Goal: Task Accomplishment & Management: Use online tool/utility

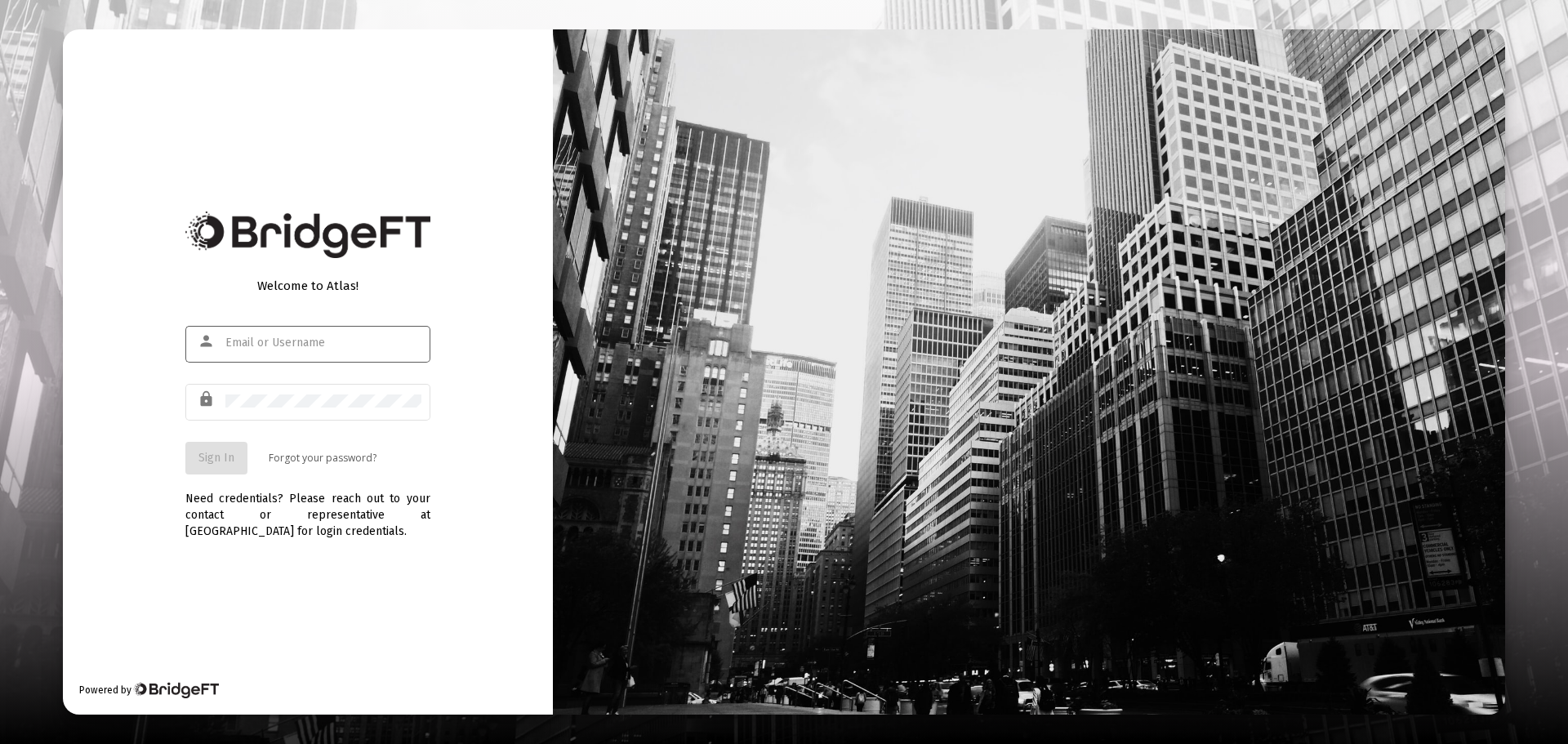
click at [314, 338] on input "text" at bounding box center [323, 342] width 196 height 13
type input "[EMAIL_ADDRESS][DOMAIN_NAME]"
click at [221, 452] on span "Sign In" at bounding box center [216, 458] width 36 height 13
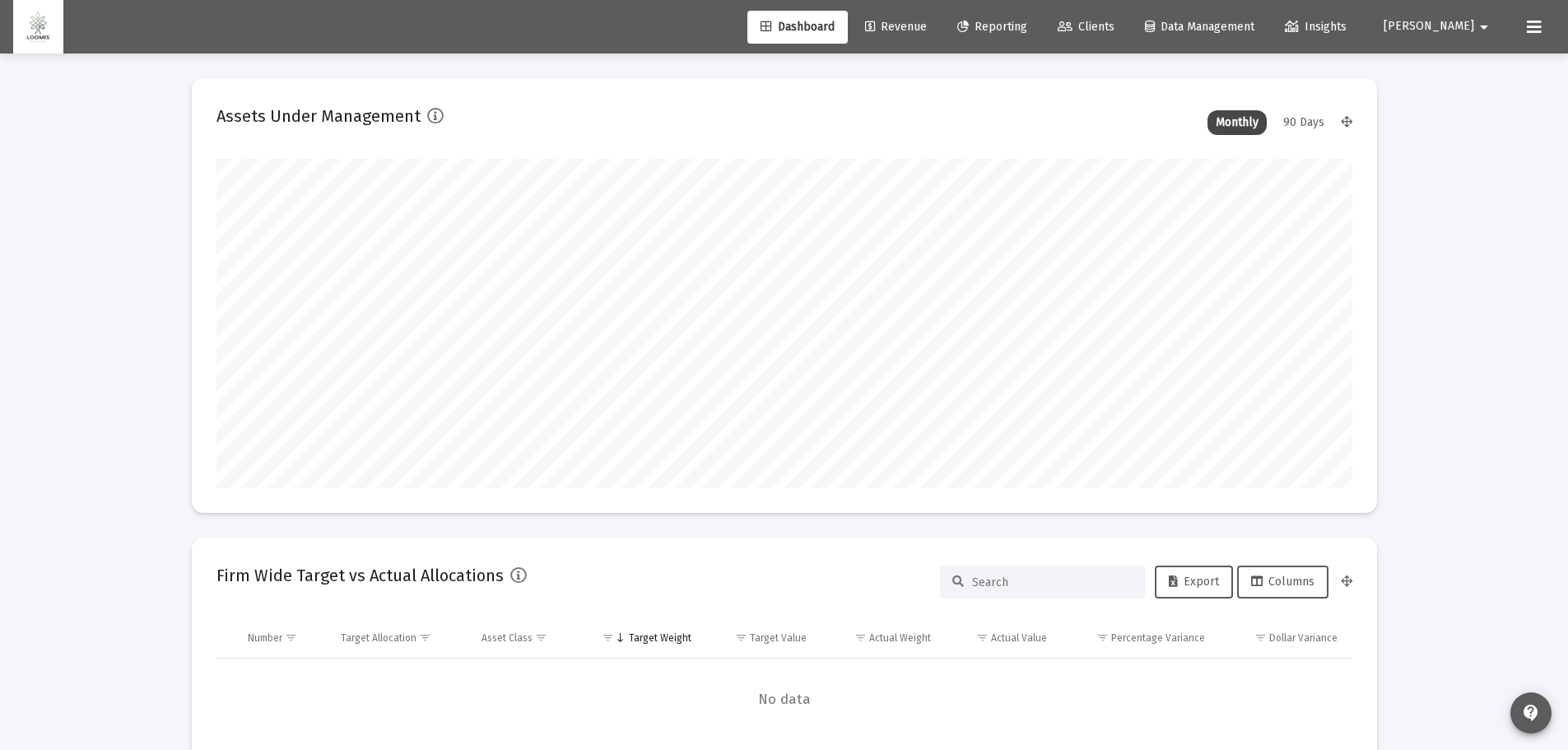
type input "[DATE]"
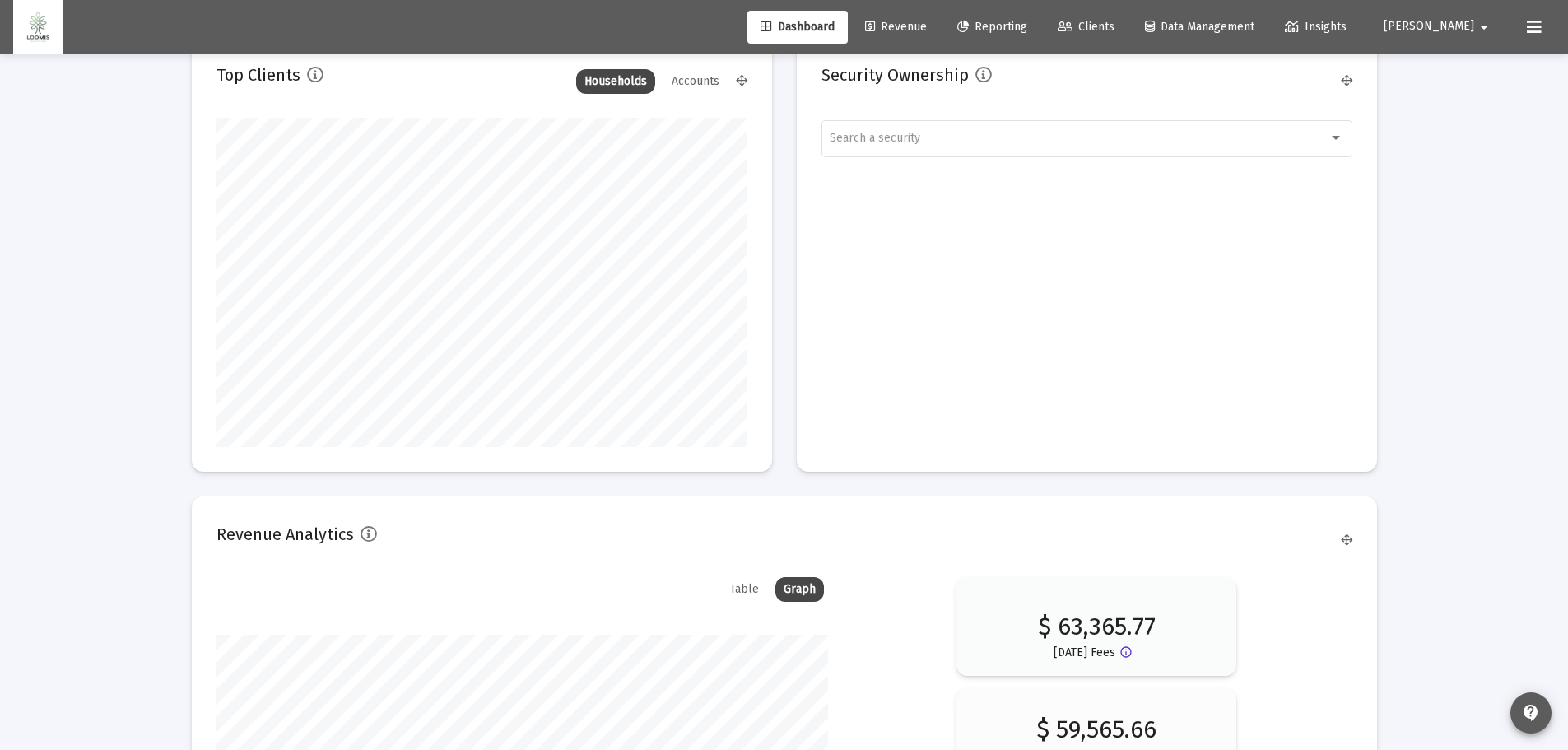
scroll to position [2488, 0]
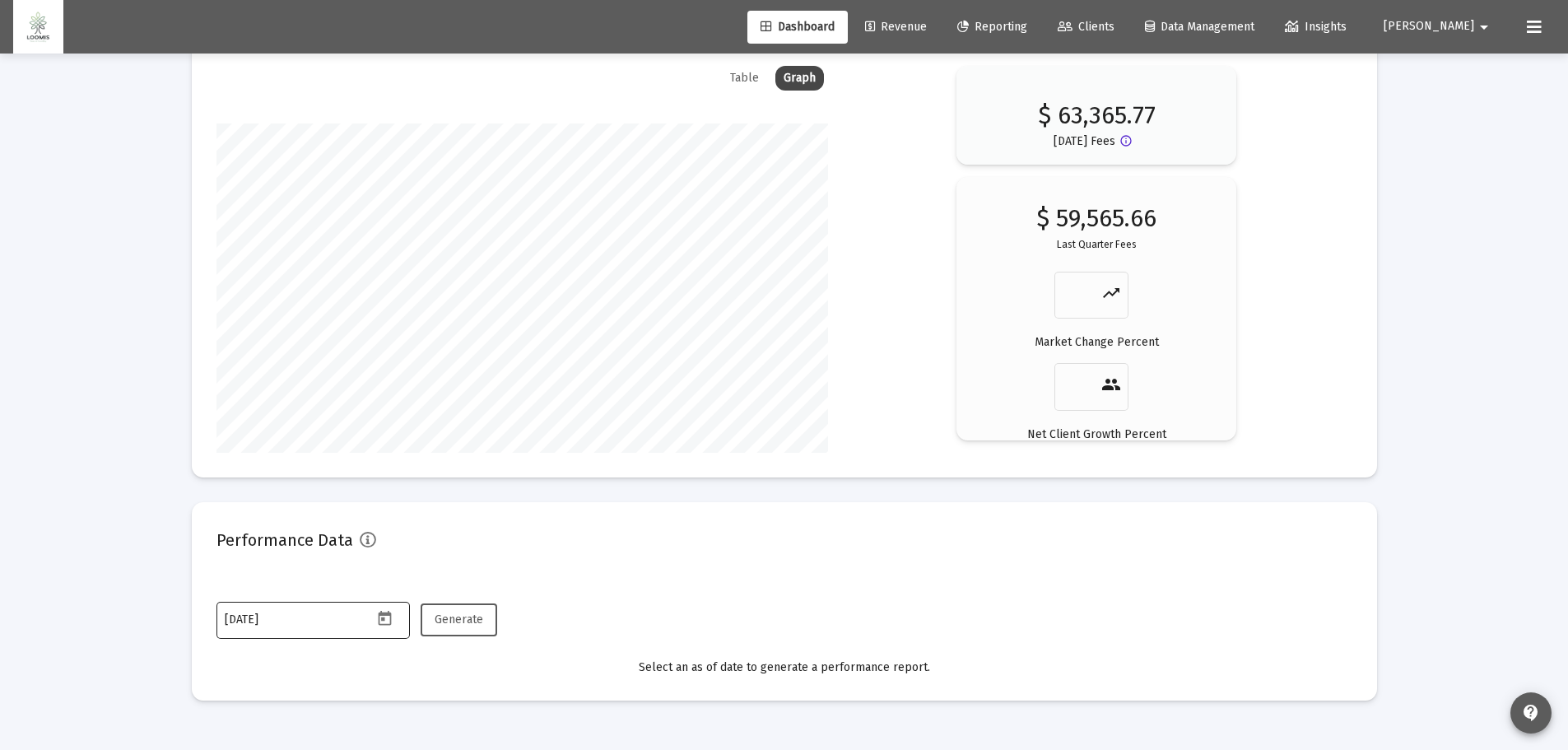
click at [292, 611] on div "[DATE]" at bounding box center [298, 619] width 148 height 40
drag, startPoint x: 309, startPoint y: 616, endPoint x: 166, endPoint y: 613, distance: 143.0
type input "[DATE]"
click at [388, 620] on icon "Open calendar" at bounding box center [385, 619] width 17 height 17
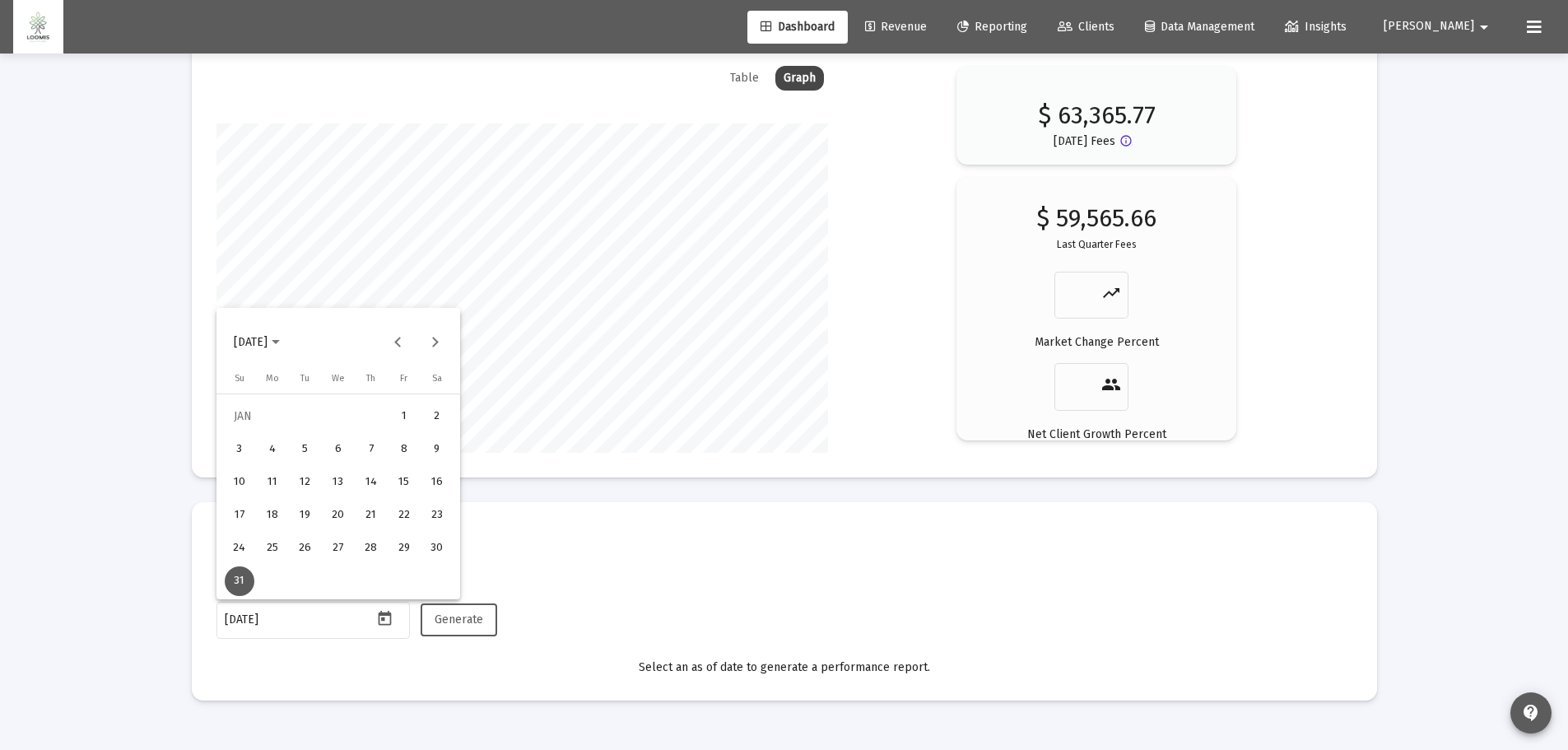
click at [235, 571] on div "31" at bounding box center [239, 581] width 30 height 30
click at [456, 624] on span "Generate" at bounding box center [458, 620] width 48 height 14
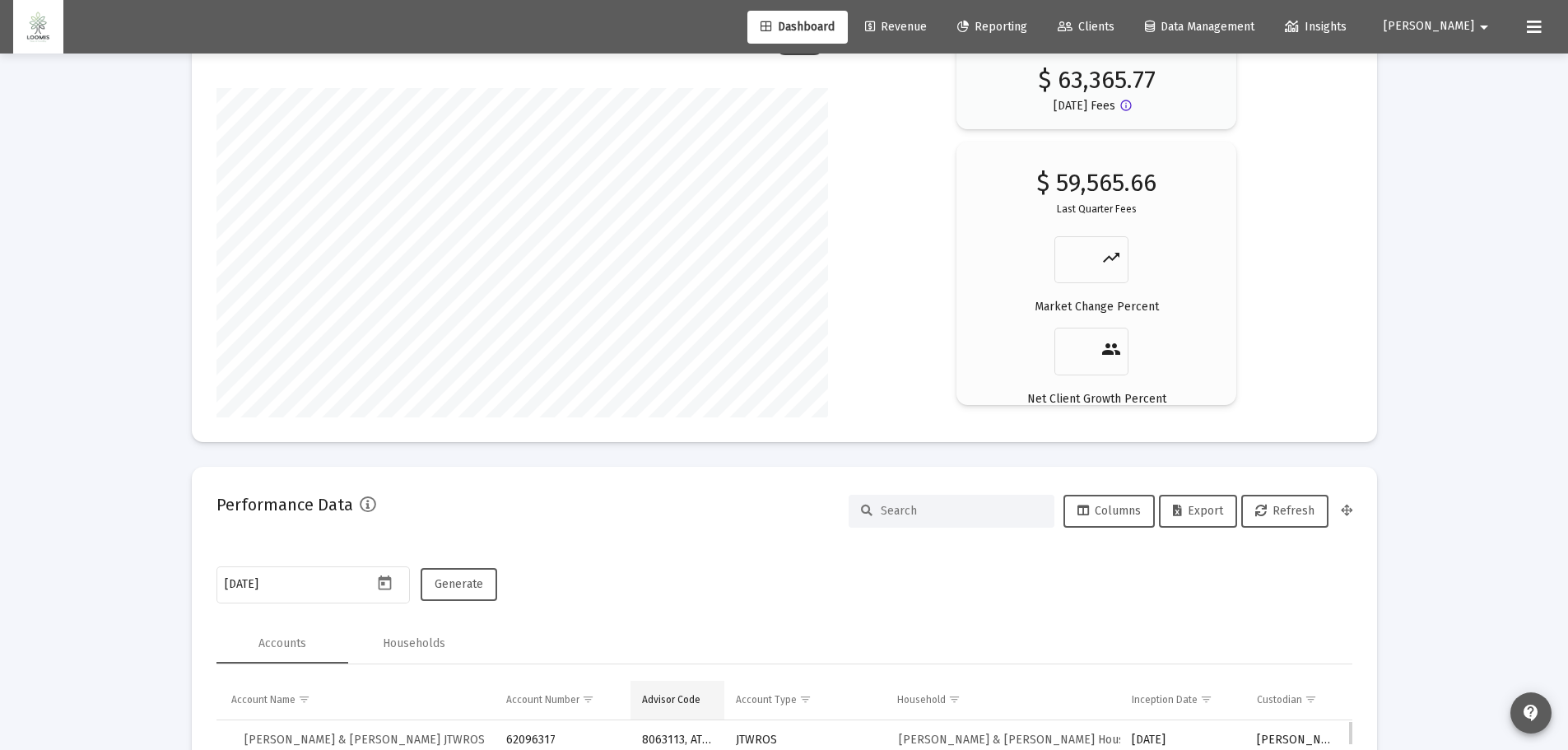
scroll to position [2323, 0]
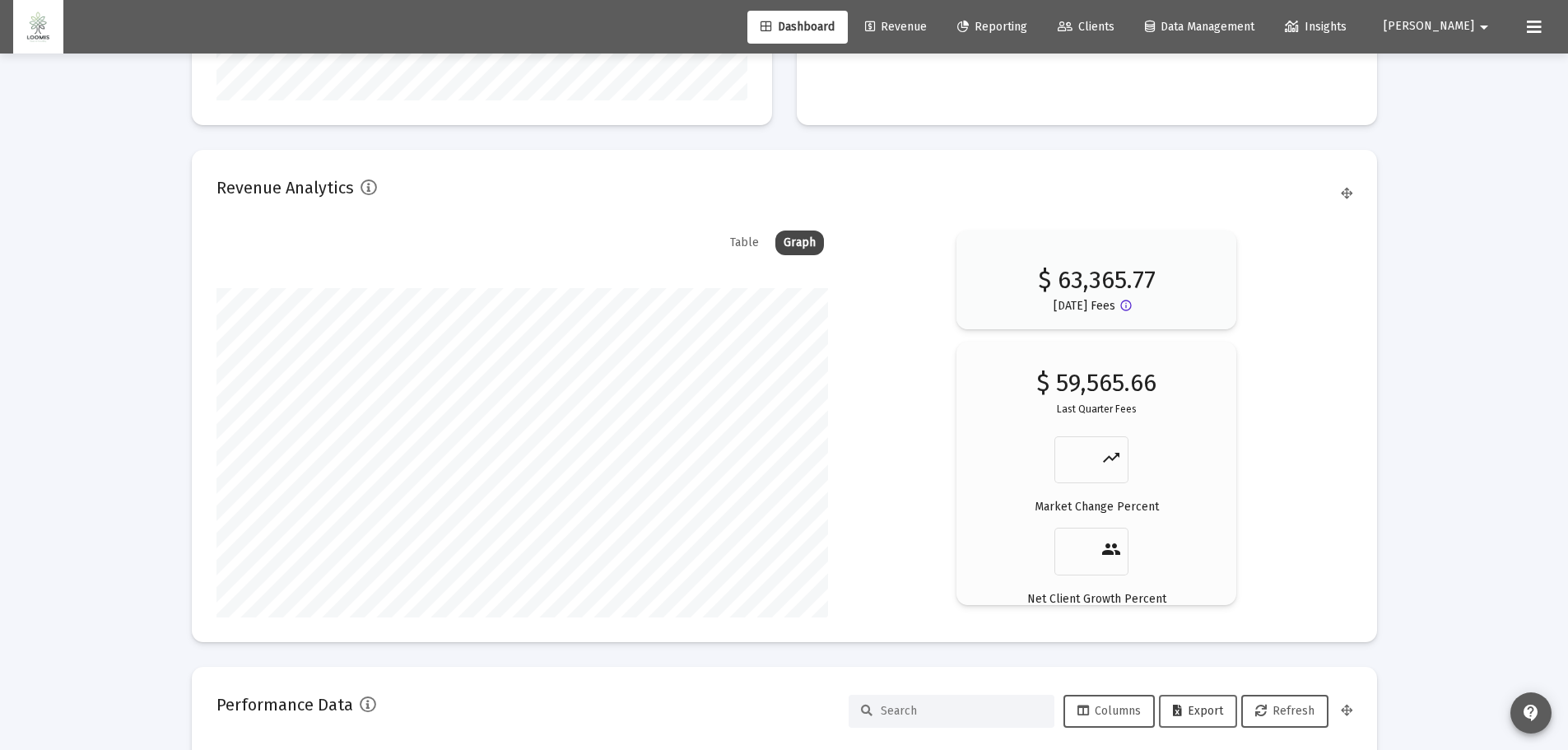
click at [1194, 707] on span "Export" at bounding box center [1197, 711] width 50 height 14
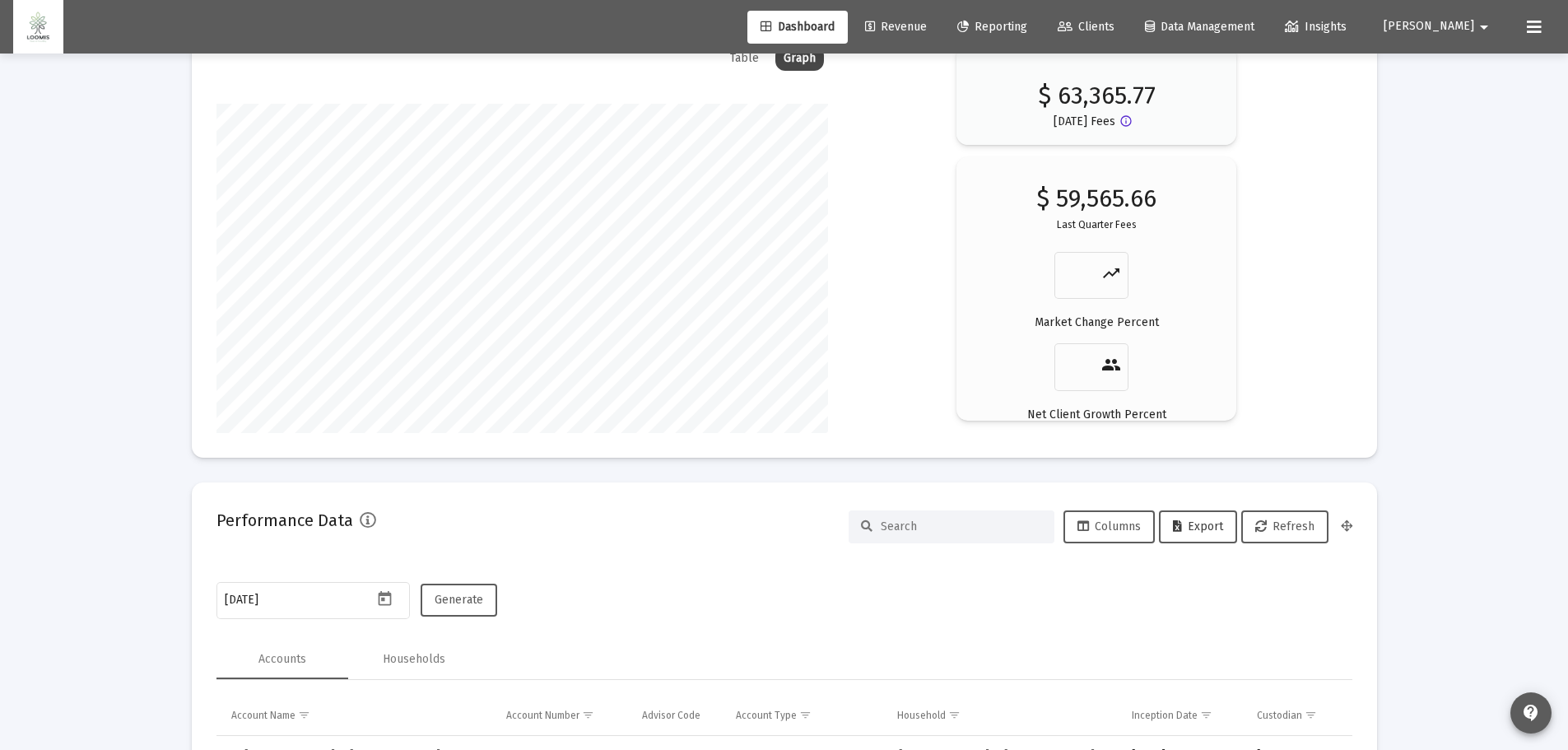
scroll to position [2736, 0]
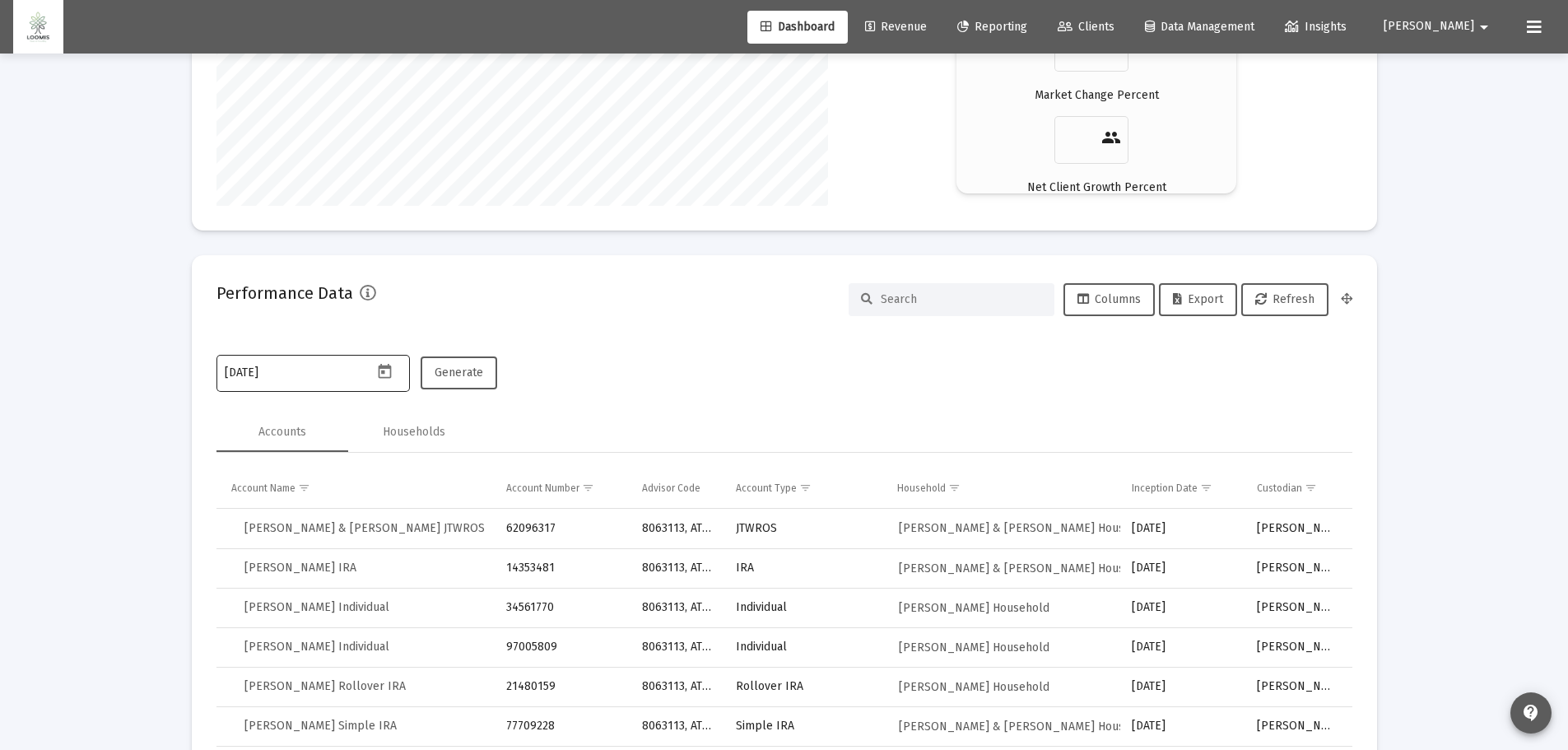
click at [383, 369] on icon "Open calendar" at bounding box center [385, 371] width 13 height 14
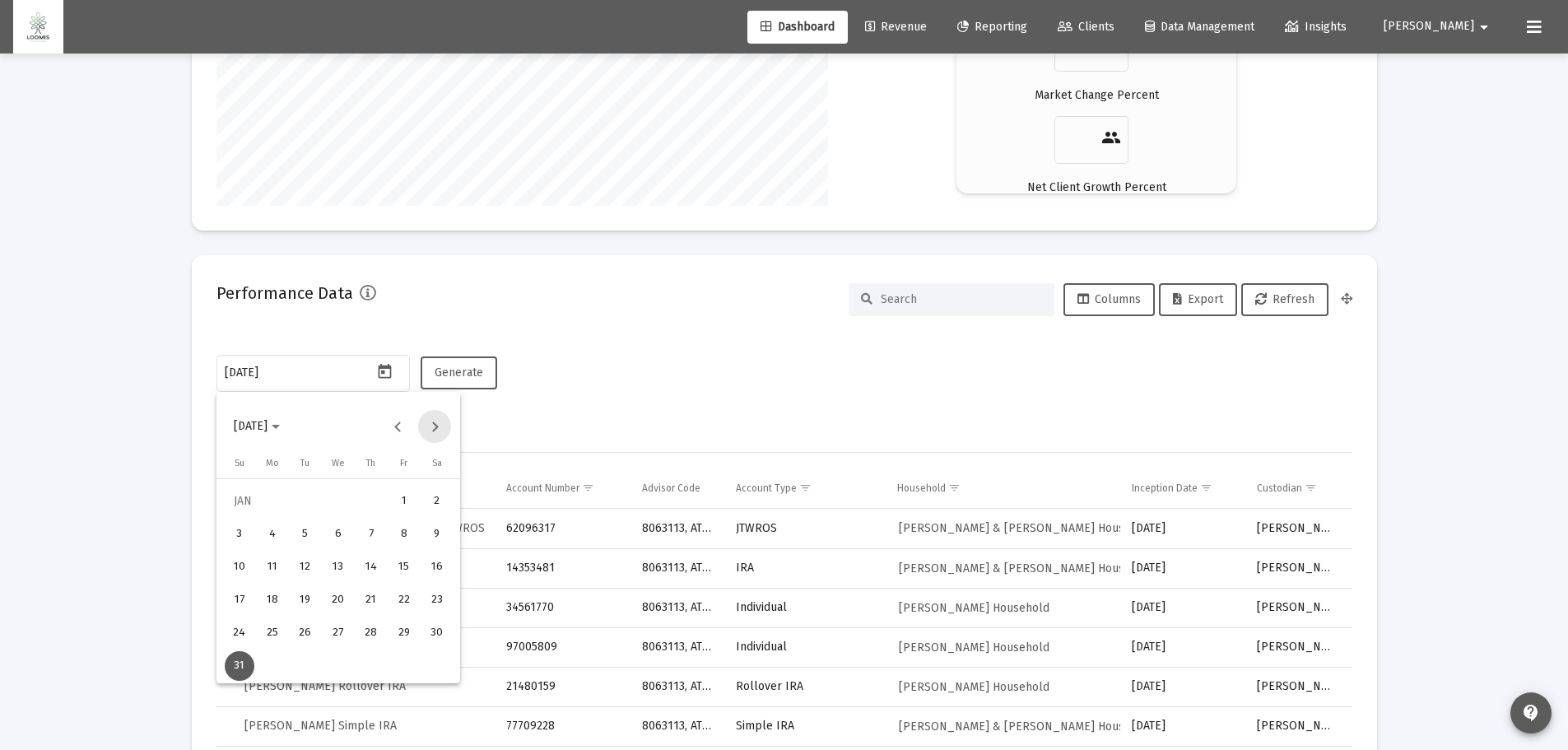
click at [433, 423] on button "Next month" at bounding box center [434, 426] width 33 height 33
click at [275, 668] on div "29" at bounding box center [272, 666] width 30 height 30
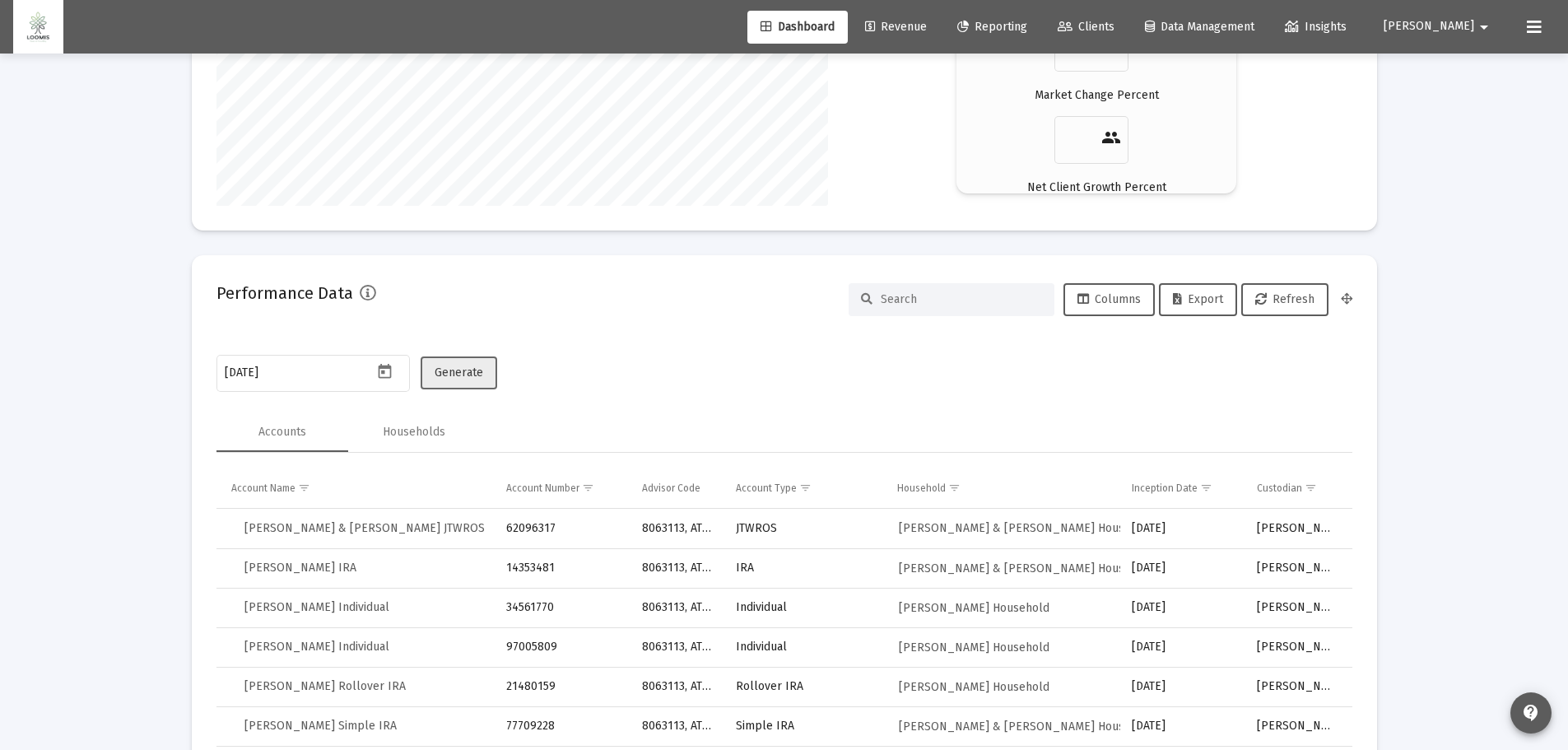
click at [451, 368] on span "Generate" at bounding box center [458, 372] width 48 height 14
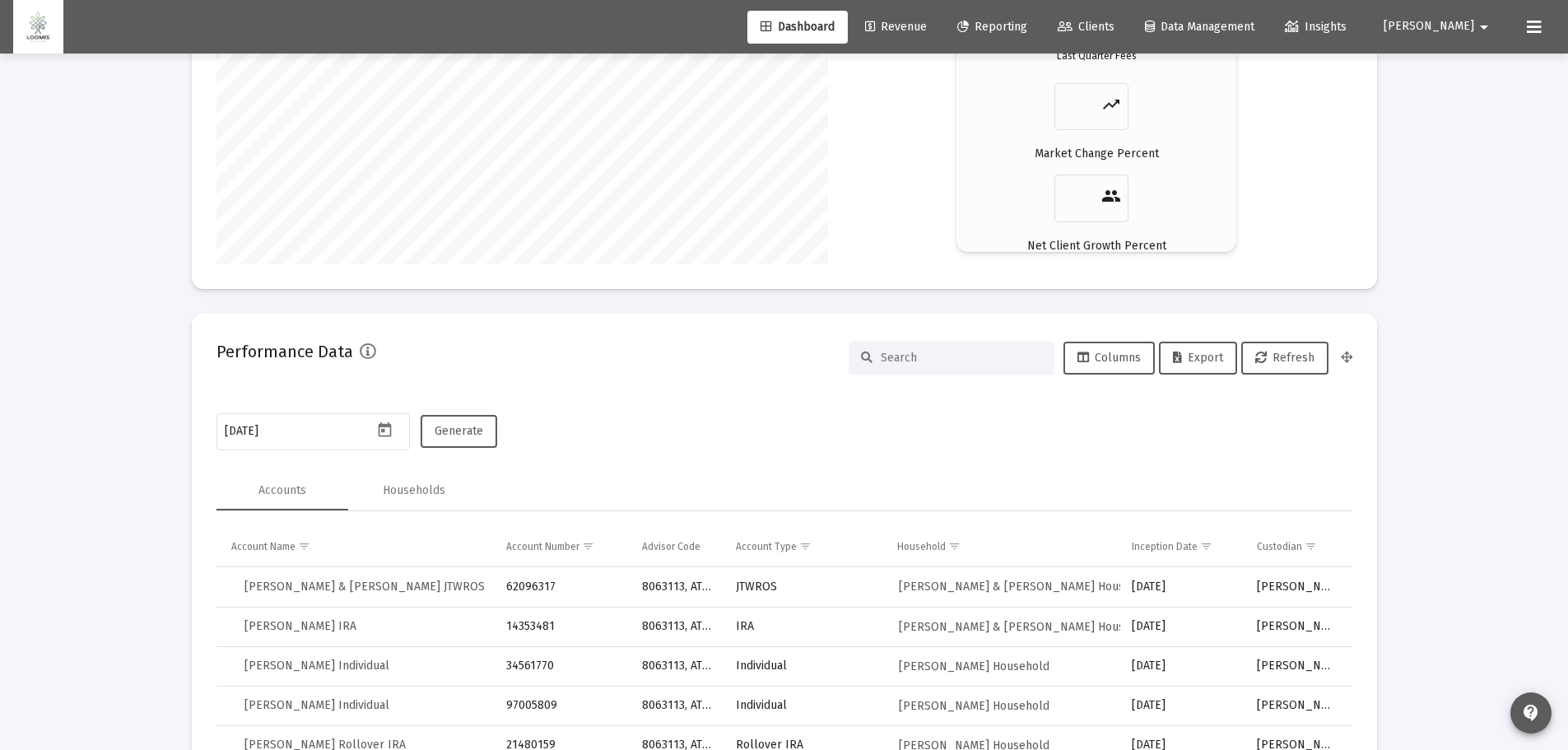
scroll to position [2653, 0]
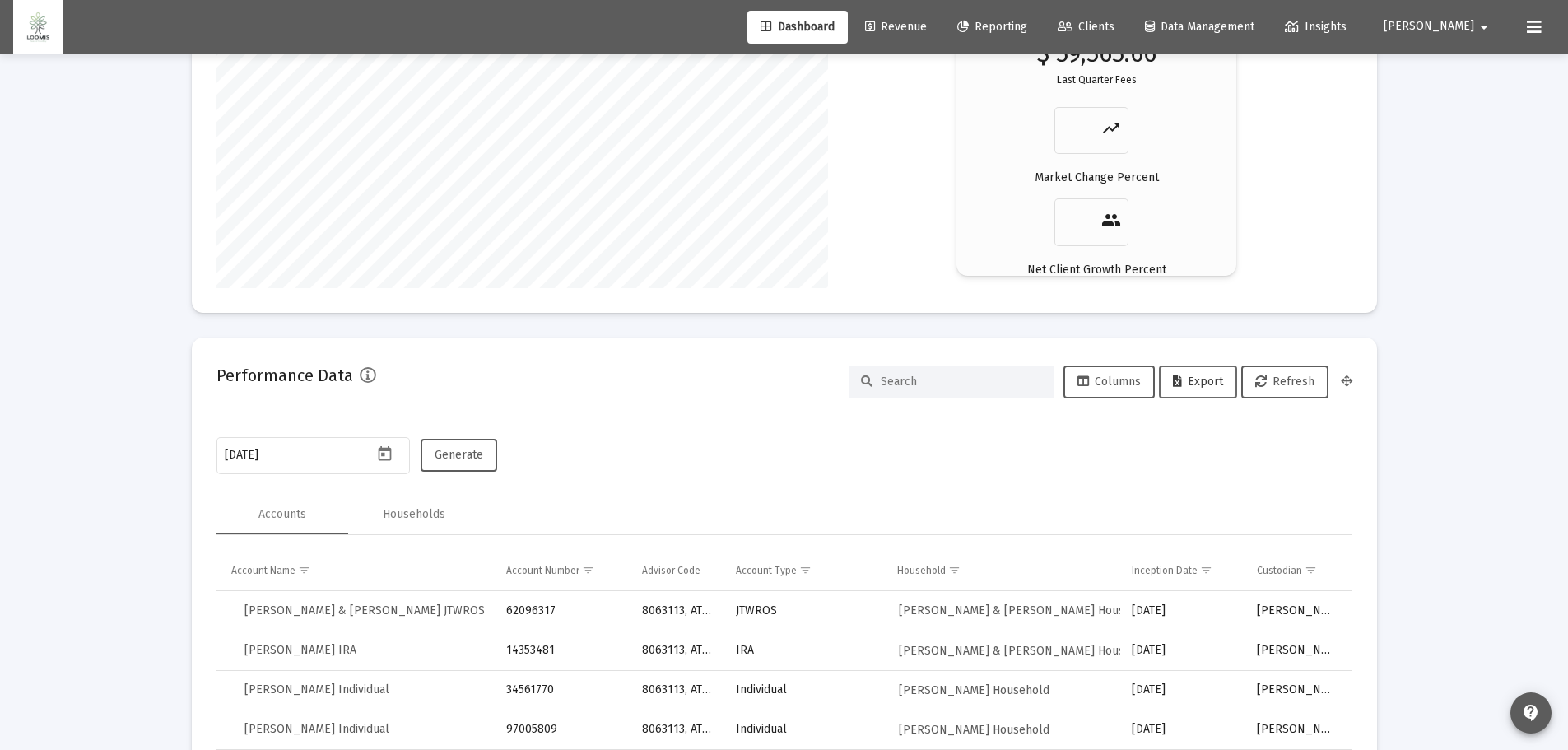
click at [1196, 380] on span "Export" at bounding box center [1197, 382] width 50 height 14
click at [379, 461] on icon "Open calendar" at bounding box center [385, 454] width 17 height 17
click at [432, 175] on button "Next month" at bounding box center [434, 178] width 33 height 33
click at [376, 412] on div "31" at bounding box center [371, 417] width 30 height 30
click at [473, 445] on button "Generate" at bounding box center [459, 455] width 76 height 33
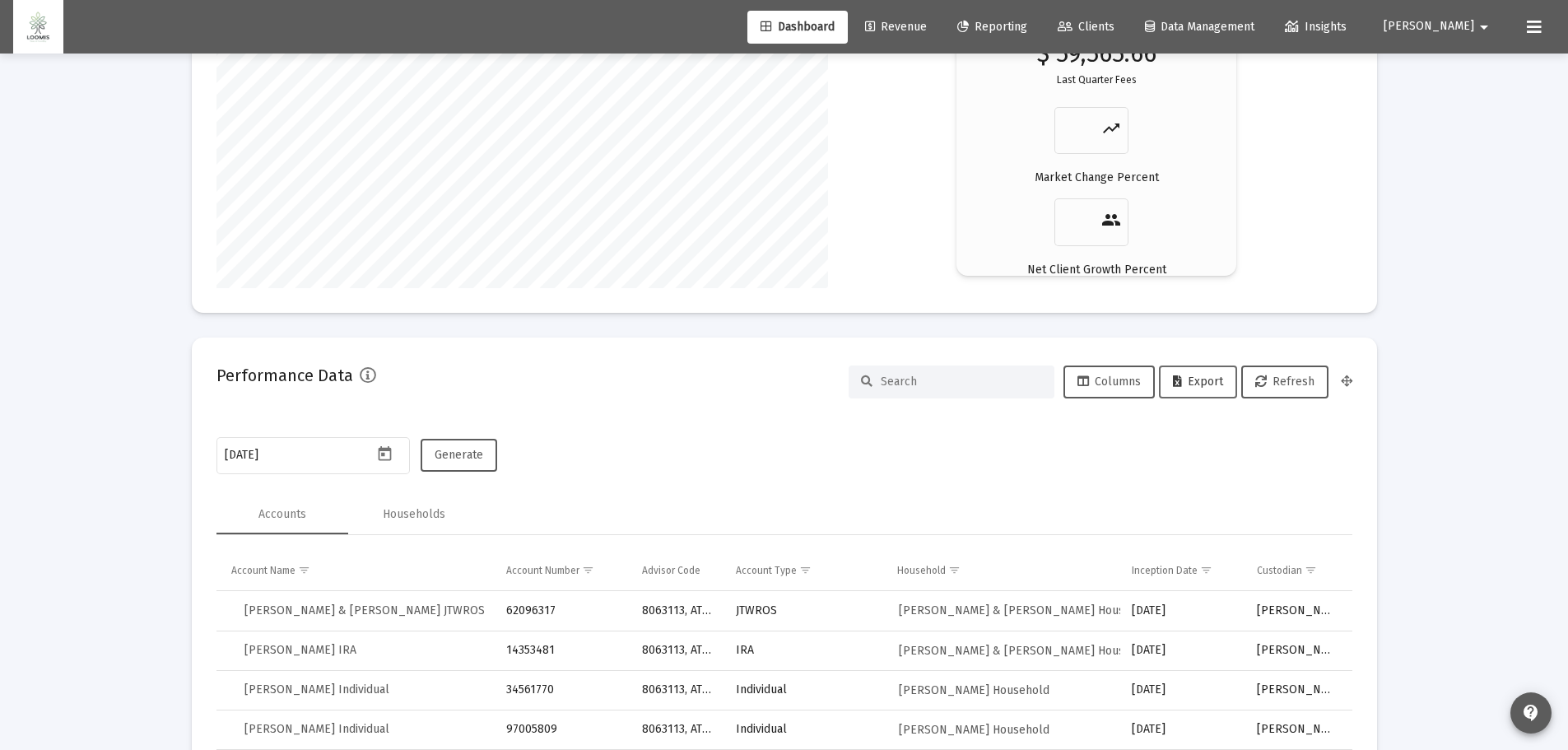
click at [1204, 378] on span "Export" at bounding box center [1197, 382] width 50 height 14
click at [388, 452] on icon "Open calendar" at bounding box center [385, 453] width 13 height 14
click at [439, 177] on button "Next month" at bounding box center [434, 178] width 33 height 33
click at [434, 387] on div "30" at bounding box center [437, 384] width 30 height 30
click at [458, 454] on span "Generate" at bounding box center [458, 455] width 48 height 14
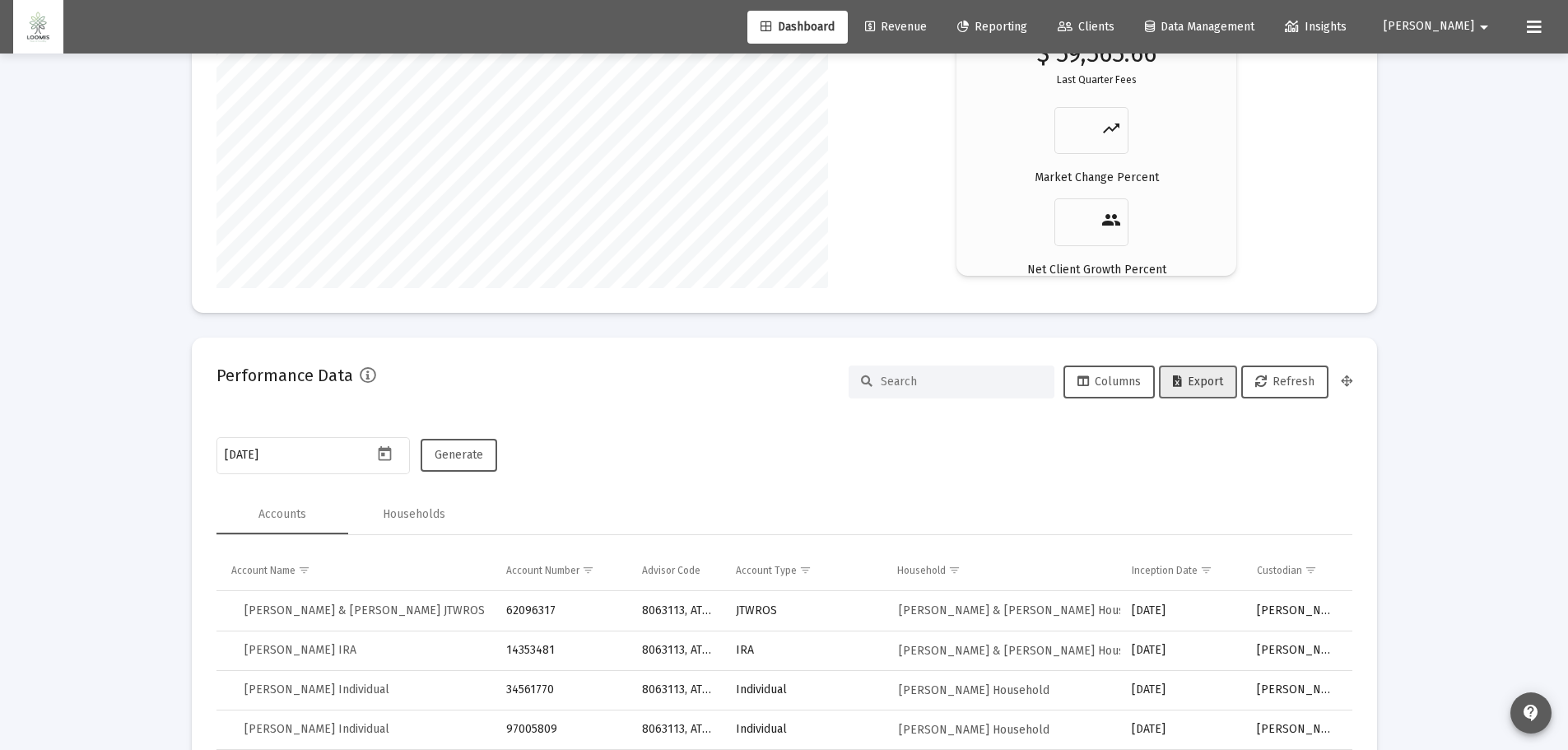
click at [1177, 379] on icon at bounding box center [1177, 383] width 9 height 12
click at [383, 450] on icon "Open calendar" at bounding box center [385, 453] width 13 height 14
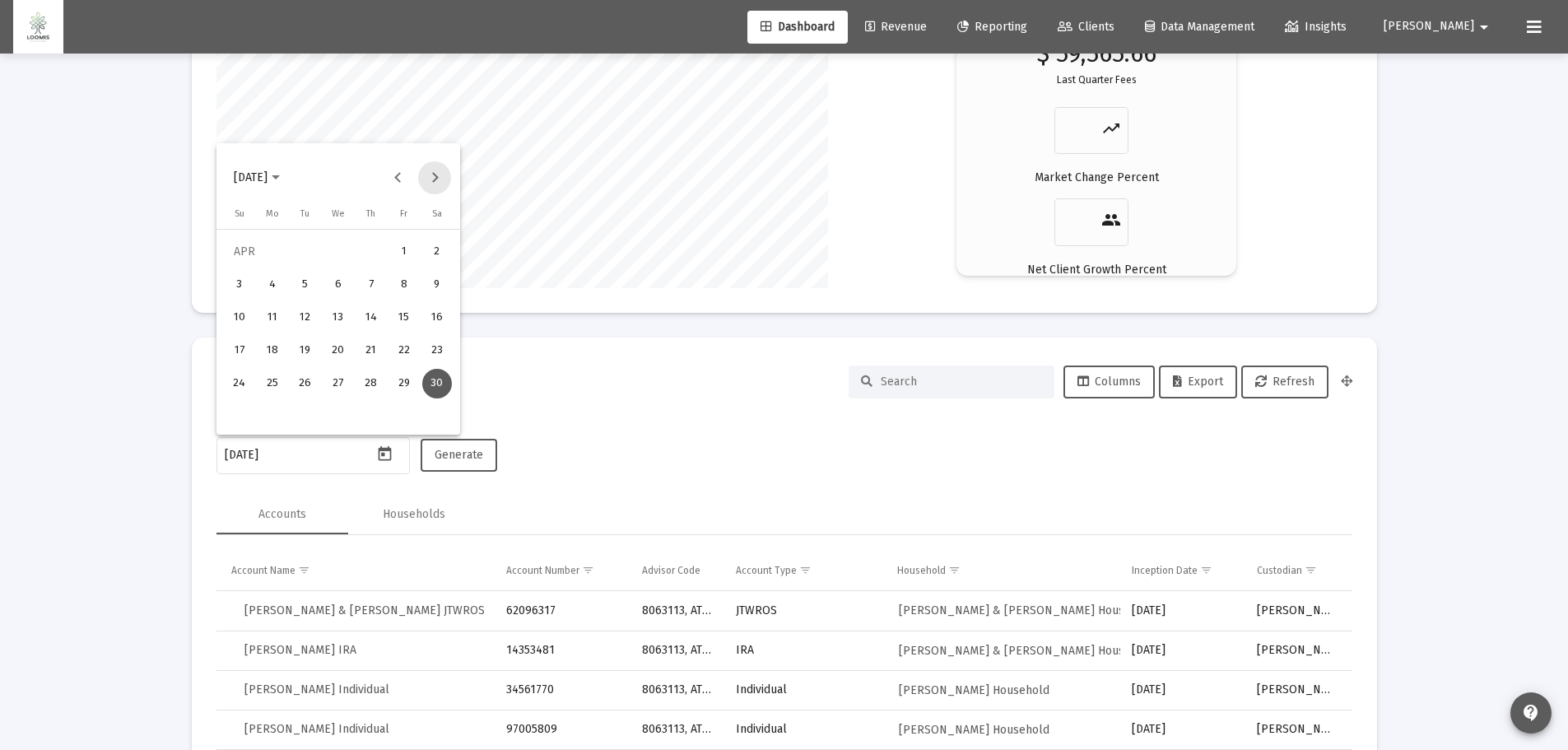
click at [442, 172] on button "Next month" at bounding box center [434, 178] width 33 height 33
click at [303, 413] on div "31" at bounding box center [305, 417] width 30 height 30
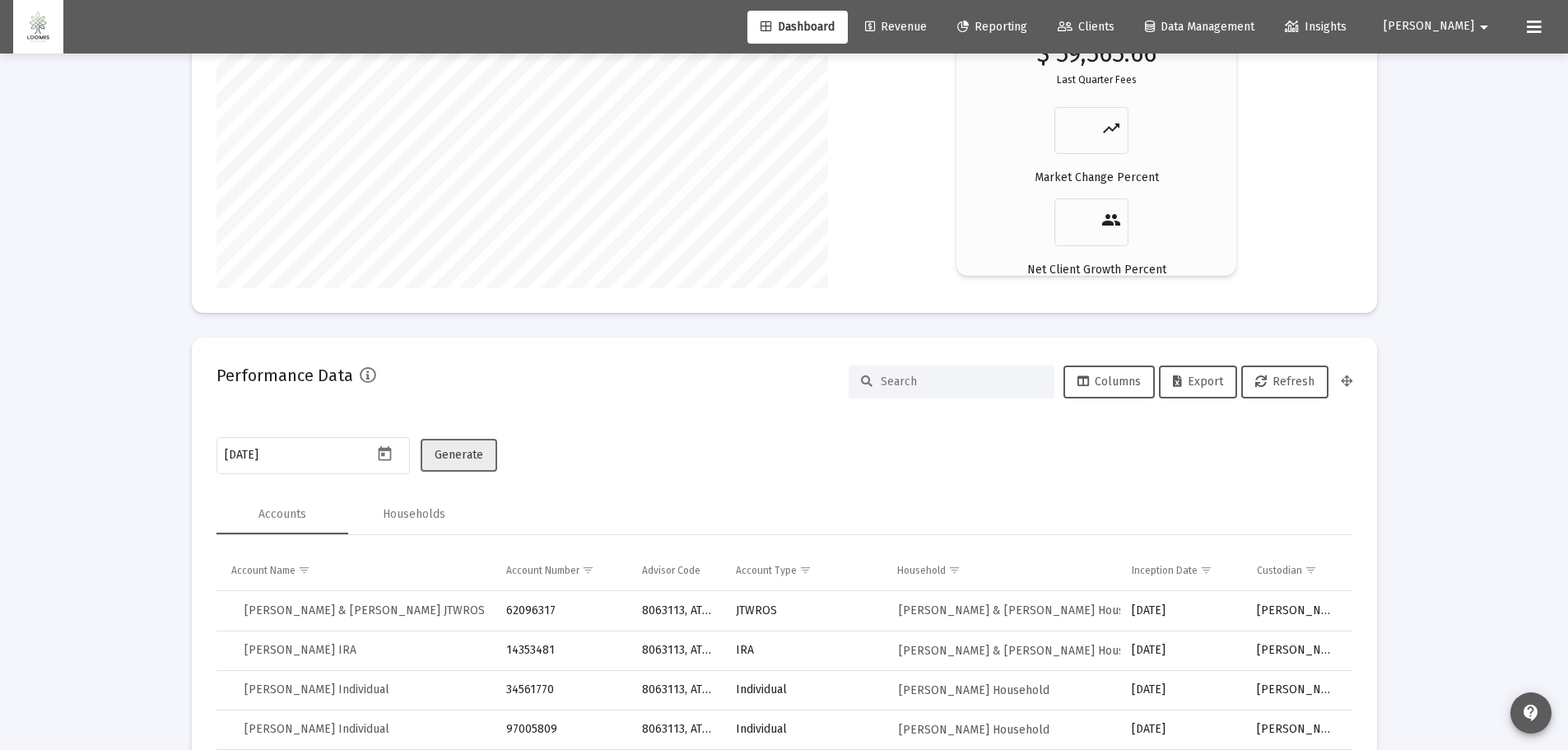
click at [461, 456] on span "Generate" at bounding box center [458, 455] width 48 height 14
click at [1197, 384] on span "Export" at bounding box center [1197, 382] width 50 height 14
click at [384, 451] on icon "Open calendar" at bounding box center [385, 453] width 13 height 14
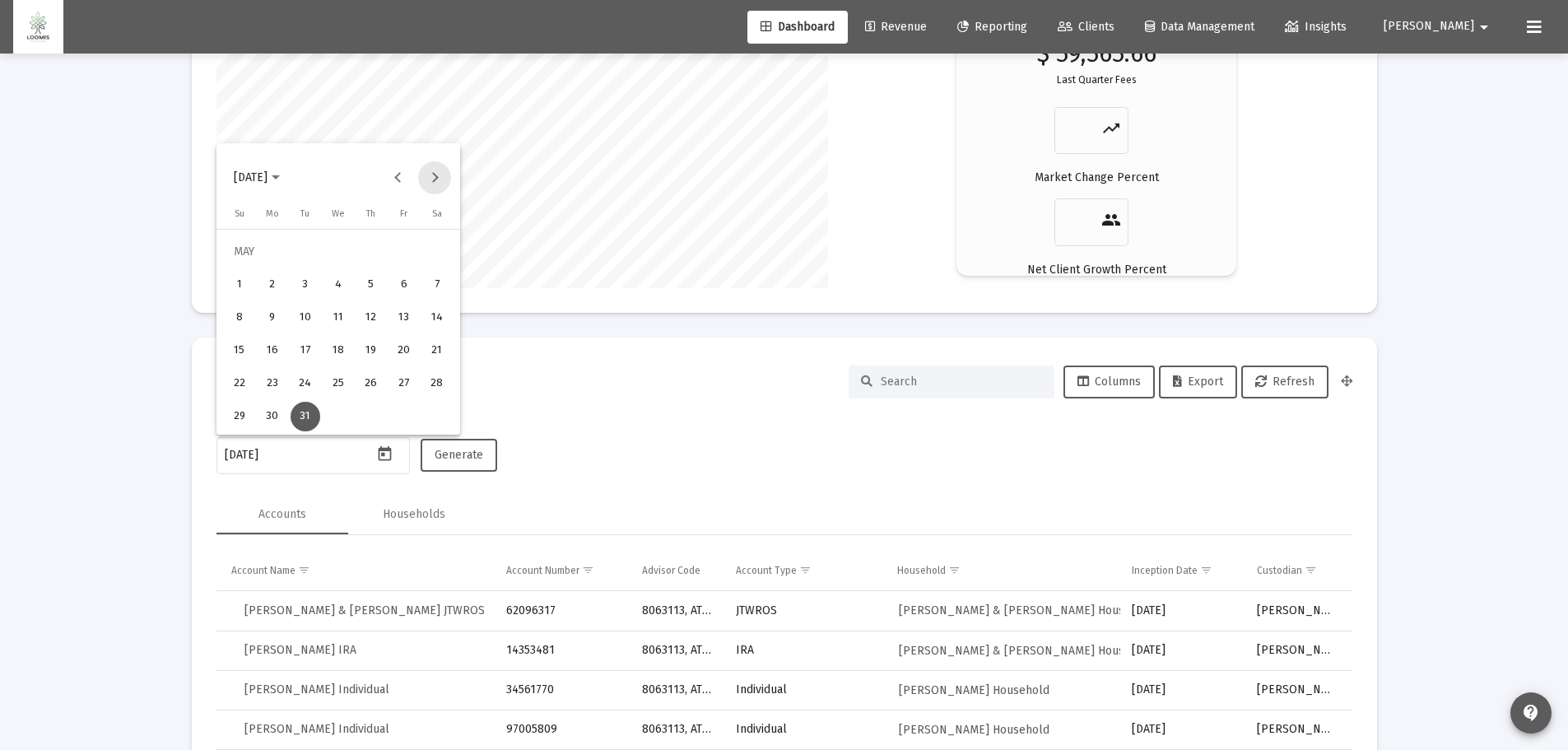
click at [437, 171] on button "Next month" at bounding box center [434, 178] width 33 height 33
click at [372, 384] on div "30" at bounding box center [371, 384] width 30 height 30
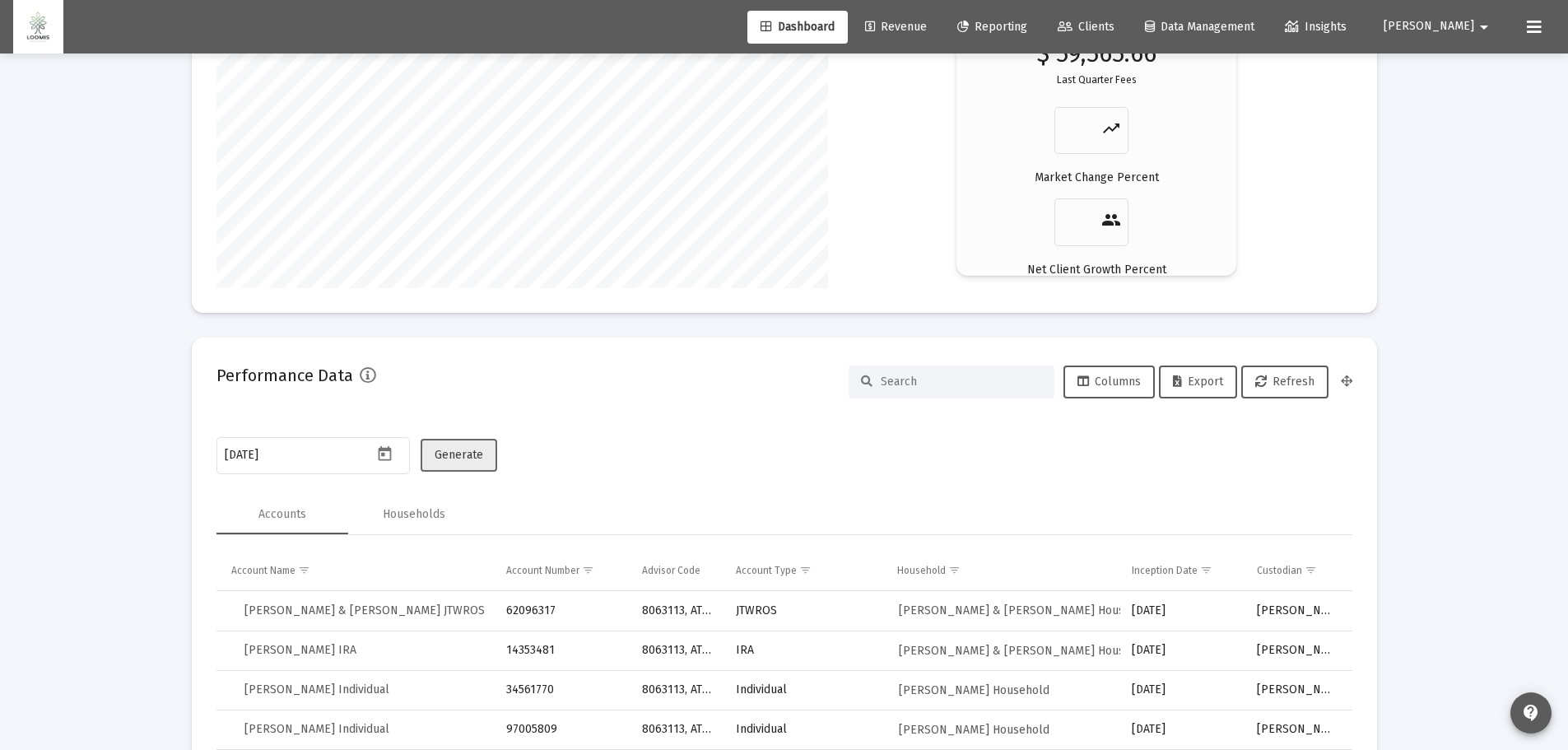
click at [461, 452] on span "Generate" at bounding box center [458, 455] width 48 height 14
click at [1205, 389] on button "Export" at bounding box center [1198, 382] width 78 height 33
click at [391, 452] on icon "Open calendar" at bounding box center [385, 453] width 13 height 14
click at [432, 172] on button "Next month" at bounding box center [434, 178] width 33 height 33
click at [242, 417] on div "31" at bounding box center [239, 417] width 30 height 30
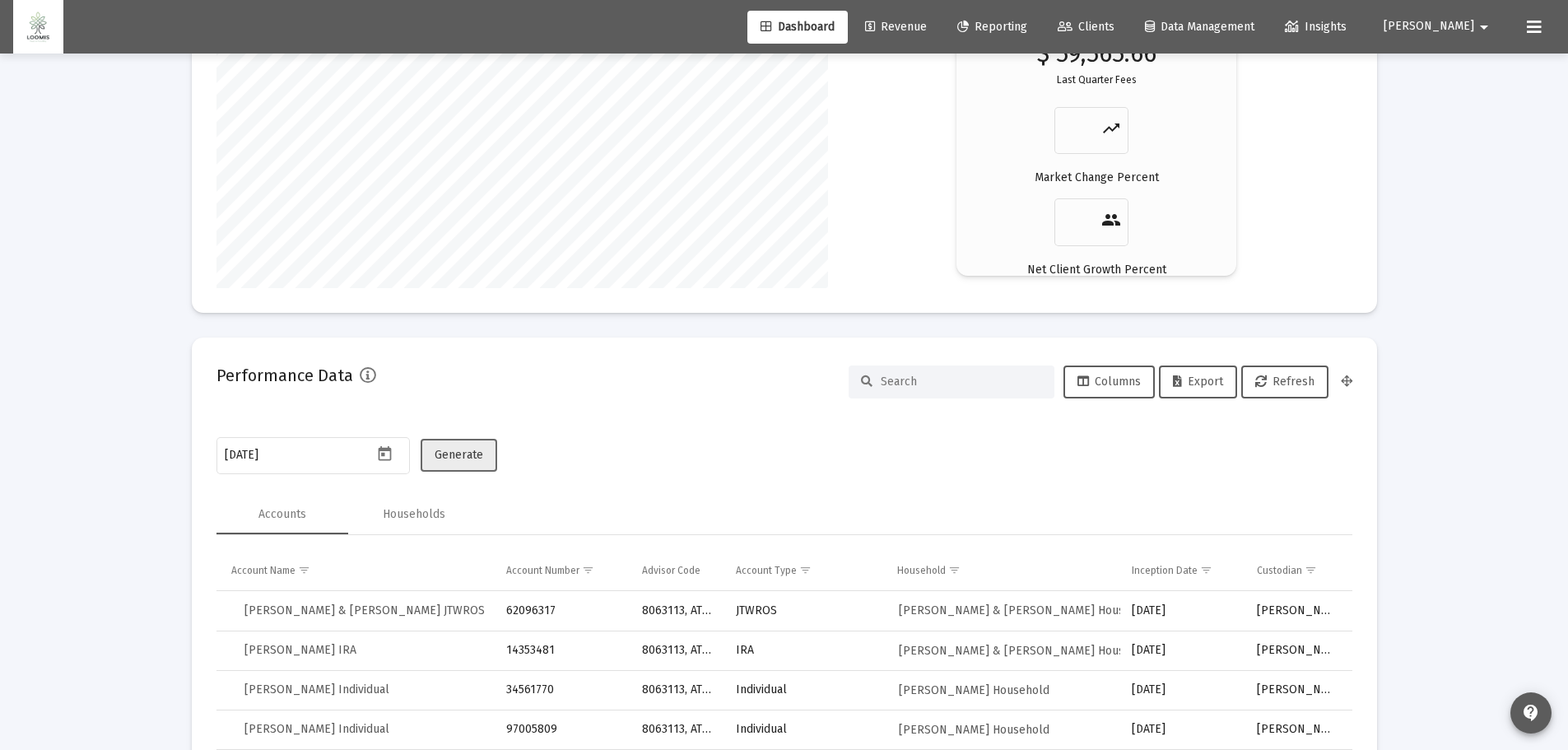
click at [468, 456] on span "Generate" at bounding box center [458, 455] width 48 height 14
click at [1191, 381] on span "Export" at bounding box center [1197, 382] width 50 height 14
click at [381, 457] on icon "Open calendar" at bounding box center [385, 454] width 17 height 17
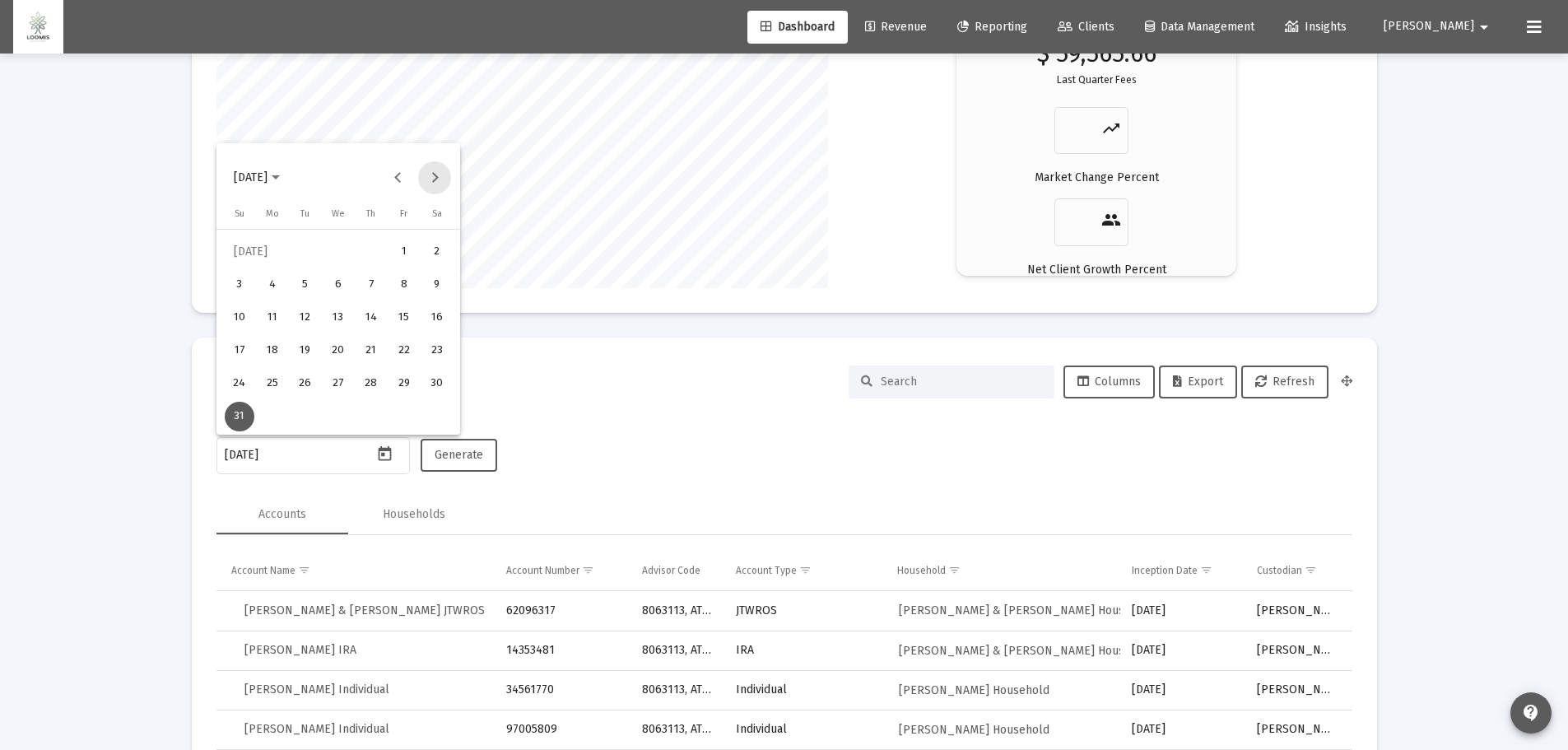
click at [434, 177] on button "Next month" at bounding box center [434, 178] width 33 height 33
click at [339, 416] on div "31" at bounding box center [338, 417] width 30 height 30
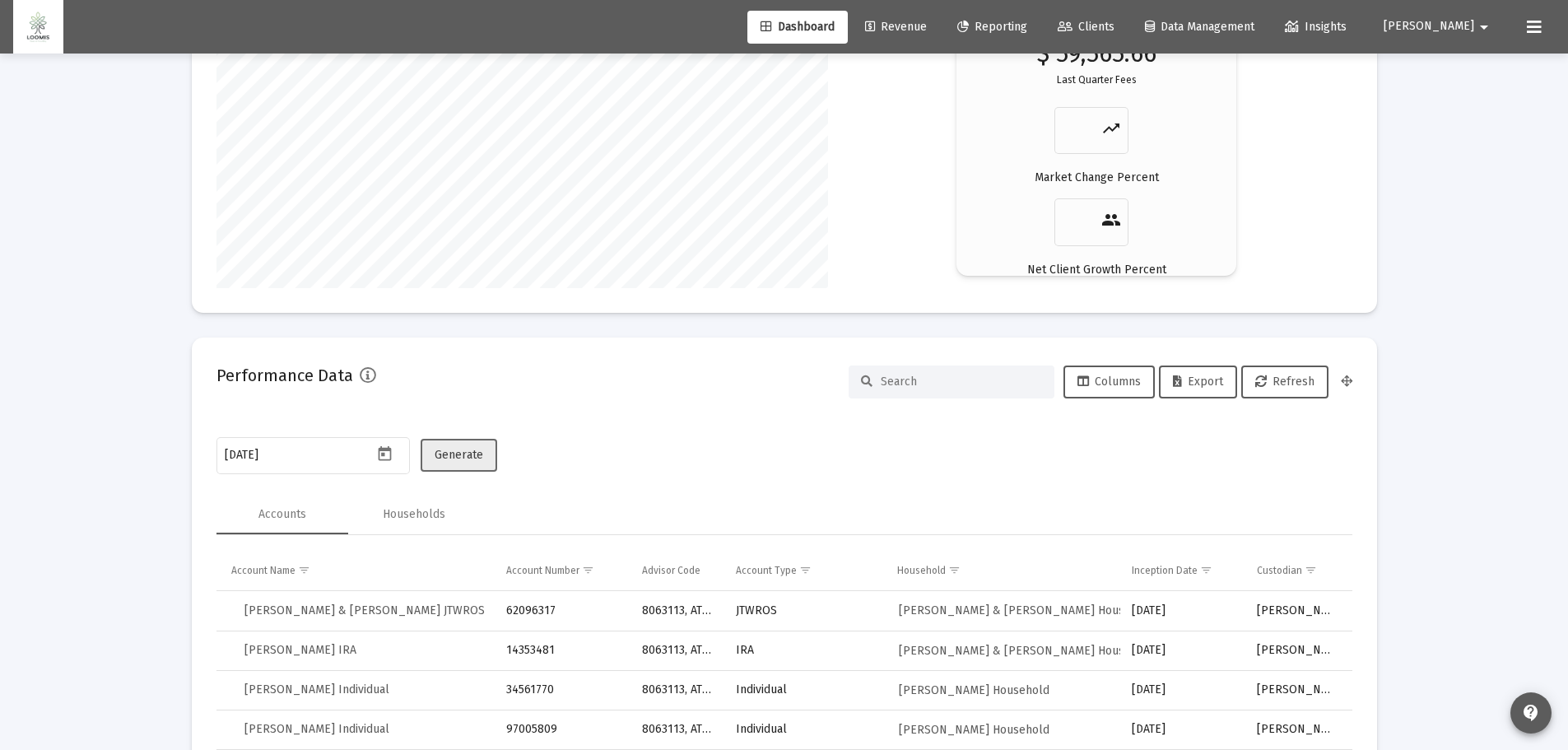
click at [457, 458] on span "Generate" at bounding box center [458, 455] width 48 height 14
click at [1211, 381] on span "Export" at bounding box center [1197, 382] width 50 height 14
click at [386, 458] on icon "Open calendar" at bounding box center [385, 454] width 17 height 17
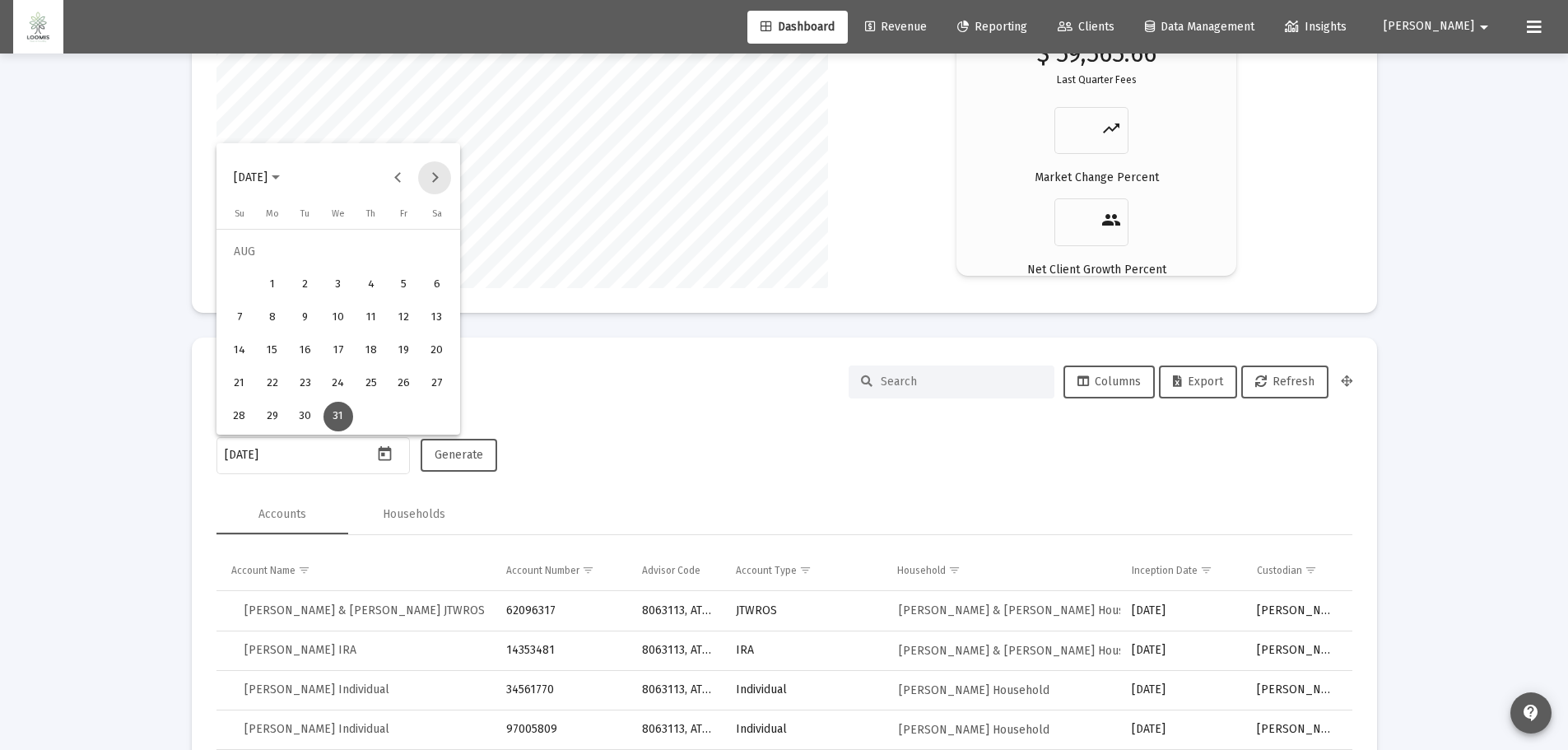
click at [435, 170] on button "Next month" at bounding box center [434, 178] width 33 height 33
click at [404, 388] on div "30" at bounding box center [404, 384] width 30 height 30
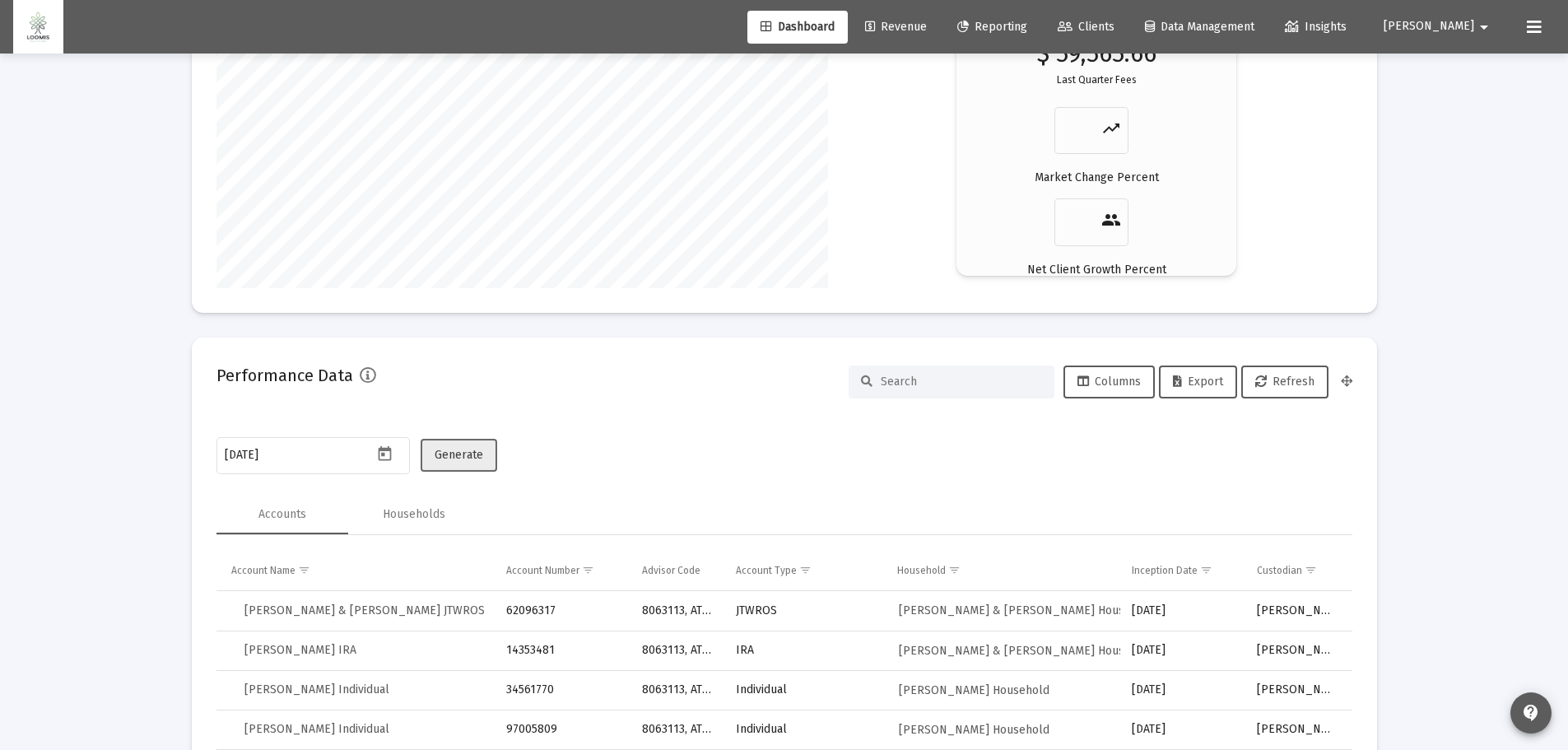
click at [456, 457] on span "Generate" at bounding box center [458, 455] width 48 height 14
click at [1217, 383] on span "Export" at bounding box center [1197, 382] width 50 height 14
click at [386, 450] on icon "Open calendar" at bounding box center [385, 453] width 13 height 14
click at [436, 173] on button "Next month" at bounding box center [434, 178] width 33 height 33
click at [279, 414] on div "31" at bounding box center [272, 417] width 30 height 30
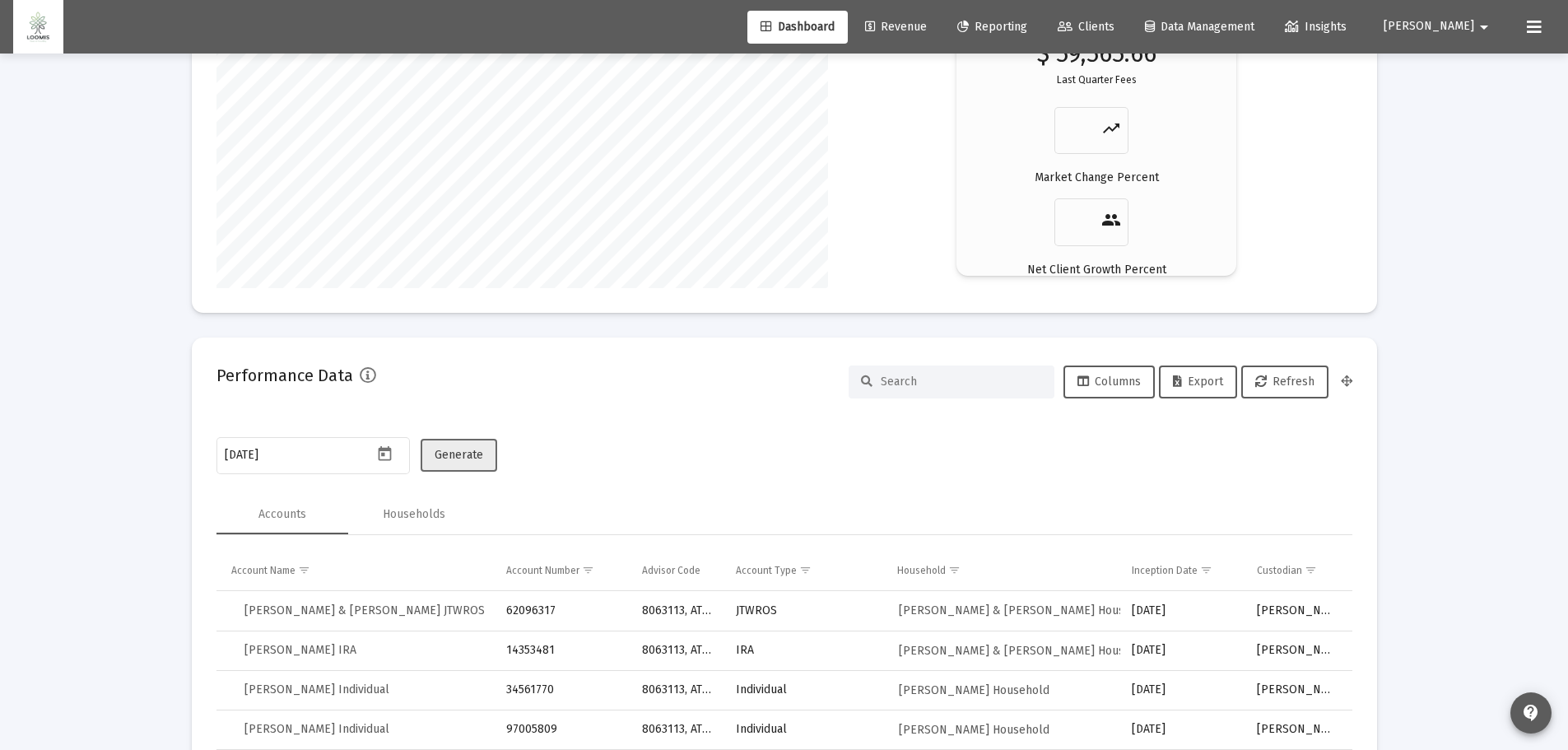
click at [447, 461] on span "Generate" at bounding box center [458, 455] width 48 height 14
click at [1217, 385] on span "Export" at bounding box center [1197, 382] width 50 height 14
click at [390, 452] on icon "Open calendar" at bounding box center [385, 453] width 13 height 14
click at [433, 174] on button "Next month" at bounding box center [434, 178] width 33 height 33
click at [337, 412] on div "30" at bounding box center [338, 417] width 30 height 30
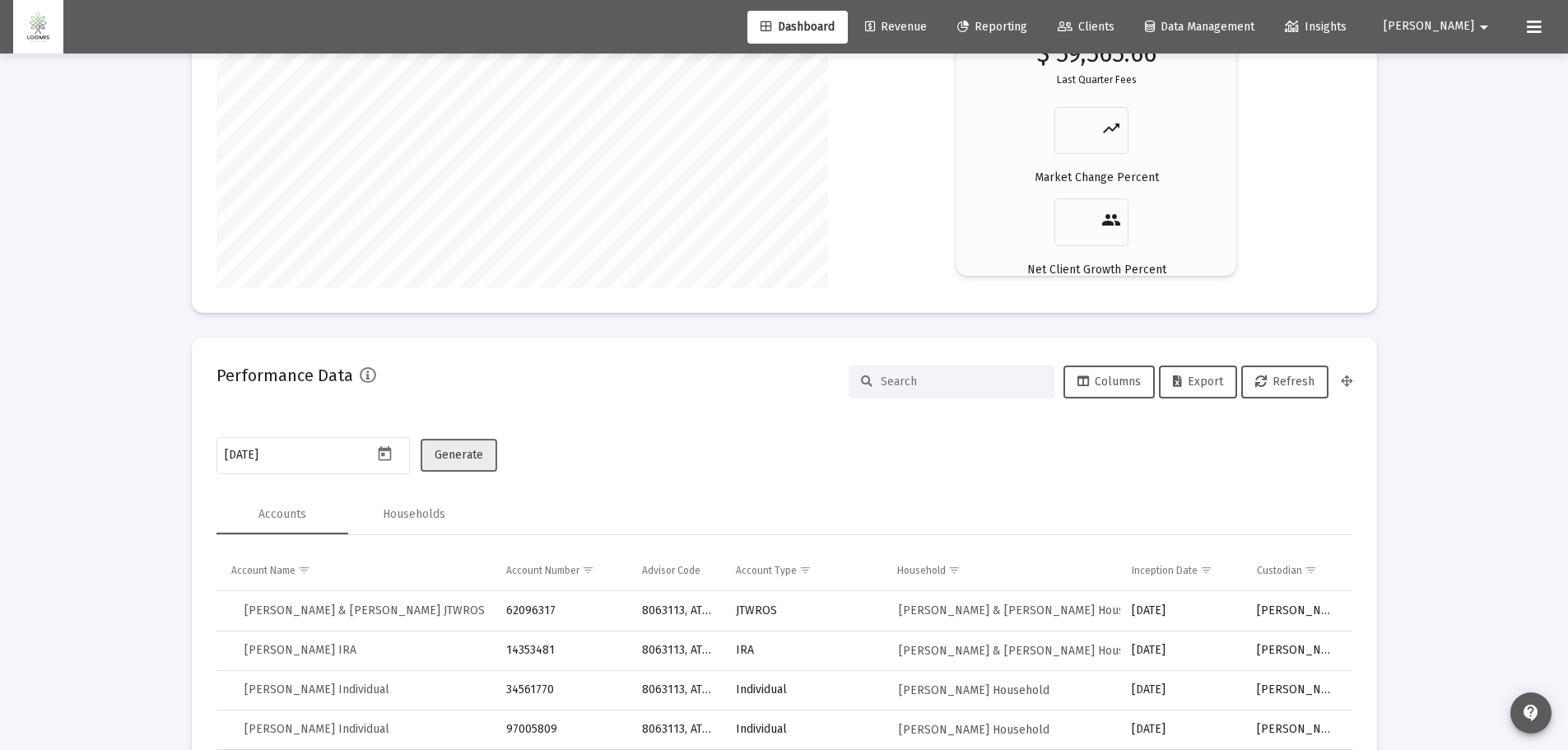
click at [451, 458] on span "Generate" at bounding box center [458, 455] width 48 height 14
click at [1203, 375] on span "Export" at bounding box center [1197, 382] width 50 height 14
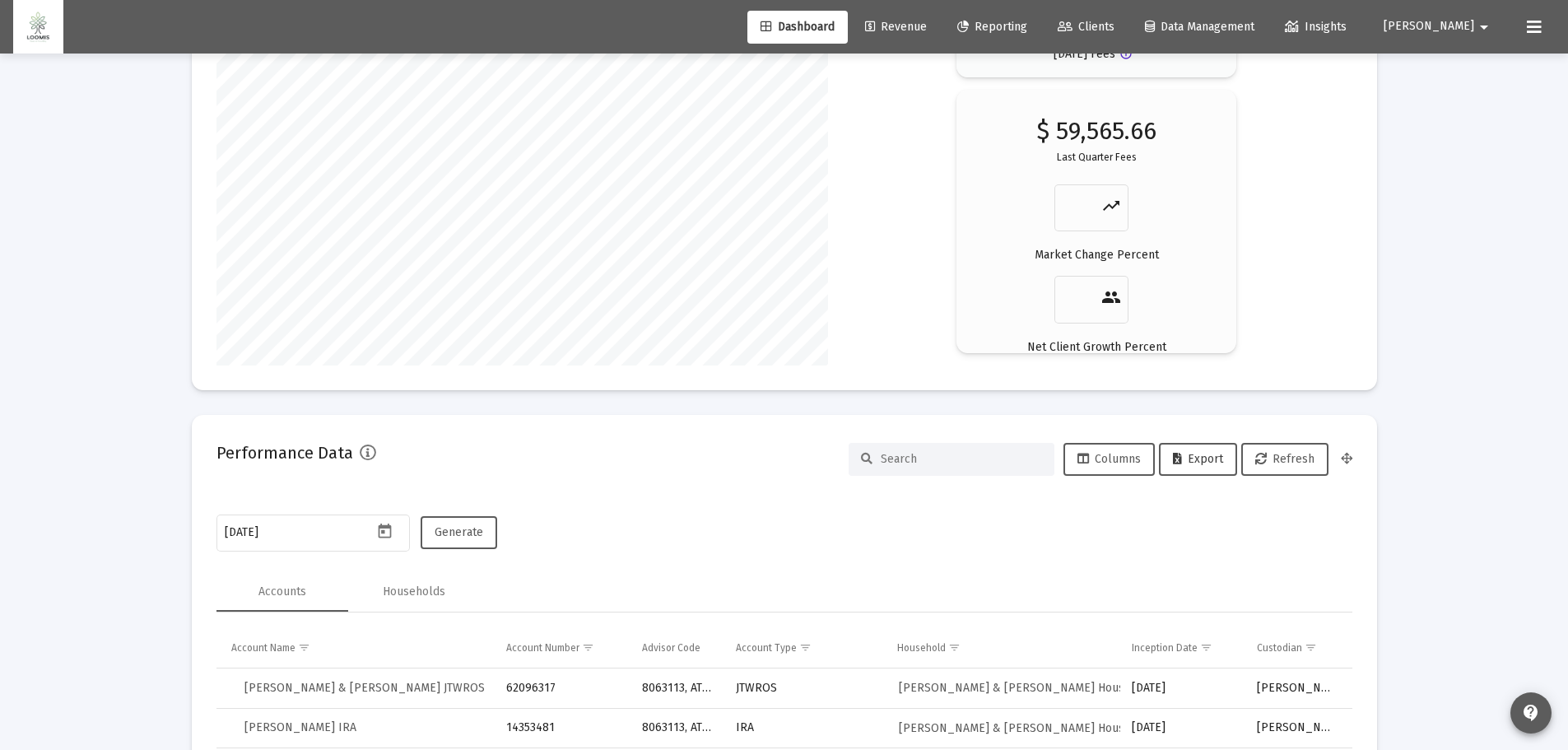
scroll to position [2900, 0]
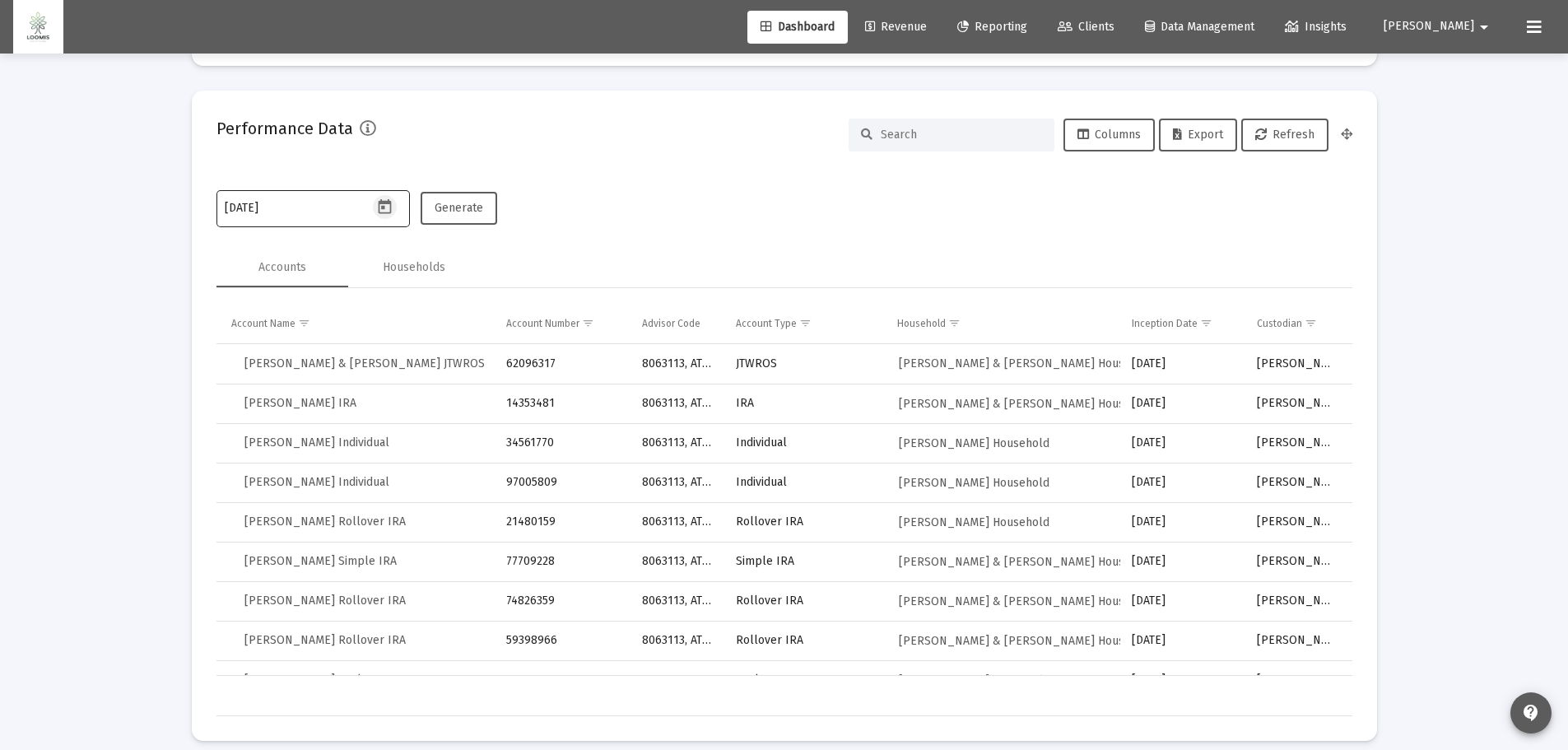
click at [385, 200] on icon "Open calendar" at bounding box center [385, 207] width 17 height 17
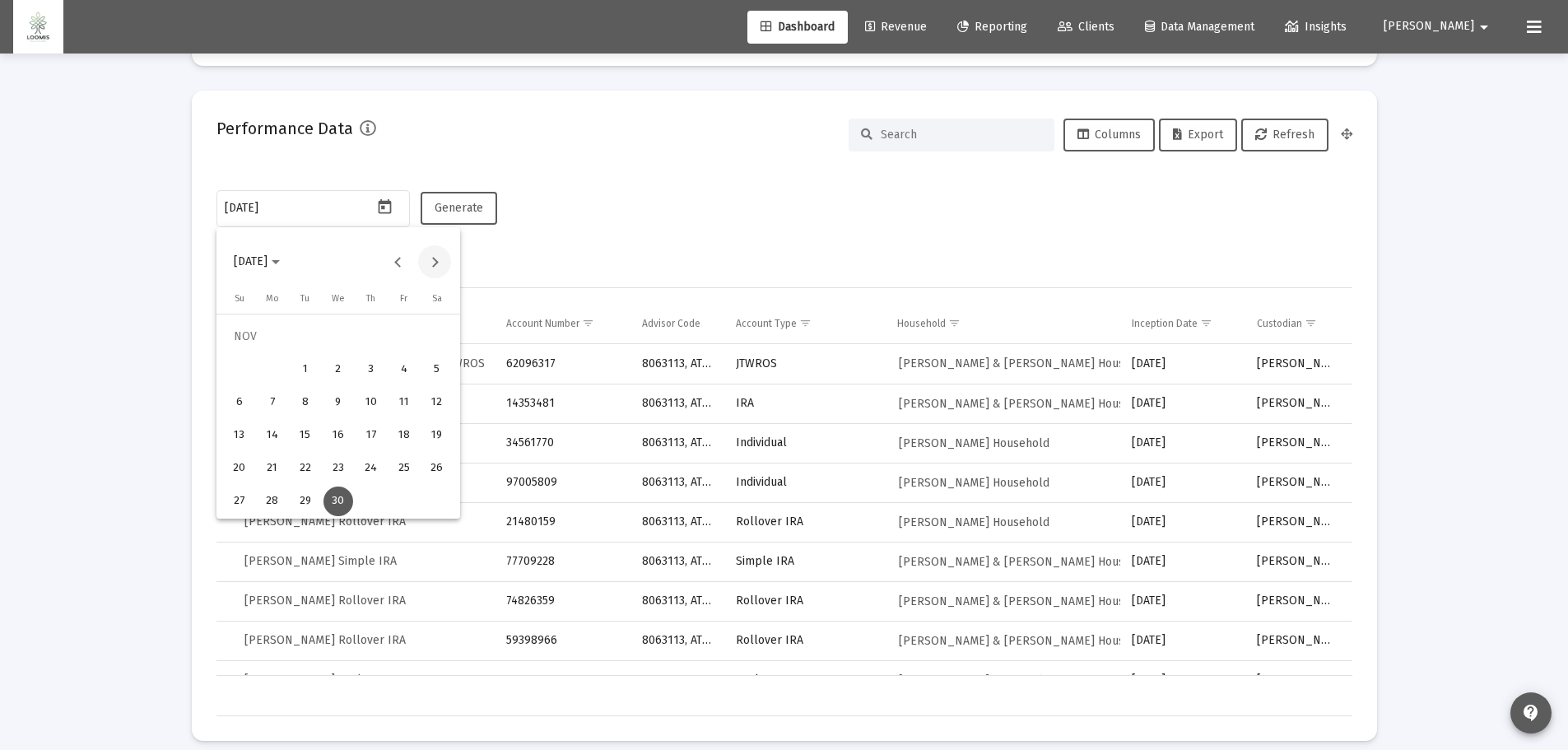
click at [435, 266] on button "Next month" at bounding box center [434, 262] width 33 height 33
click at [436, 459] on div "31" at bounding box center [437, 469] width 30 height 30
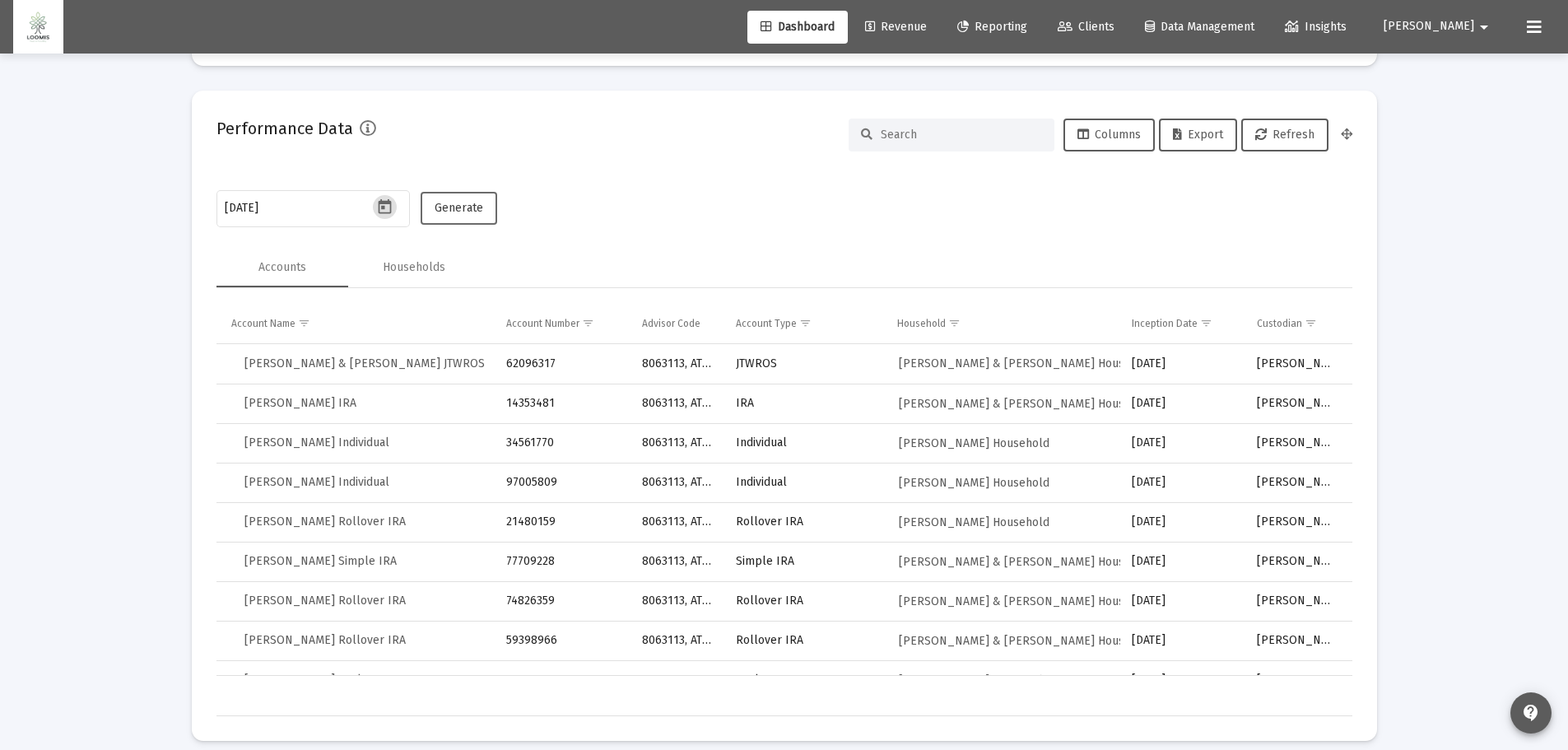
click at [452, 207] on span "Generate" at bounding box center [458, 207] width 48 height 14
click at [1220, 139] on span "Export" at bounding box center [1197, 134] width 50 height 14
click at [383, 212] on icon "Open calendar" at bounding box center [385, 207] width 17 height 17
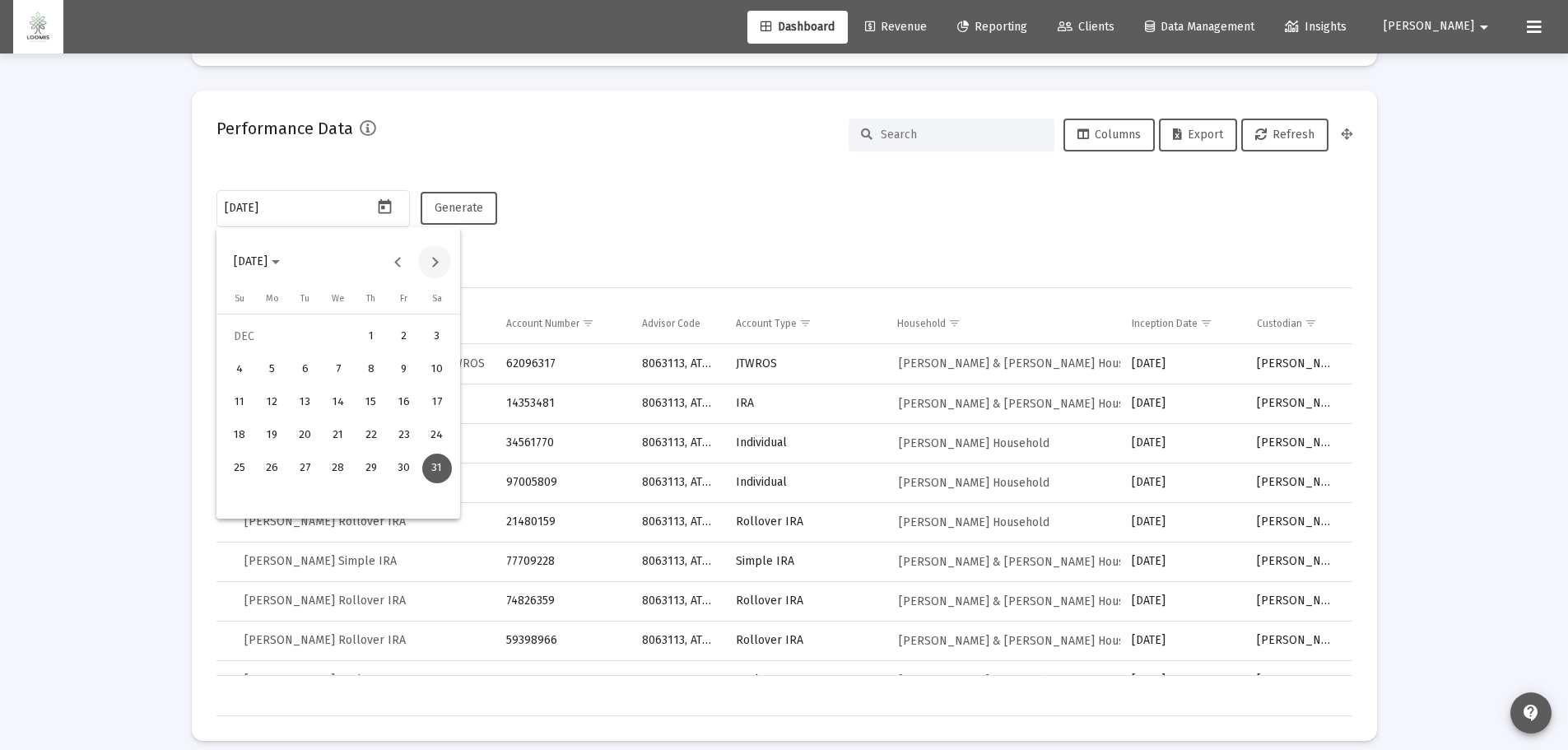
click at [434, 261] on button "Next month" at bounding box center [434, 262] width 33 height 33
click at [309, 500] on div "31" at bounding box center [305, 501] width 30 height 30
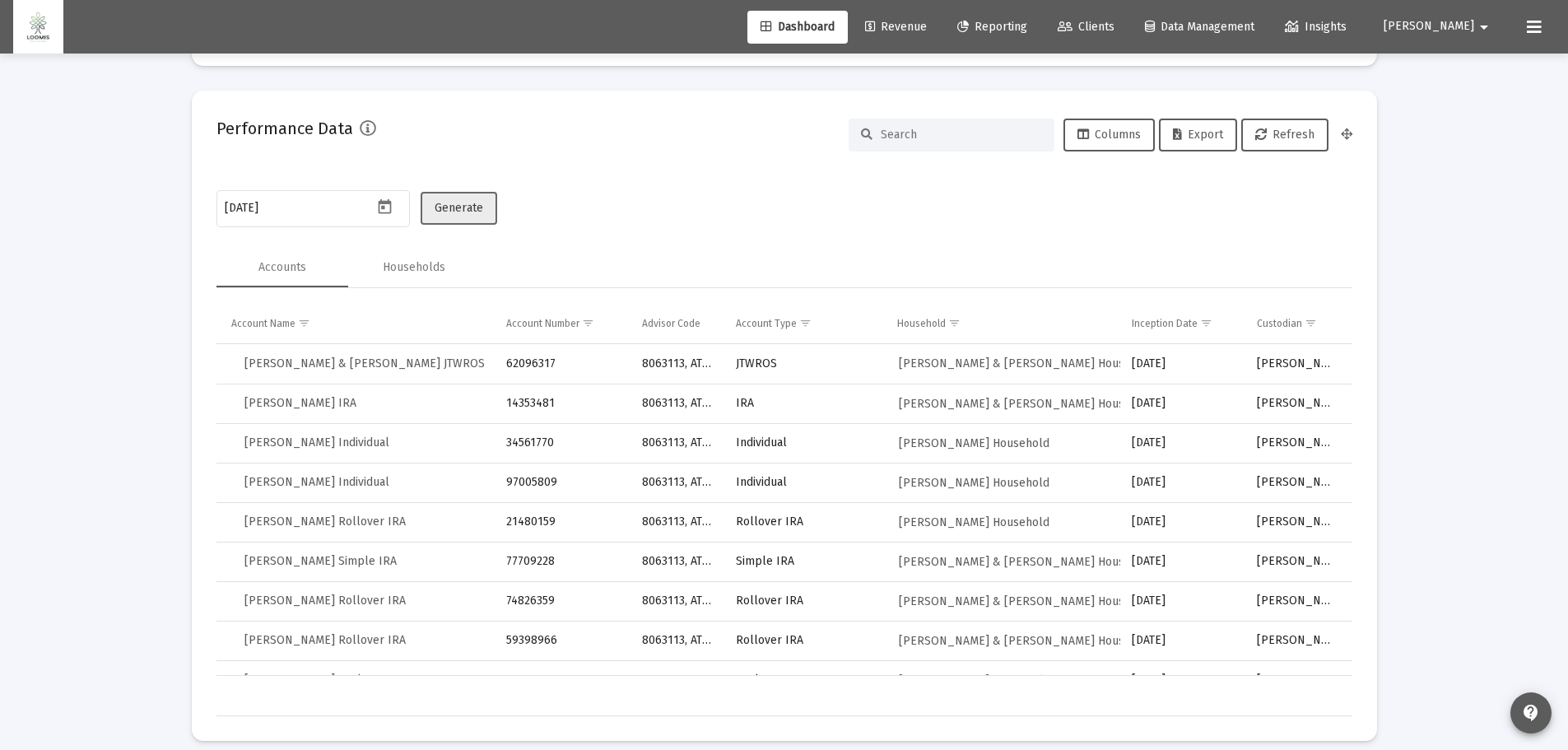
click at [459, 211] on span "Generate" at bounding box center [458, 207] width 48 height 14
click at [1220, 144] on button "Export" at bounding box center [1198, 134] width 78 height 33
click at [389, 210] on icon "Open calendar" at bounding box center [385, 207] width 17 height 17
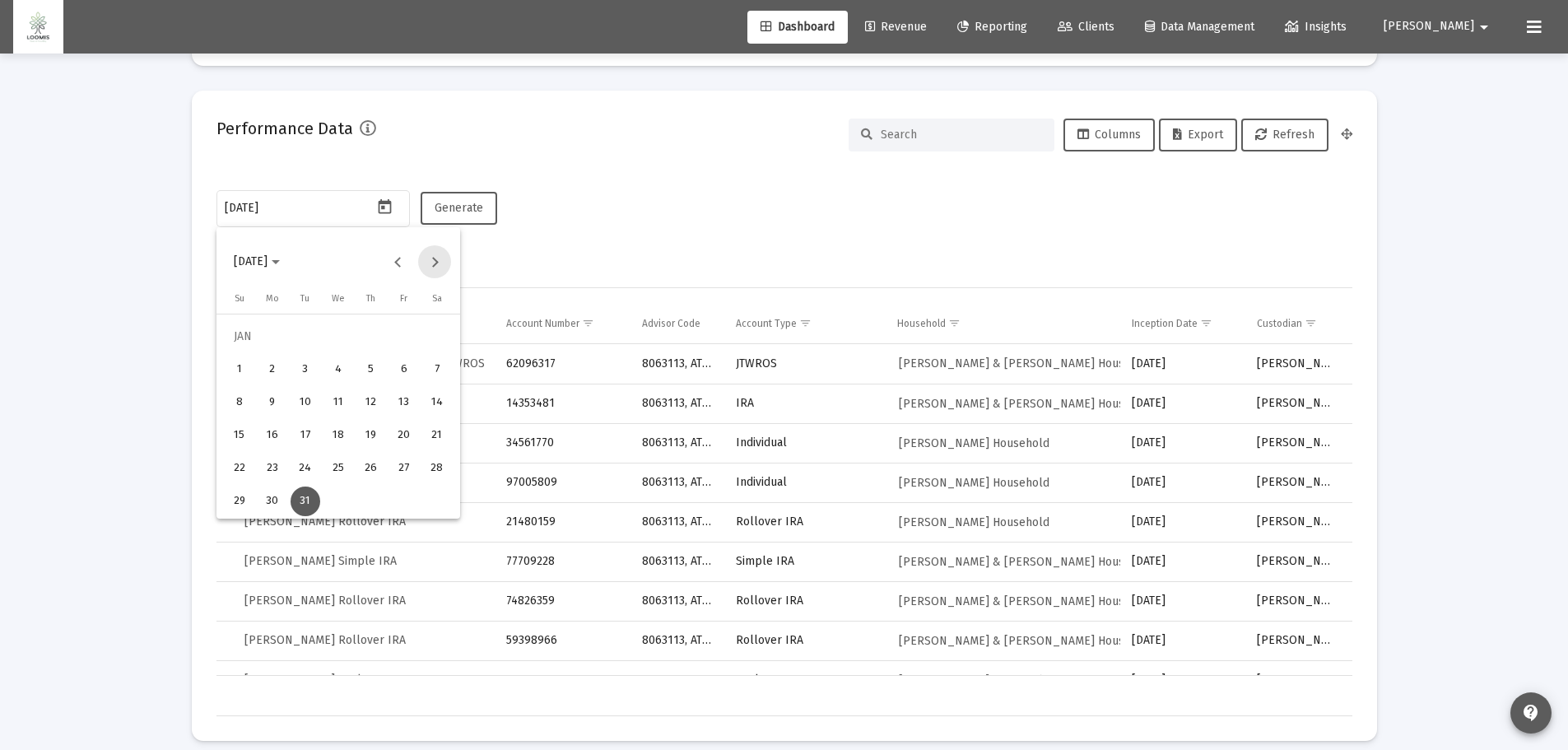
click at [436, 264] on button "Next month" at bounding box center [434, 262] width 33 height 33
click at [309, 465] on div "28" at bounding box center [305, 469] width 30 height 30
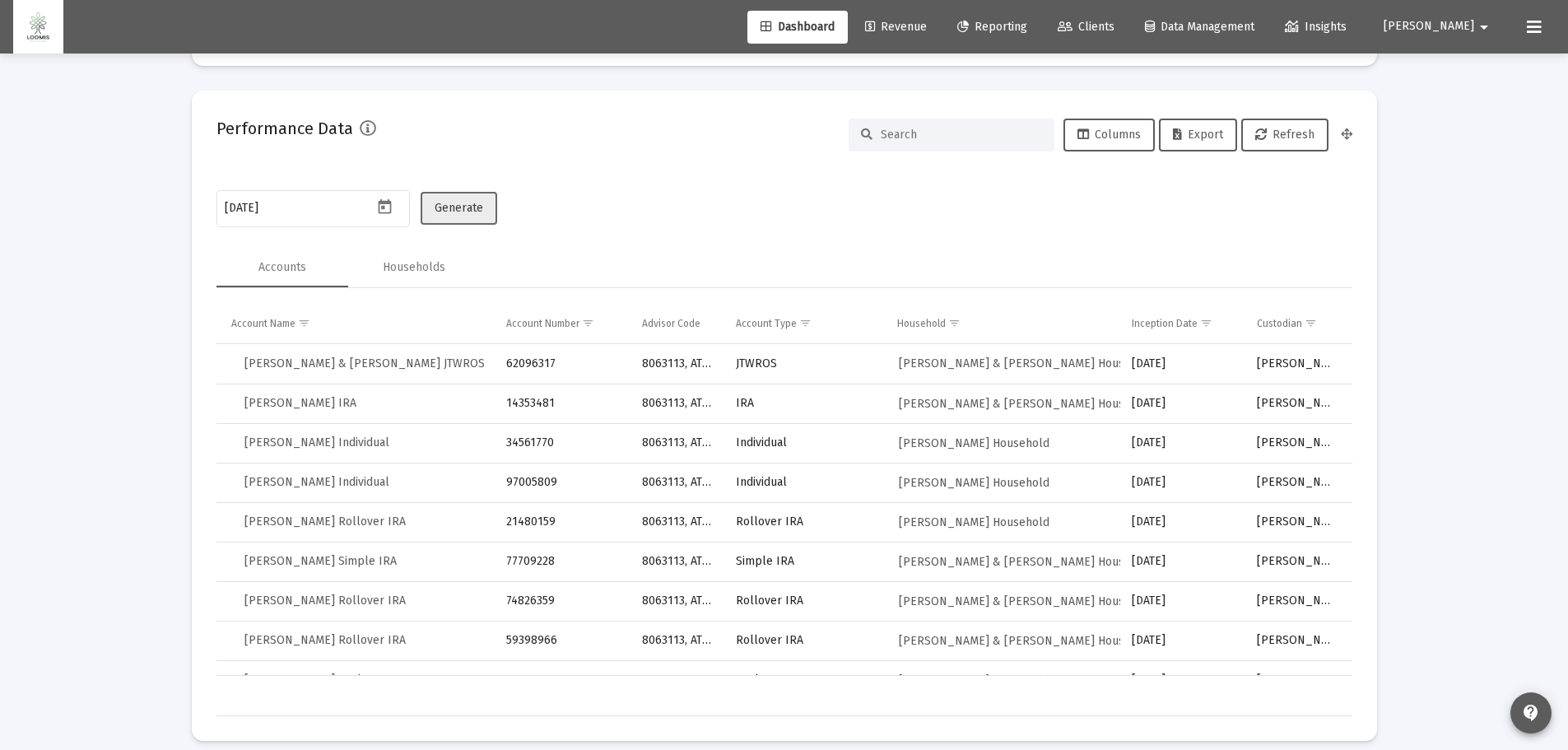
click at [448, 210] on span "Generate" at bounding box center [458, 207] width 48 height 14
click at [1214, 130] on span "Export" at bounding box center [1197, 134] width 50 height 14
click at [392, 209] on icon "Open calendar" at bounding box center [385, 207] width 17 height 17
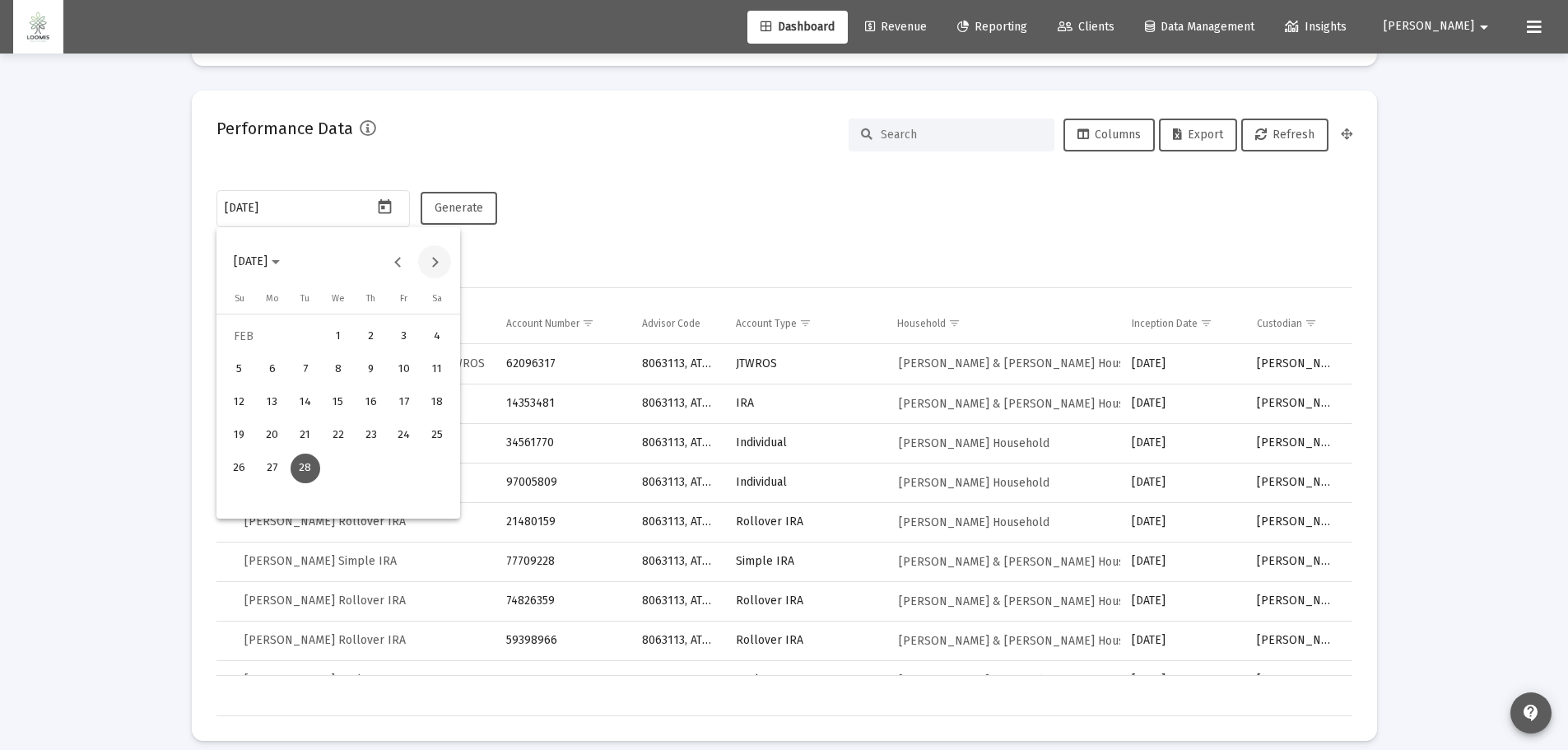
click at [434, 264] on button "Next month" at bounding box center [434, 262] width 33 height 33
click at [404, 461] on div "31" at bounding box center [404, 469] width 30 height 30
click at [458, 212] on span "Generate" at bounding box center [458, 207] width 48 height 14
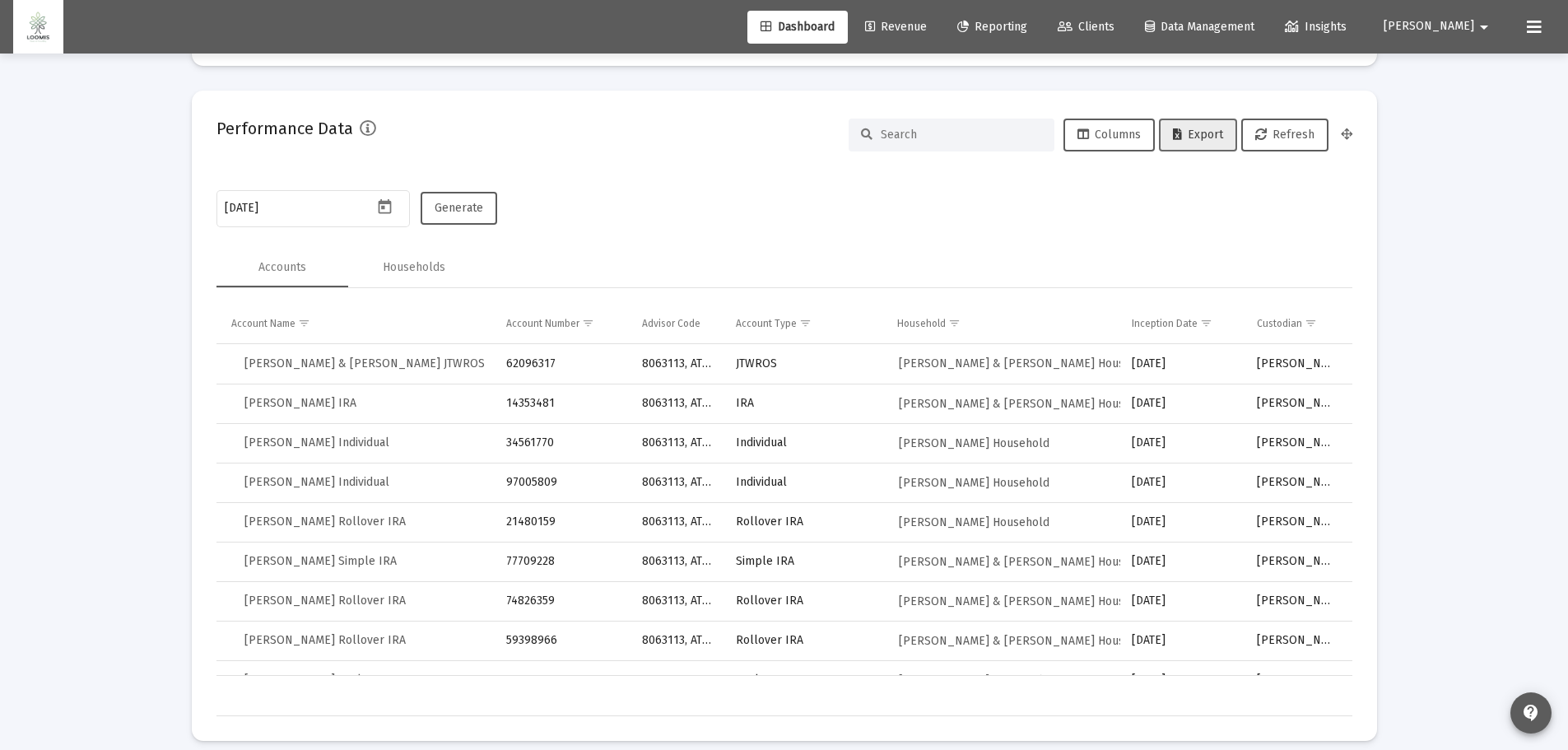
click at [1226, 134] on button "Export" at bounding box center [1198, 134] width 78 height 33
click at [391, 212] on icon "Open calendar" at bounding box center [385, 206] width 13 height 14
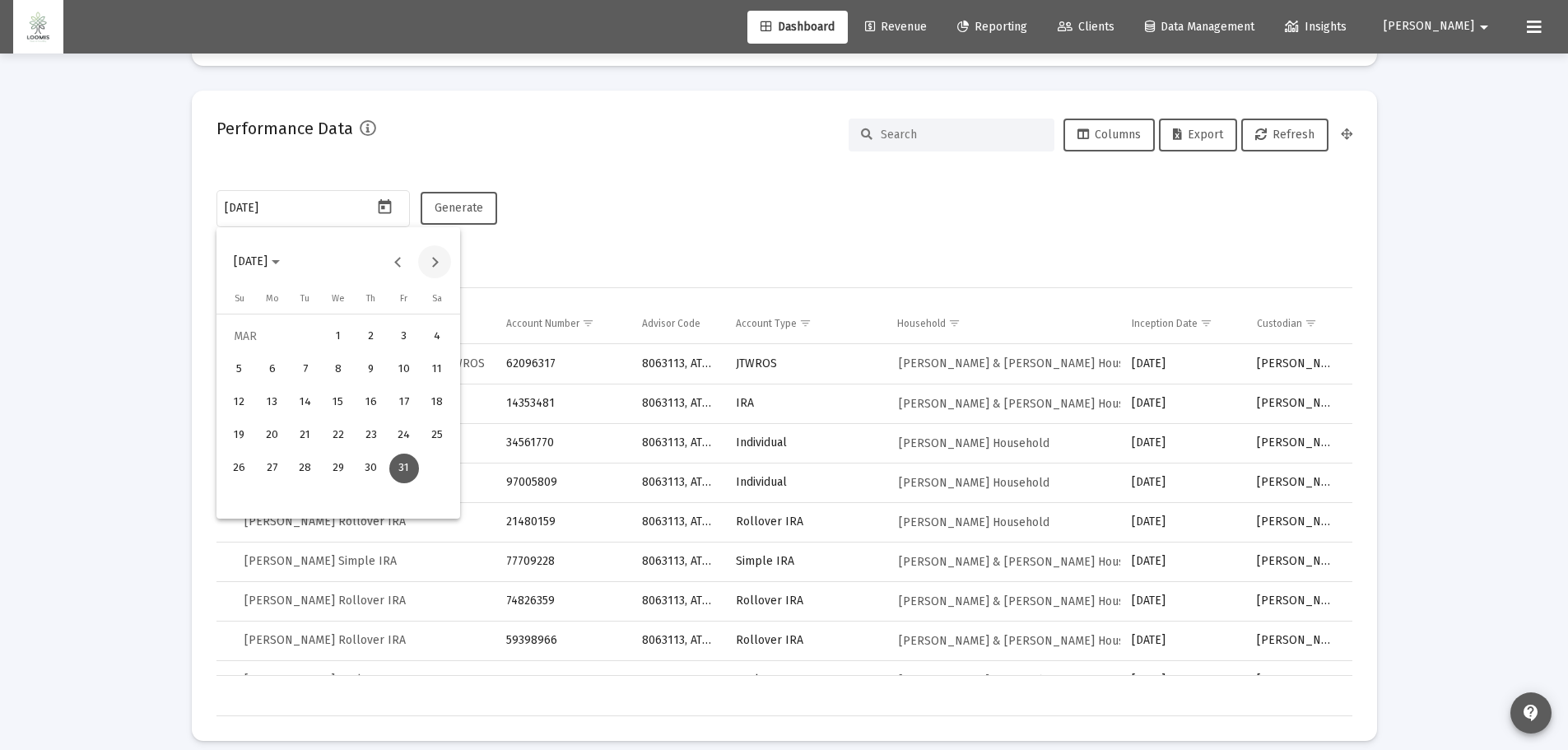
click at [434, 253] on button "Next month" at bounding box center [434, 262] width 33 height 33
click at [239, 506] on div "30" at bounding box center [239, 501] width 30 height 30
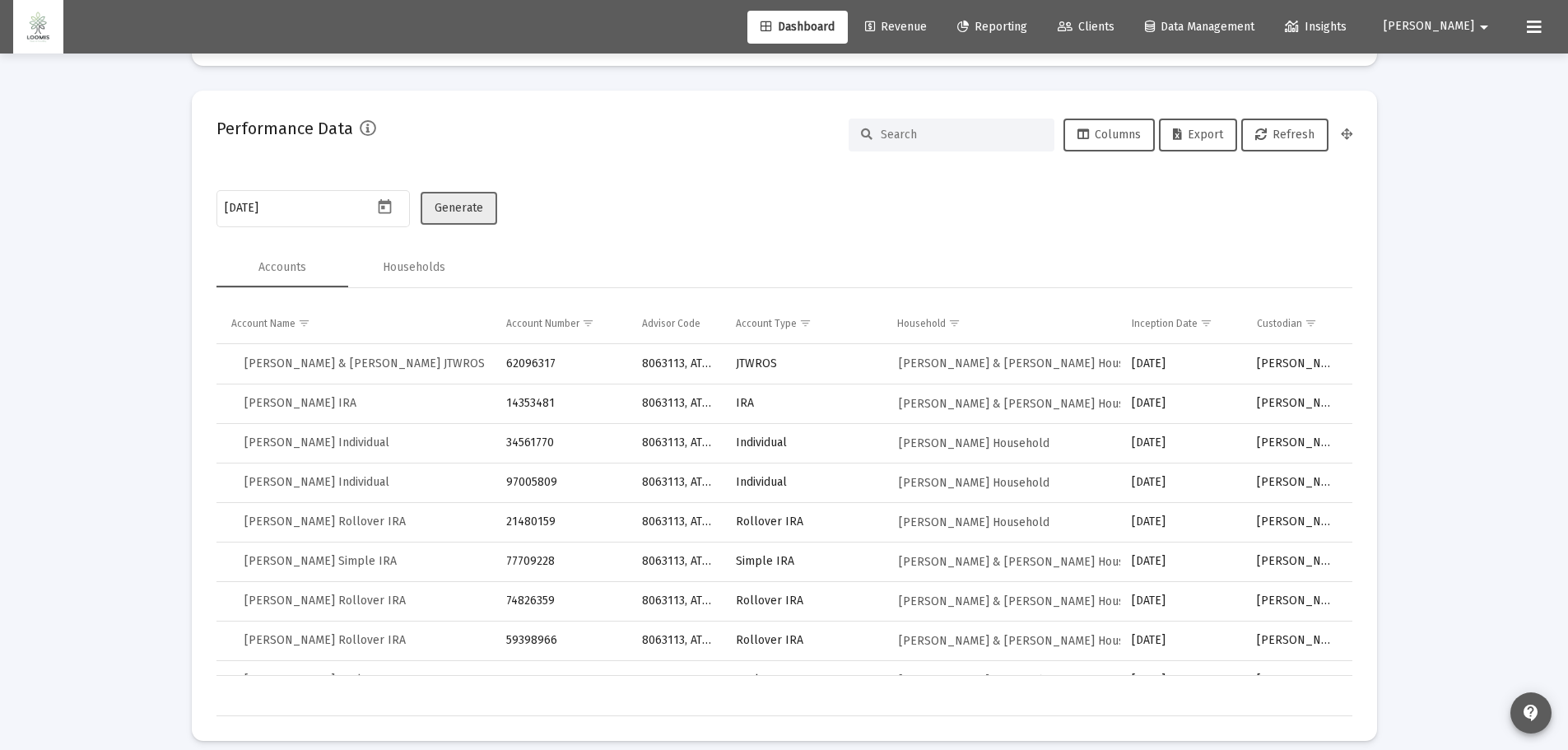
click at [453, 211] on span "Generate" at bounding box center [458, 207] width 48 height 14
click at [1219, 131] on span "Export" at bounding box center [1197, 134] width 50 height 14
click at [385, 212] on icon "Open calendar" at bounding box center [385, 207] width 17 height 17
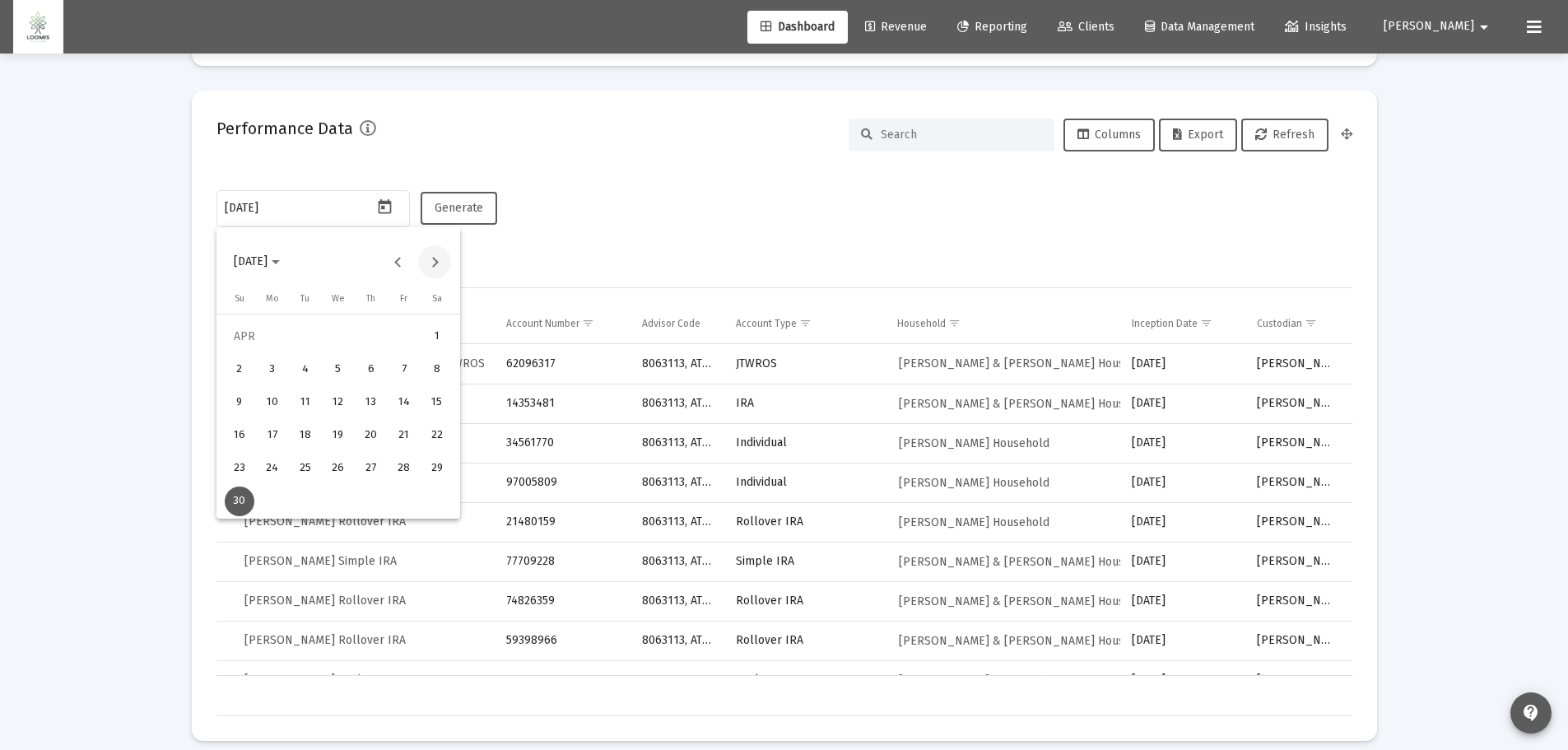
click at [437, 259] on button "Next month" at bounding box center [434, 262] width 33 height 33
click at [340, 497] on div "31" at bounding box center [338, 501] width 30 height 30
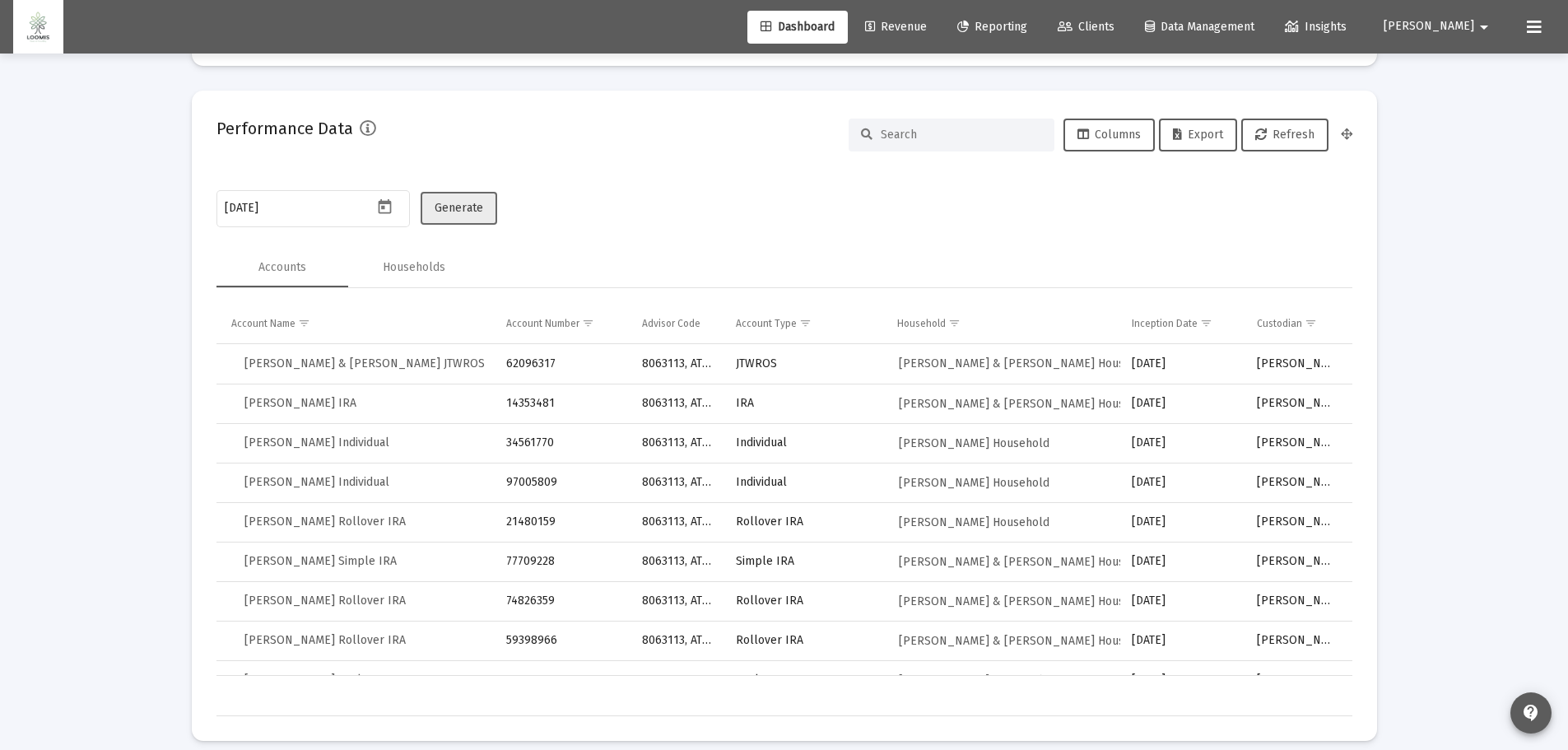
click at [468, 206] on span "Generate" at bounding box center [458, 207] width 48 height 14
click at [1209, 131] on span "Export" at bounding box center [1197, 134] width 50 height 14
click at [383, 207] on icon "Open calendar" at bounding box center [385, 206] width 13 height 14
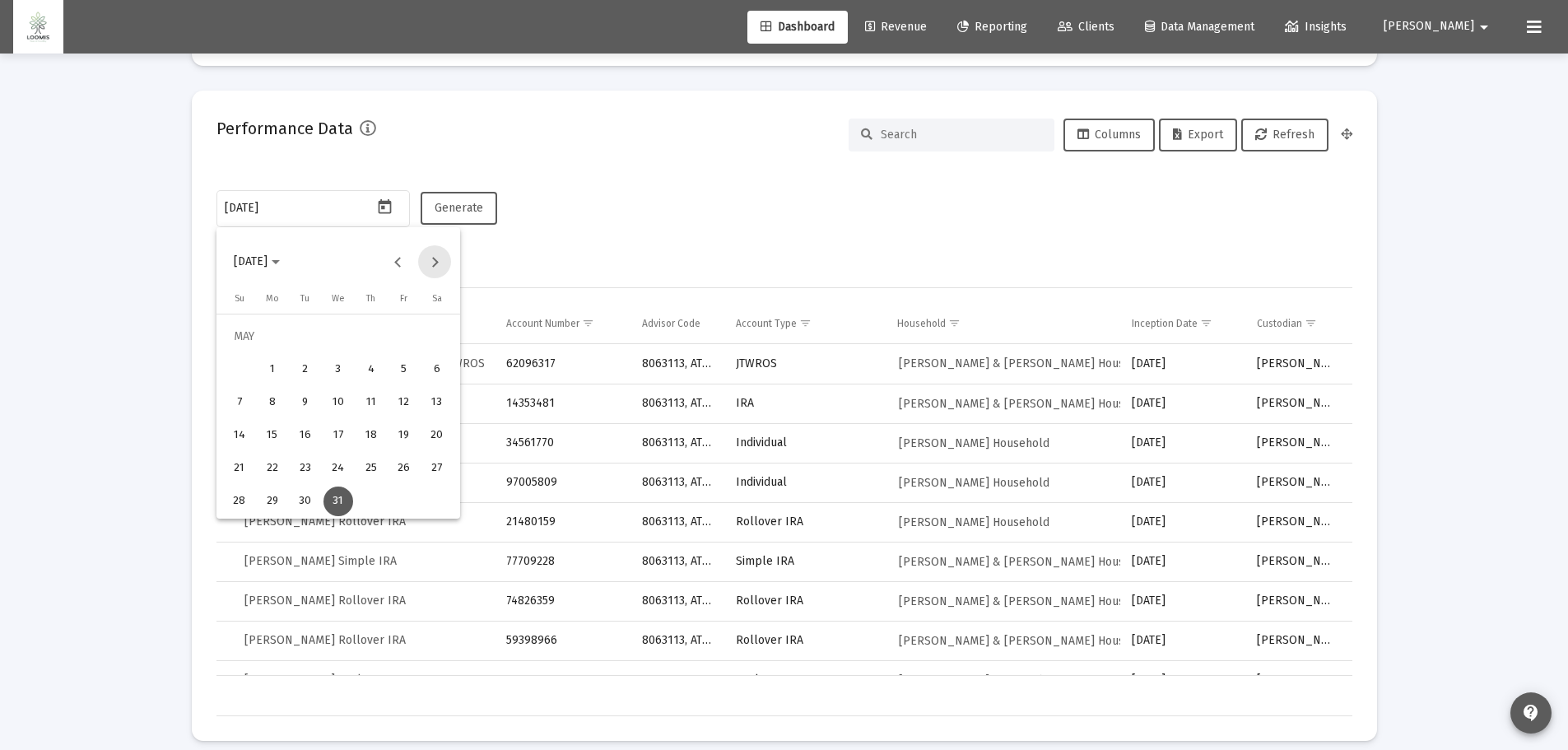
click at [439, 259] on button "Next month" at bounding box center [434, 262] width 33 height 33
click at [403, 470] on div "30" at bounding box center [404, 469] width 30 height 30
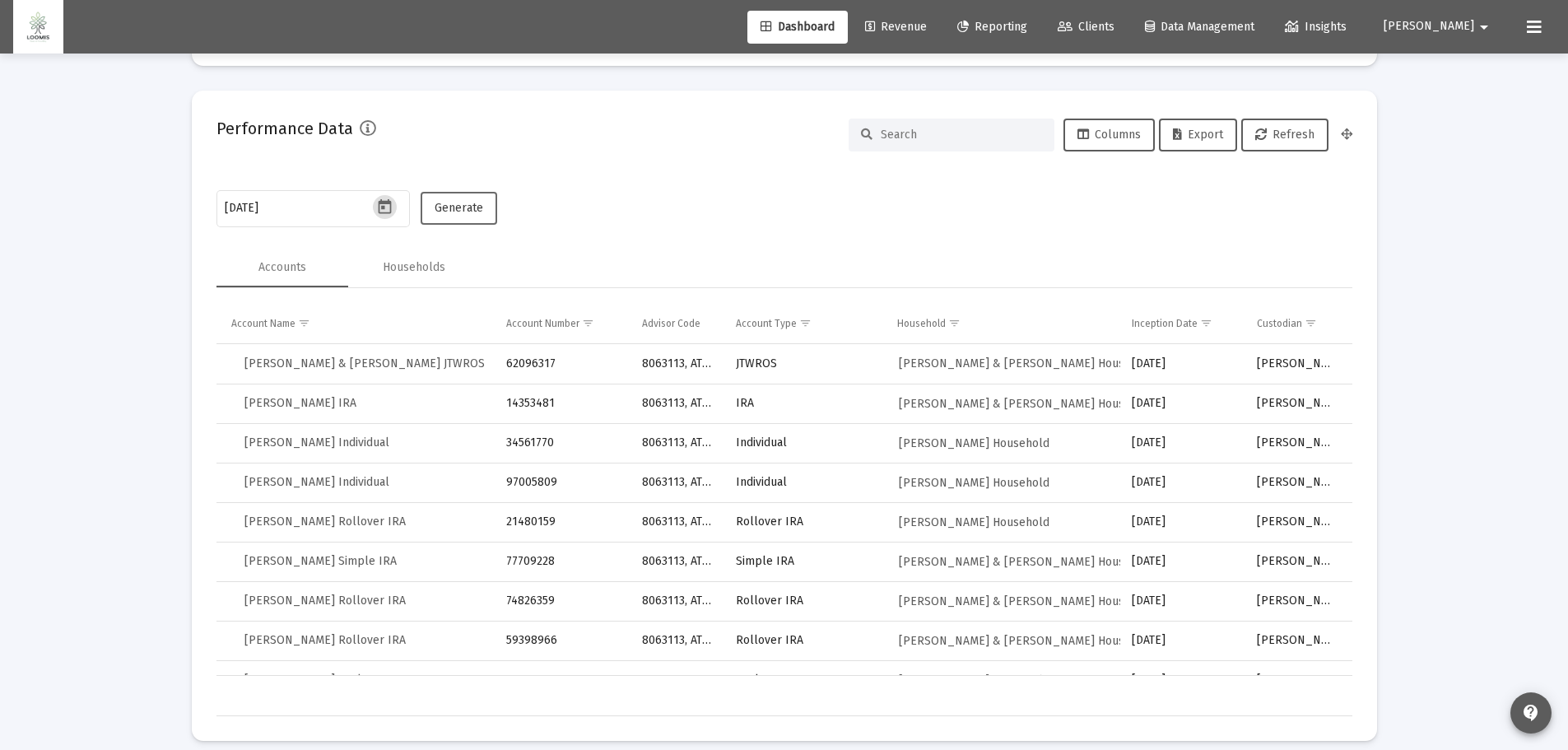
click at [466, 209] on span "Generate" at bounding box center [458, 207] width 48 height 14
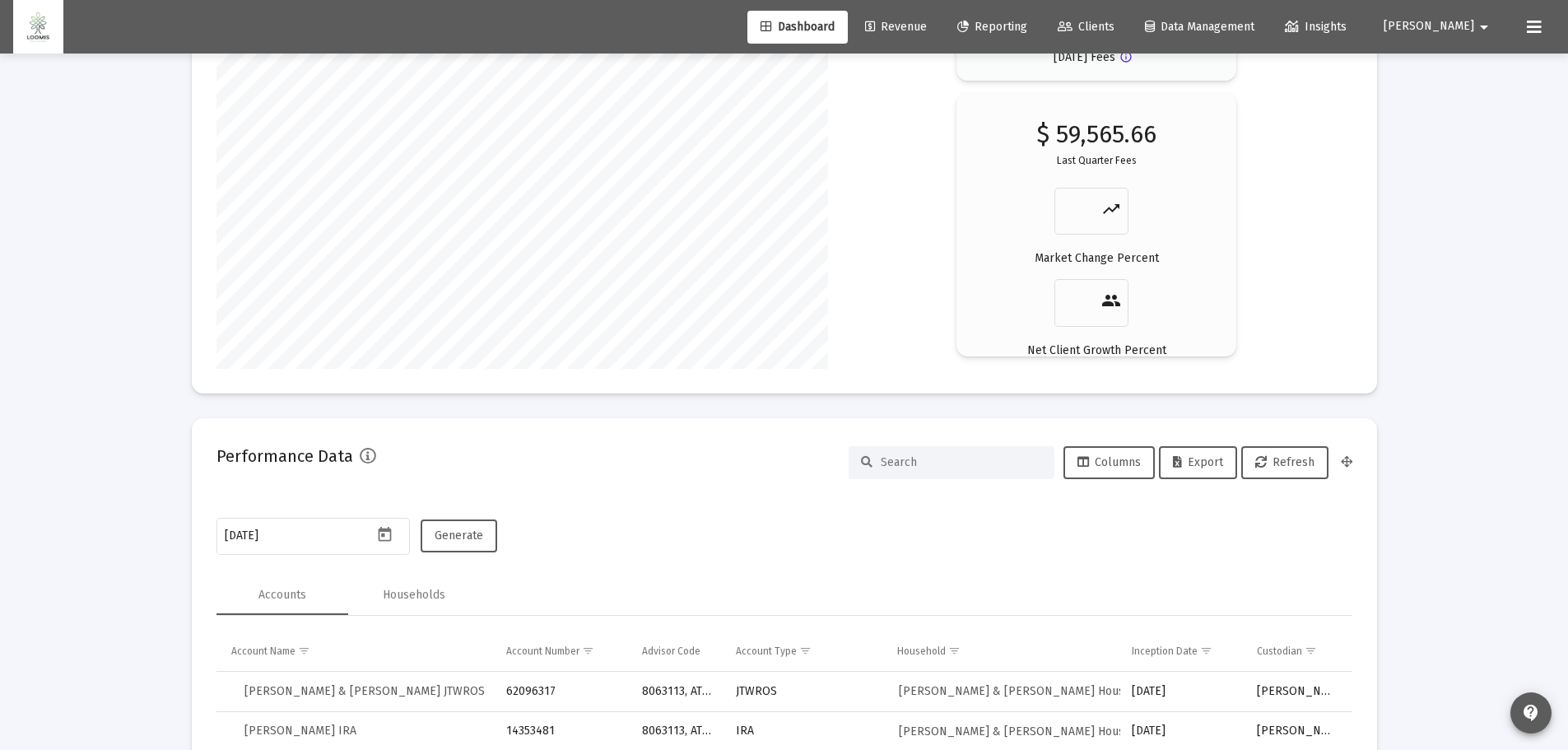
scroll to position [2571, 0]
click at [1202, 469] on span "Export" at bounding box center [1197, 464] width 50 height 14
click at [388, 537] on icon "Open calendar" at bounding box center [385, 537] width 17 height 17
click at [439, 261] on button "Next month" at bounding box center [434, 260] width 33 height 33
click at [266, 497] on div "31" at bounding box center [272, 499] width 30 height 30
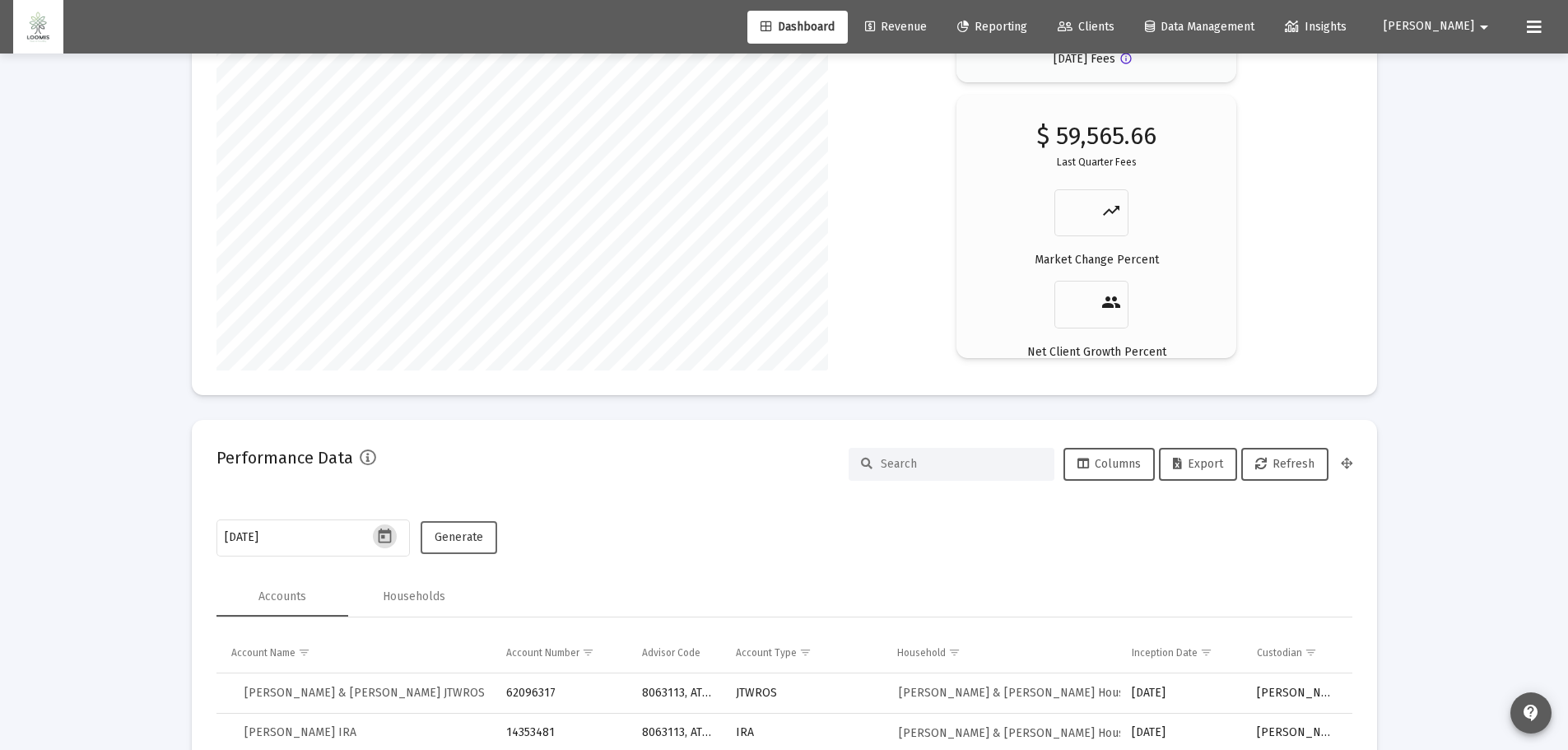
click at [458, 541] on span "Generate" at bounding box center [458, 537] width 48 height 14
click at [1197, 463] on span "Export" at bounding box center [1197, 464] width 50 height 14
click at [388, 539] on icon "Open calendar" at bounding box center [385, 537] width 17 height 17
click at [433, 260] on button "Next month" at bounding box center [434, 260] width 33 height 33
click at [376, 493] on div "31" at bounding box center [371, 499] width 30 height 30
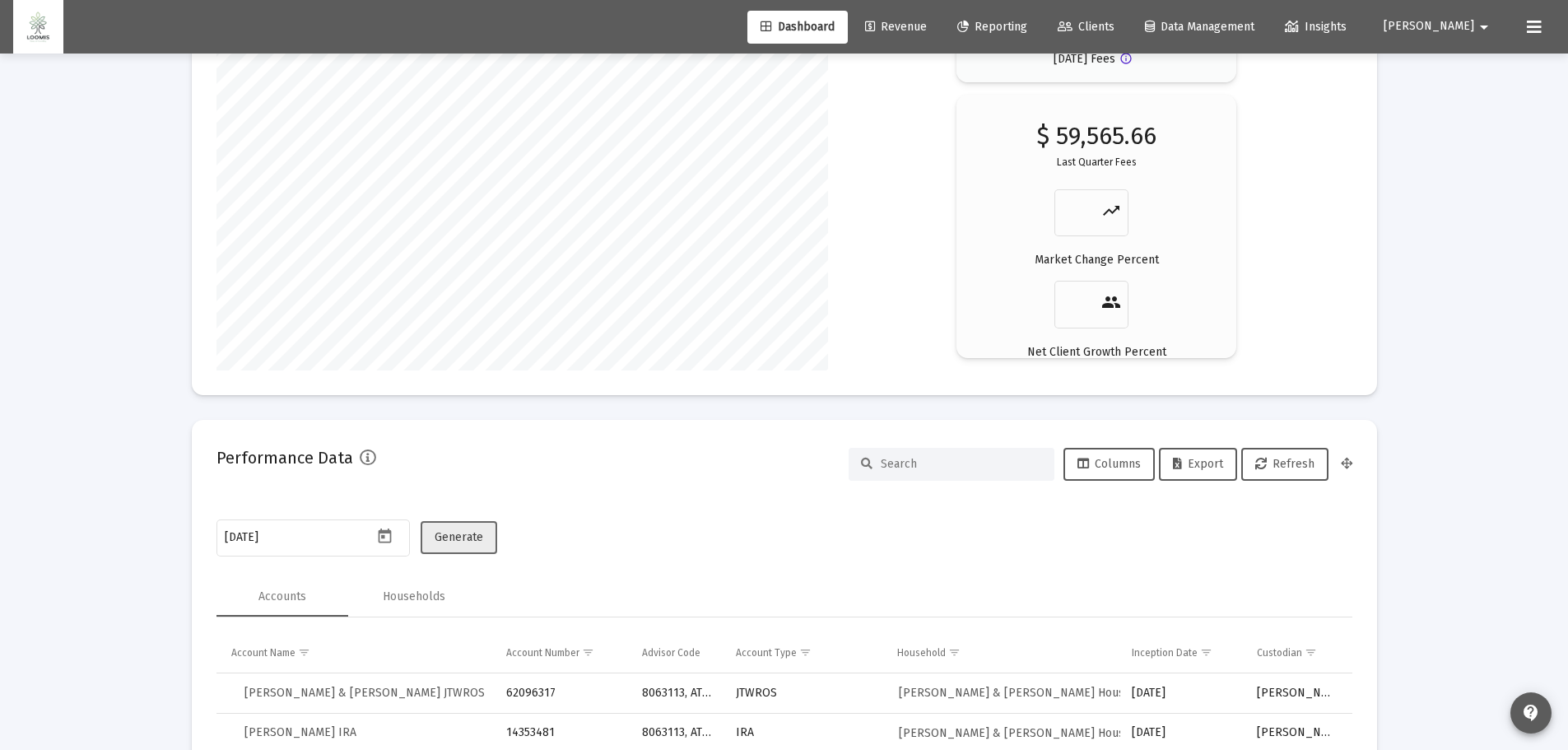
click at [472, 543] on span "Generate" at bounding box center [458, 537] width 48 height 14
click at [1217, 469] on span "Export" at bounding box center [1197, 464] width 50 height 14
click at [389, 539] on icon "Open calendar" at bounding box center [385, 537] width 17 height 17
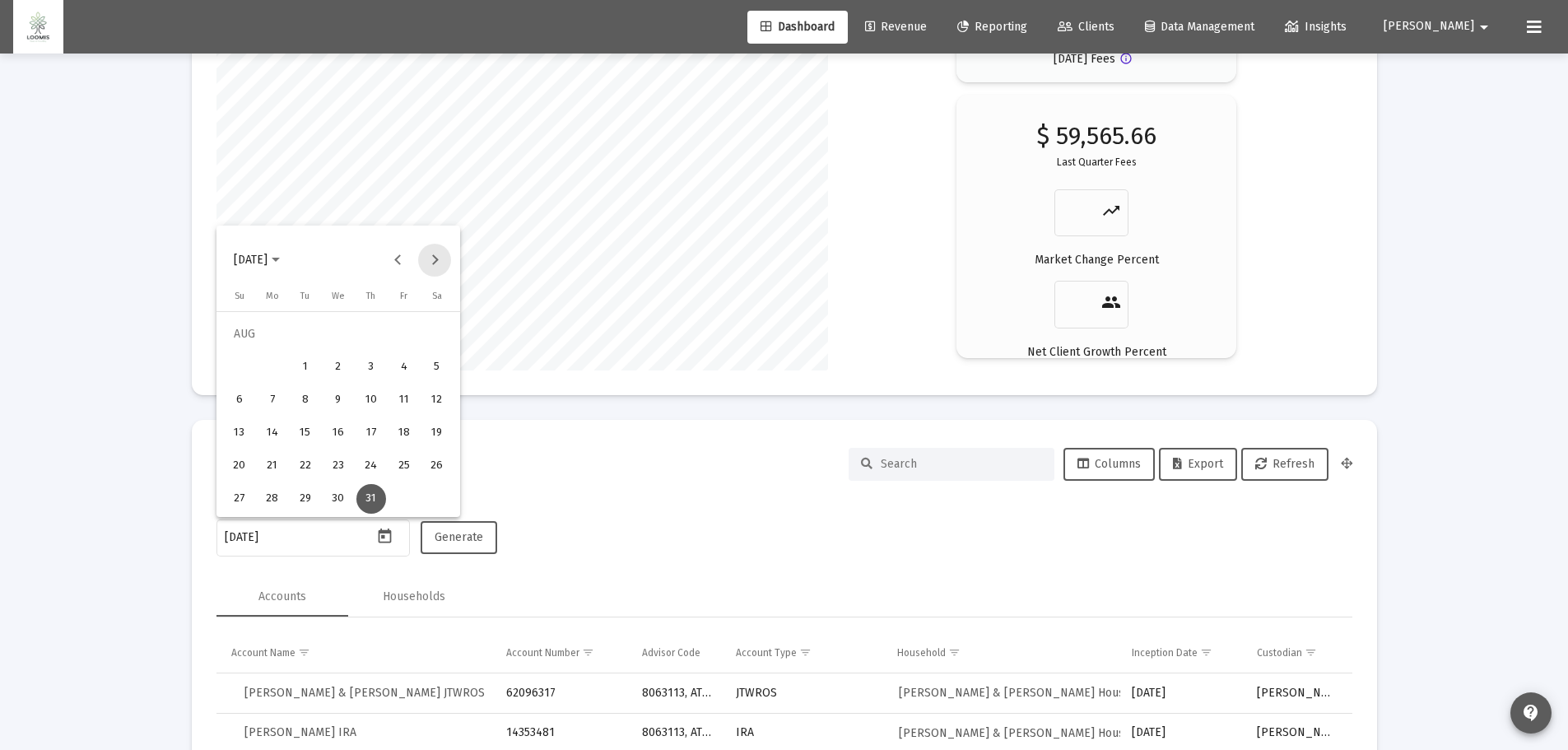
click at [429, 256] on button "Next month" at bounding box center [434, 260] width 33 height 33
click at [432, 468] on div "30" at bounding box center [437, 466] width 30 height 30
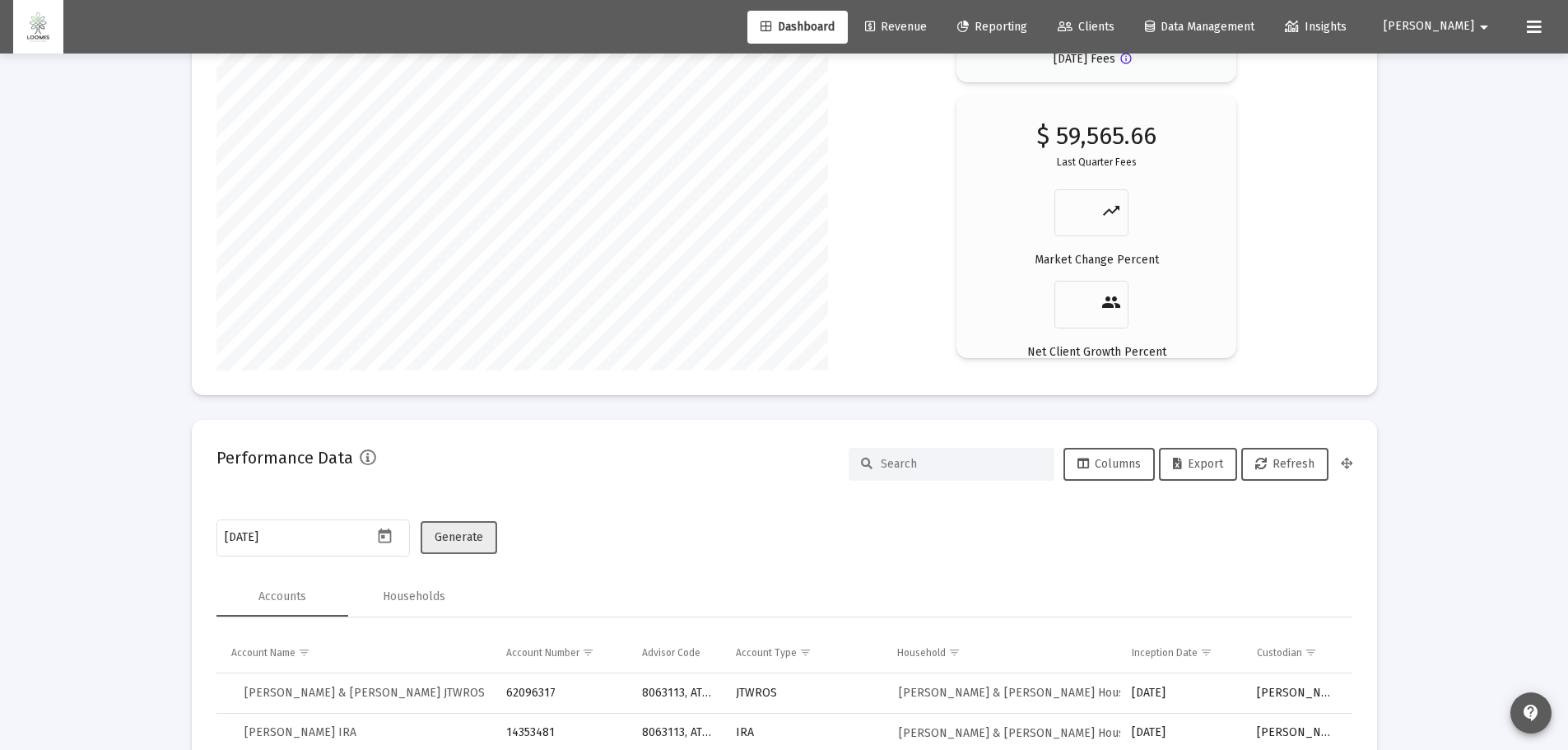
click at [457, 538] on span "Generate" at bounding box center [458, 537] width 48 height 14
click at [1209, 467] on span "Export" at bounding box center [1197, 464] width 50 height 14
click at [383, 534] on icon "Open calendar" at bounding box center [385, 536] width 13 height 14
click at [440, 256] on button "Next month" at bounding box center [434, 260] width 33 height 33
click at [313, 503] on div "31" at bounding box center [305, 499] width 30 height 30
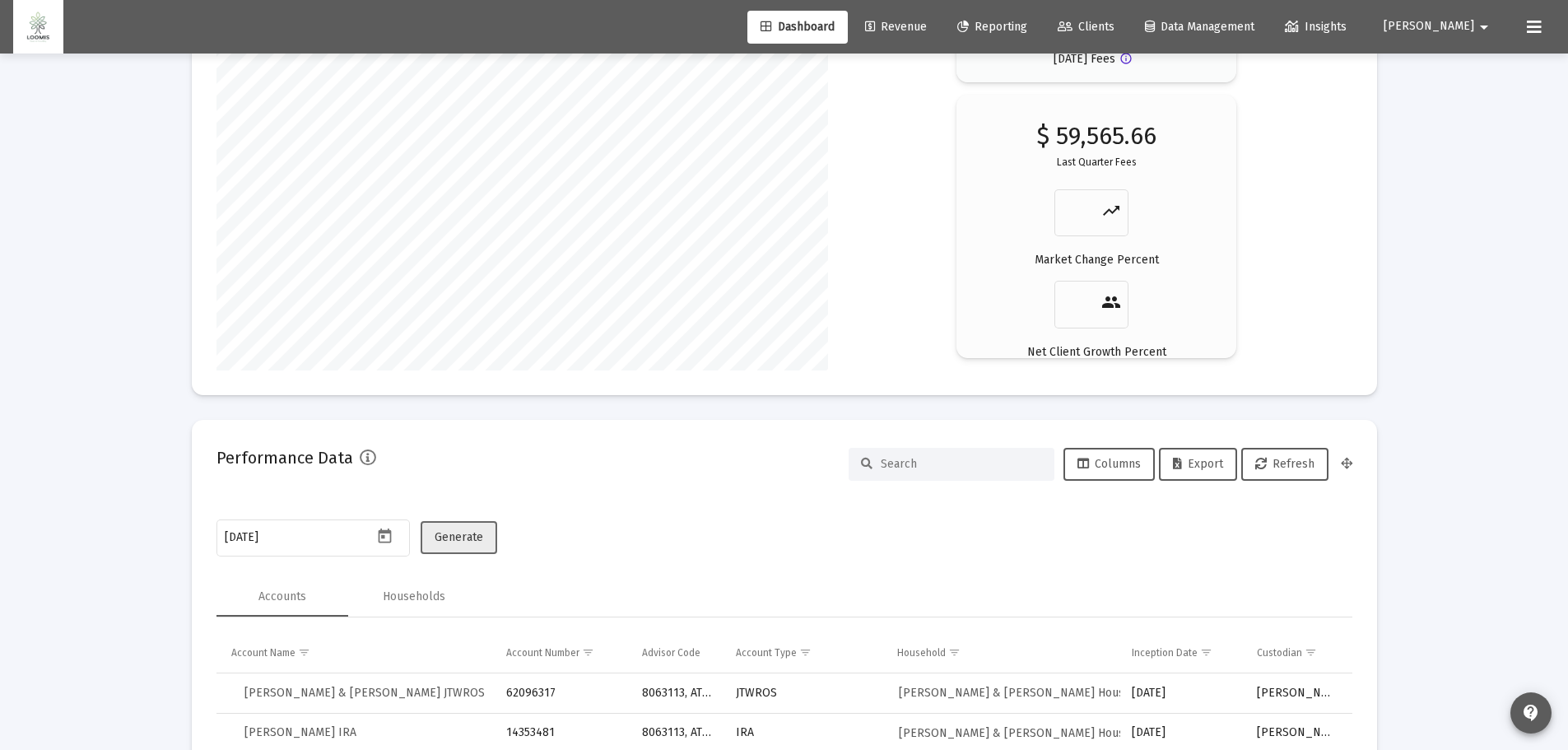
click at [471, 539] on span "Generate" at bounding box center [458, 537] width 48 height 14
click at [1200, 465] on span "Export" at bounding box center [1197, 464] width 50 height 14
click at [383, 541] on icon "Open calendar" at bounding box center [385, 537] width 17 height 17
click at [431, 257] on button "Next month" at bounding box center [434, 260] width 33 height 33
click at [370, 465] on div "30" at bounding box center [371, 466] width 30 height 30
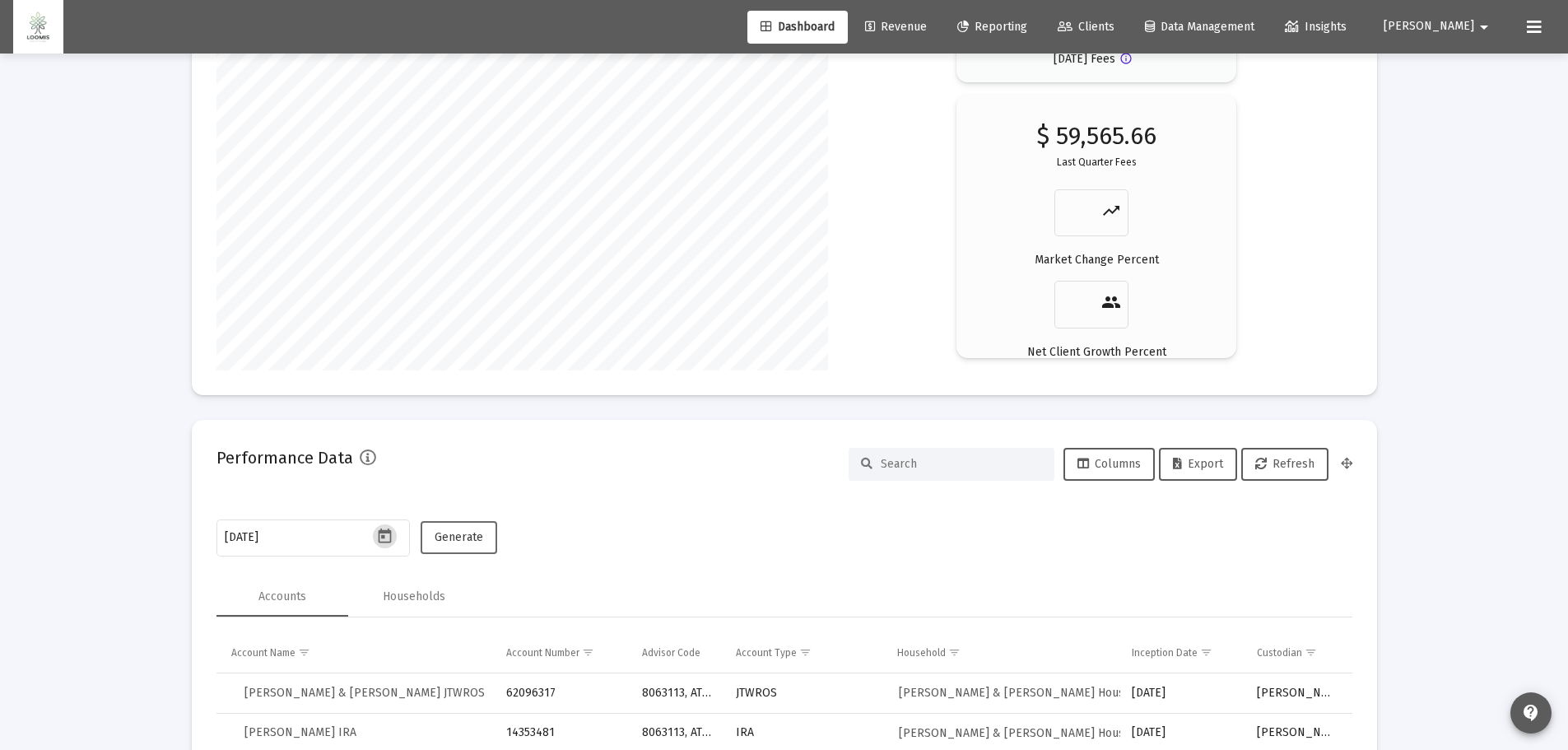
click at [458, 536] on span "Generate" at bounding box center [458, 537] width 48 height 14
click at [1200, 448] on button "Export" at bounding box center [1198, 464] width 78 height 33
click at [388, 545] on icon "Open calendar" at bounding box center [385, 537] width 17 height 17
click at [432, 253] on button "Next month" at bounding box center [434, 260] width 33 height 33
click at [243, 497] on div "31" at bounding box center [239, 499] width 30 height 30
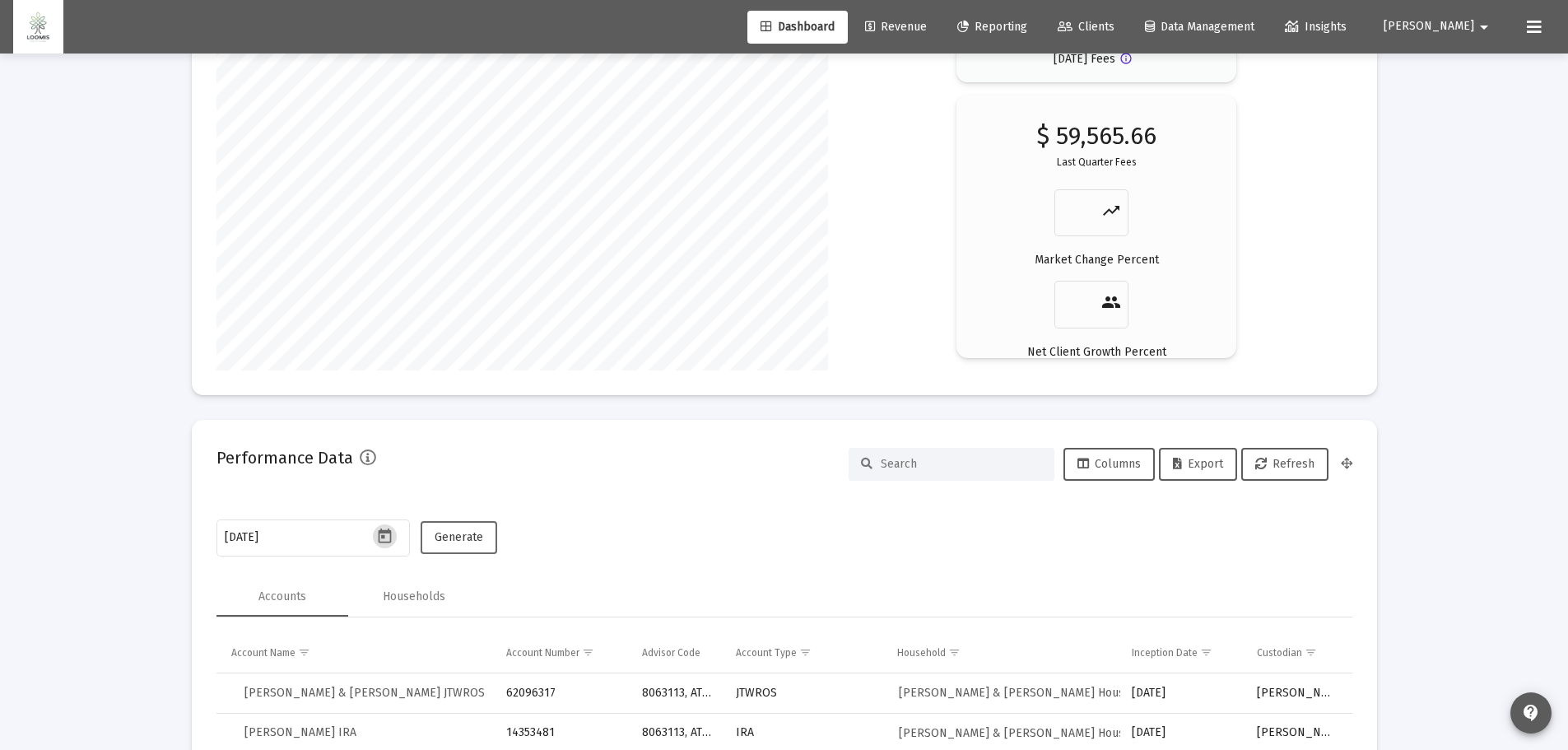
click at [459, 543] on span "Generate" at bounding box center [458, 537] width 48 height 14
click at [1206, 469] on span "Export" at bounding box center [1197, 464] width 50 height 14
click at [385, 535] on icon "Open calendar" at bounding box center [385, 537] width 17 height 17
click at [440, 261] on button "Next month" at bounding box center [434, 260] width 33 height 33
click at [336, 502] on div "31" at bounding box center [338, 499] width 30 height 30
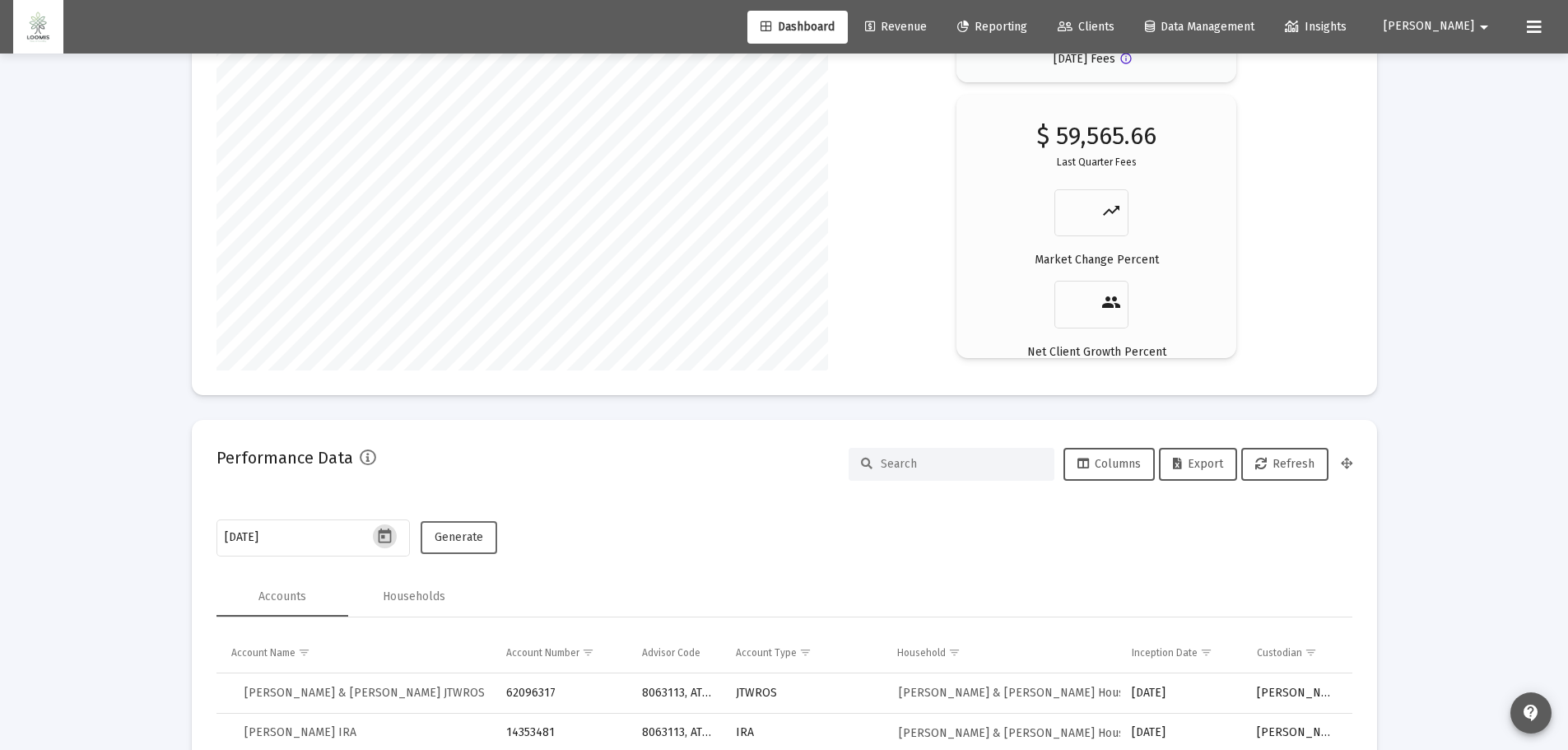
click at [458, 537] on span "Generate" at bounding box center [458, 537] width 48 height 14
click at [1202, 468] on span "Export" at bounding box center [1197, 464] width 50 height 14
click at [381, 537] on icon "Open calendar" at bounding box center [385, 537] width 17 height 17
click at [439, 264] on button "Next month" at bounding box center [434, 260] width 33 height 33
click at [340, 468] on div "28" at bounding box center [338, 466] width 30 height 30
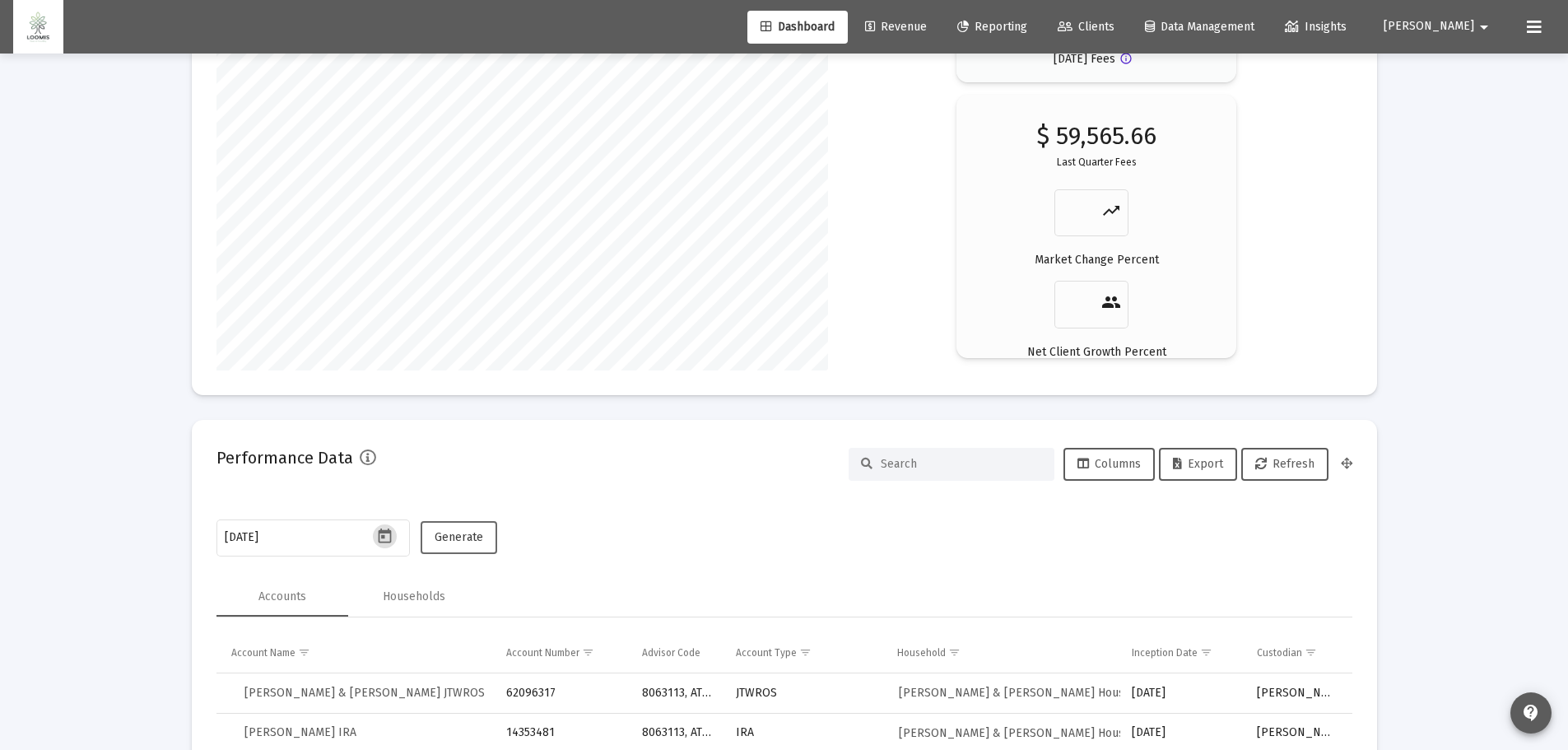
click at [456, 534] on span "Generate" at bounding box center [458, 537] width 48 height 14
click at [1214, 466] on span "Export" at bounding box center [1197, 464] width 50 height 14
click at [391, 537] on icon "Open calendar" at bounding box center [385, 536] width 13 height 14
click at [434, 263] on button "Next month" at bounding box center [434, 260] width 33 height 33
click at [445, 461] on div "31" at bounding box center [437, 466] width 30 height 30
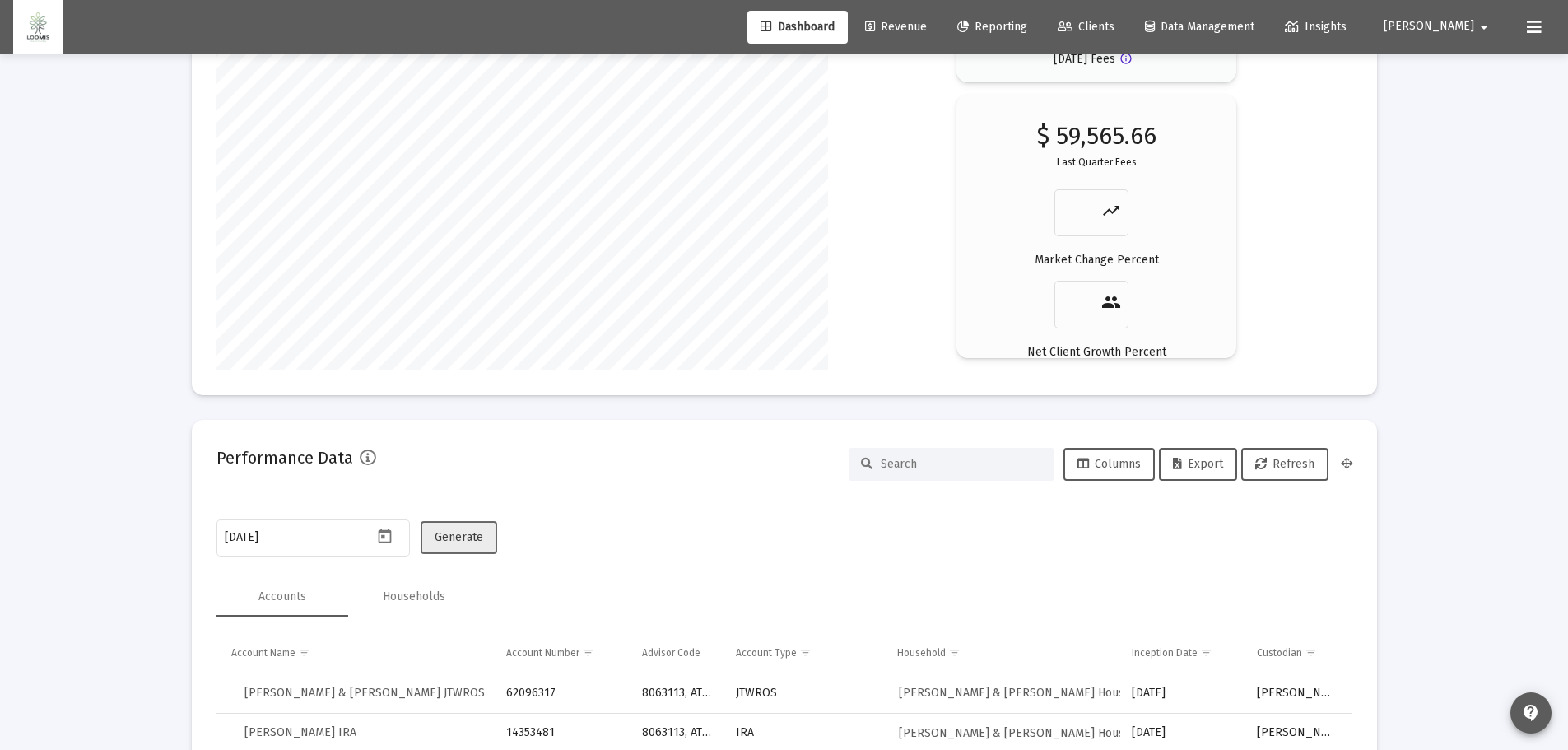
click at [477, 537] on span "Generate" at bounding box center [458, 537] width 48 height 14
click at [1205, 459] on span "Export" at bounding box center [1197, 464] width 50 height 14
click at [380, 537] on icon "Open calendar" at bounding box center [385, 537] width 17 height 17
click at [433, 256] on button "Next month" at bounding box center [434, 260] width 33 height 33
click at [275, 499] on div "30" at bounding box center [272, 499] width 30 height 30
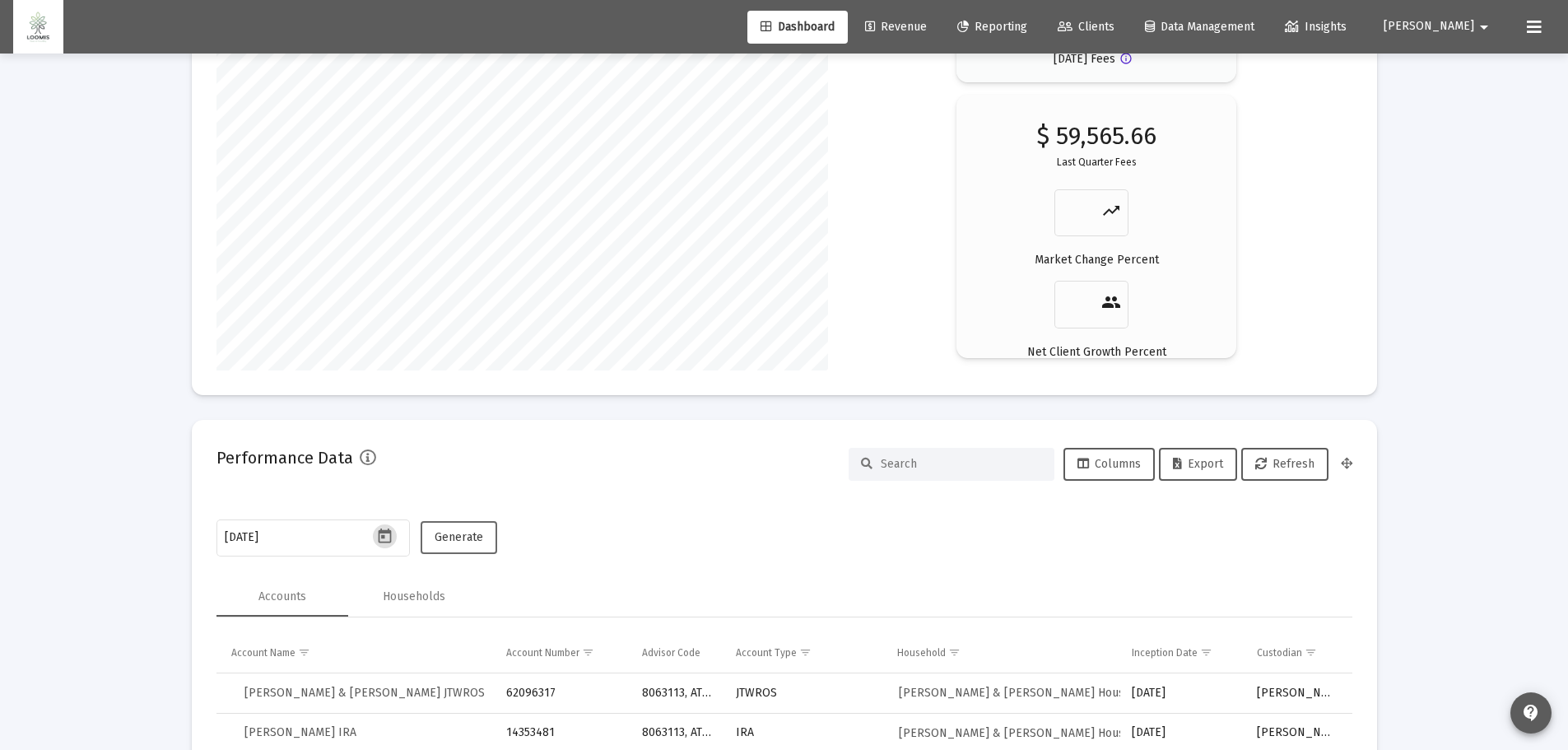
click at [468, 534] on span "Generate" at bounding box center [458, 537] width 48 height 14
click at [1209, 466] on span "Export" at bounding box center [1197, 464] width 50 height 14
click at [389, 538] on icon "Open calendar" at bounding box center [385, 537] width 17 height 17
click at [438, 259] on button "Next month" at bounding box center [434, 260] width 33 height 33
click at [370, 493] on div "31" at bounding box center [371, 499] width 30 height 30
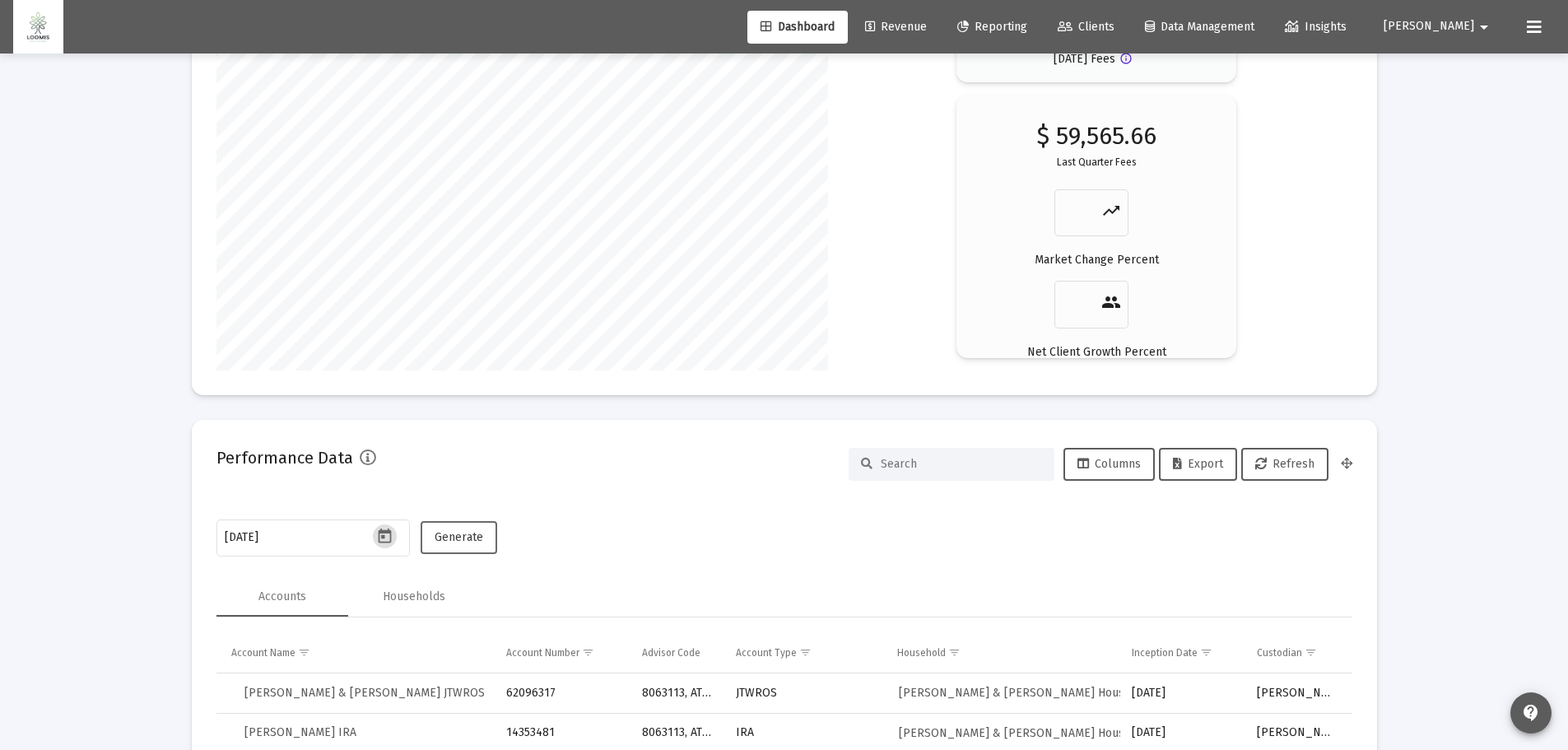
click at [467, 536] on span "Generate" at bounding box center [458, 537] width 48 height 14
click at [1188, 467] on span "Export" at bounding box center [1197, 464] width 50 height 14
click at [390, 539] on icon "Open calendar" at bounding box center [385, 536] width 13 height 14
click at [435, 258] on button "Next month" at bounding box center [434, 260] width 33 height 33
click at [432, 466] on div "30" at bounding box center [437, 466] width 30 height 30
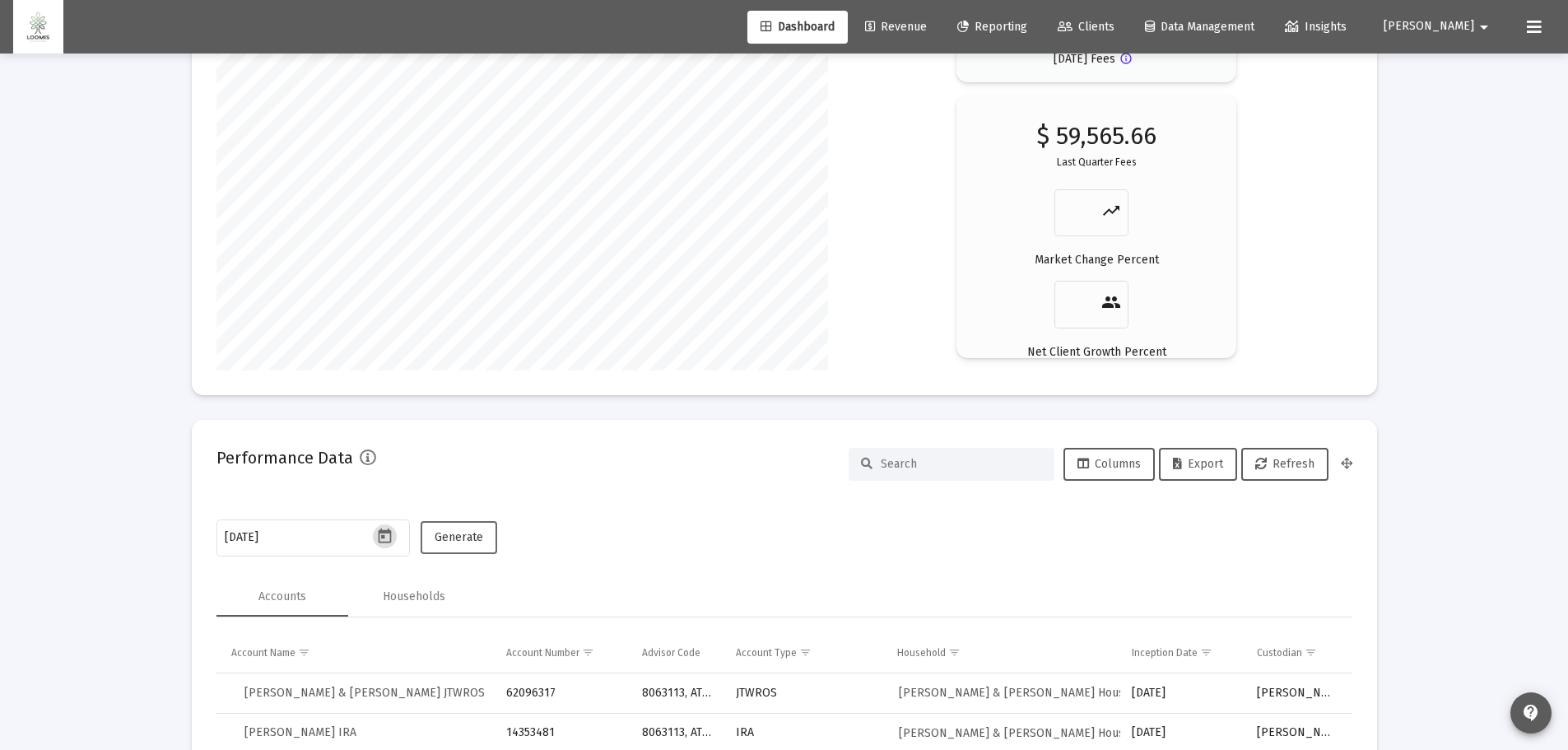
click at [450, 531] on span "Generate" at bounding box center [458, 537] width 48 height 14
click at [1221, 460] on span "Export" at bounding box center [1197, 464] width 50 height 14
click at [383, 541] on icon "Open calendar" at bounding box center [385, 537] width 17 height 17
click at [436, 259] on button "Next month" at bounding box center [434, 260] width 33 height 33
click at [311, 497] on div "31" at bounding box center [305, 499] width 30 height 30
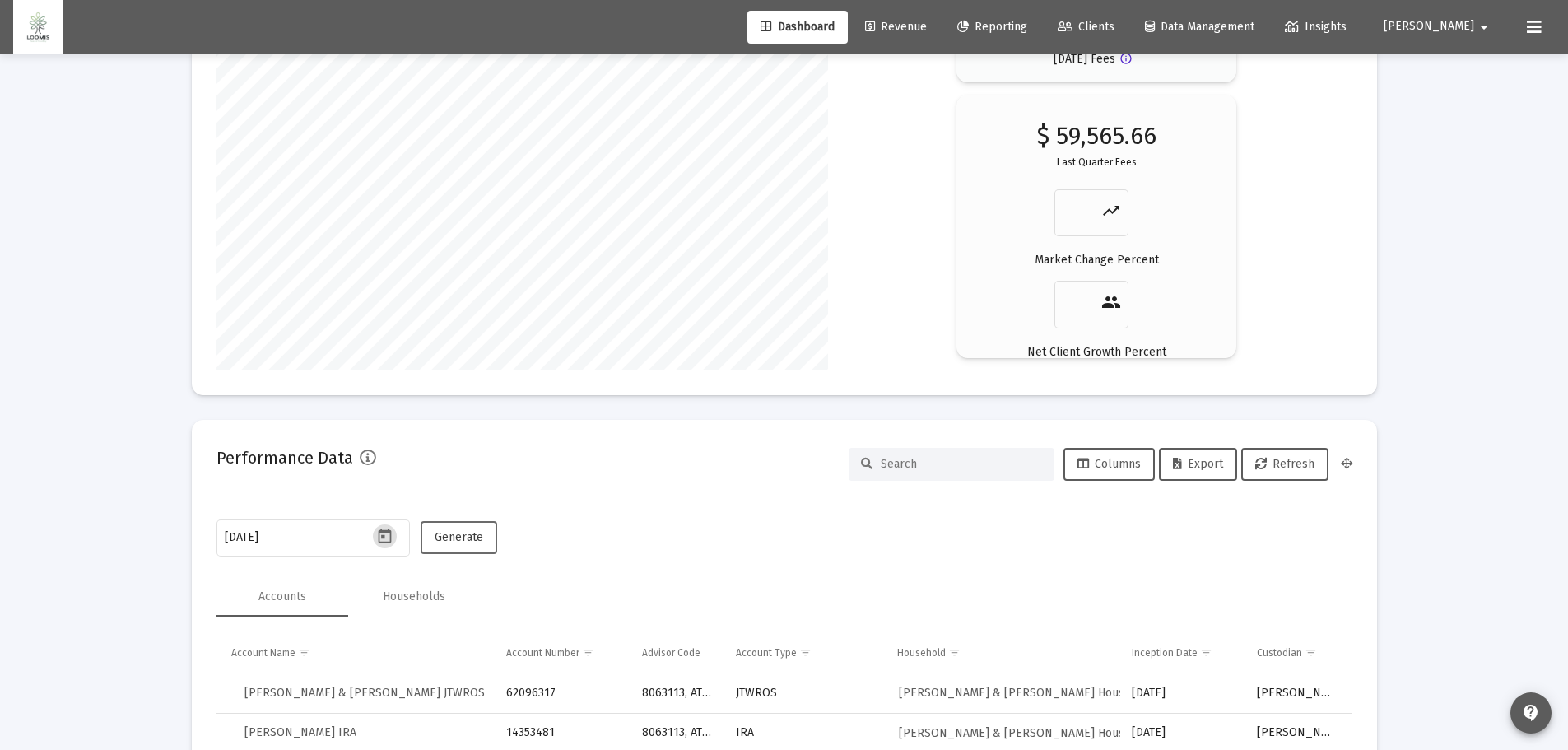
click at [454, 548] on button "Generate" at bounding box center [459, 537] width 76 height 33
click at [1199, 467] on span "Export" at bounding box center [1197, 464] width 50 height 14
click at [388, 534] on icon "Open calendar" at bounding box center [385, 536] width 13 height 14
click at [432, 262] on button "Next month" at bounding box center [434, 260] width 33 height 33
click at [409, 465] on div "31" at bounding box center [404, 466] width 30 height 30
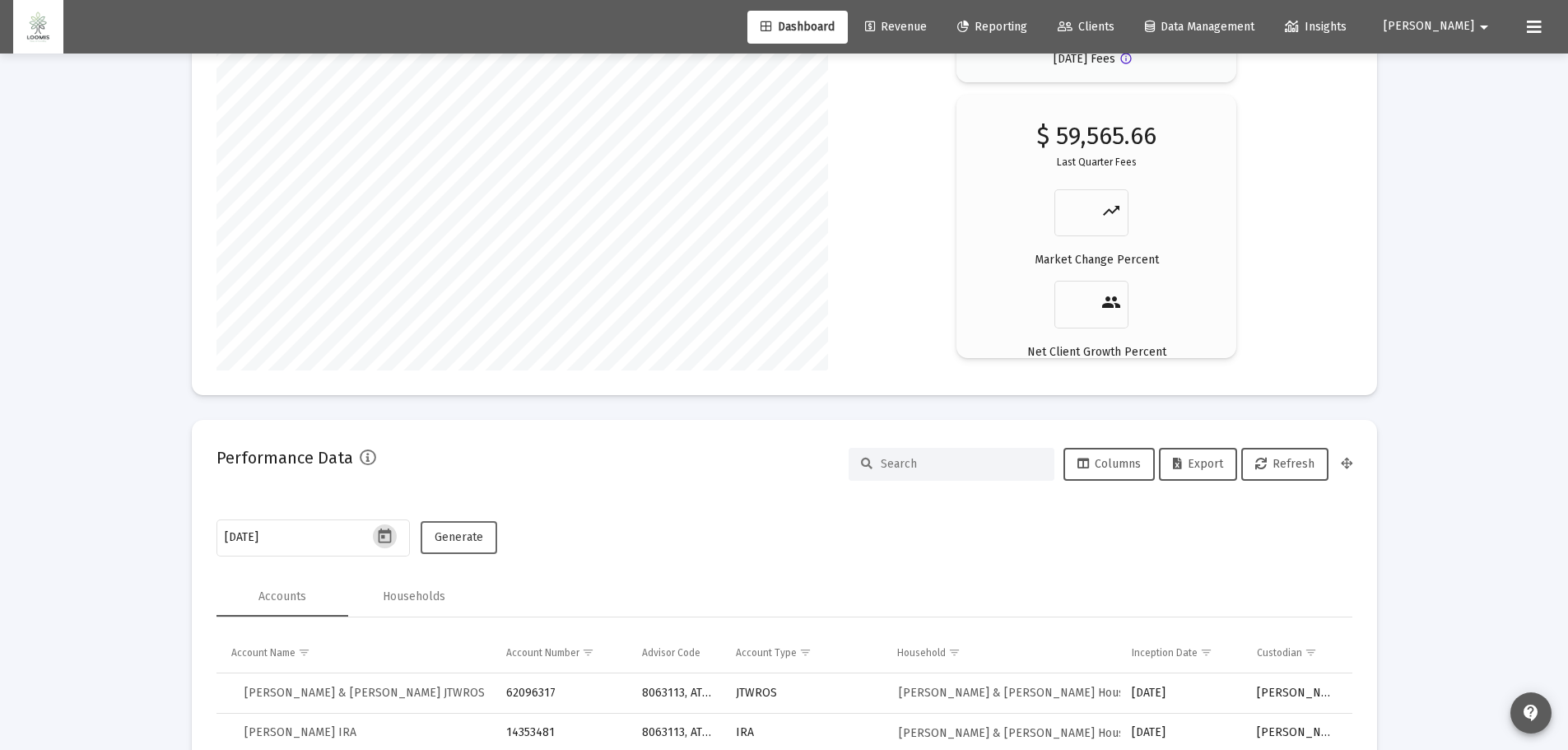
click at [474, 537] on span "Generate" at bounding box center [458, 537] width 48 height 14
click at [1203, 464] on span "Export" at bounding box center [1197, 464] width 50 height 14
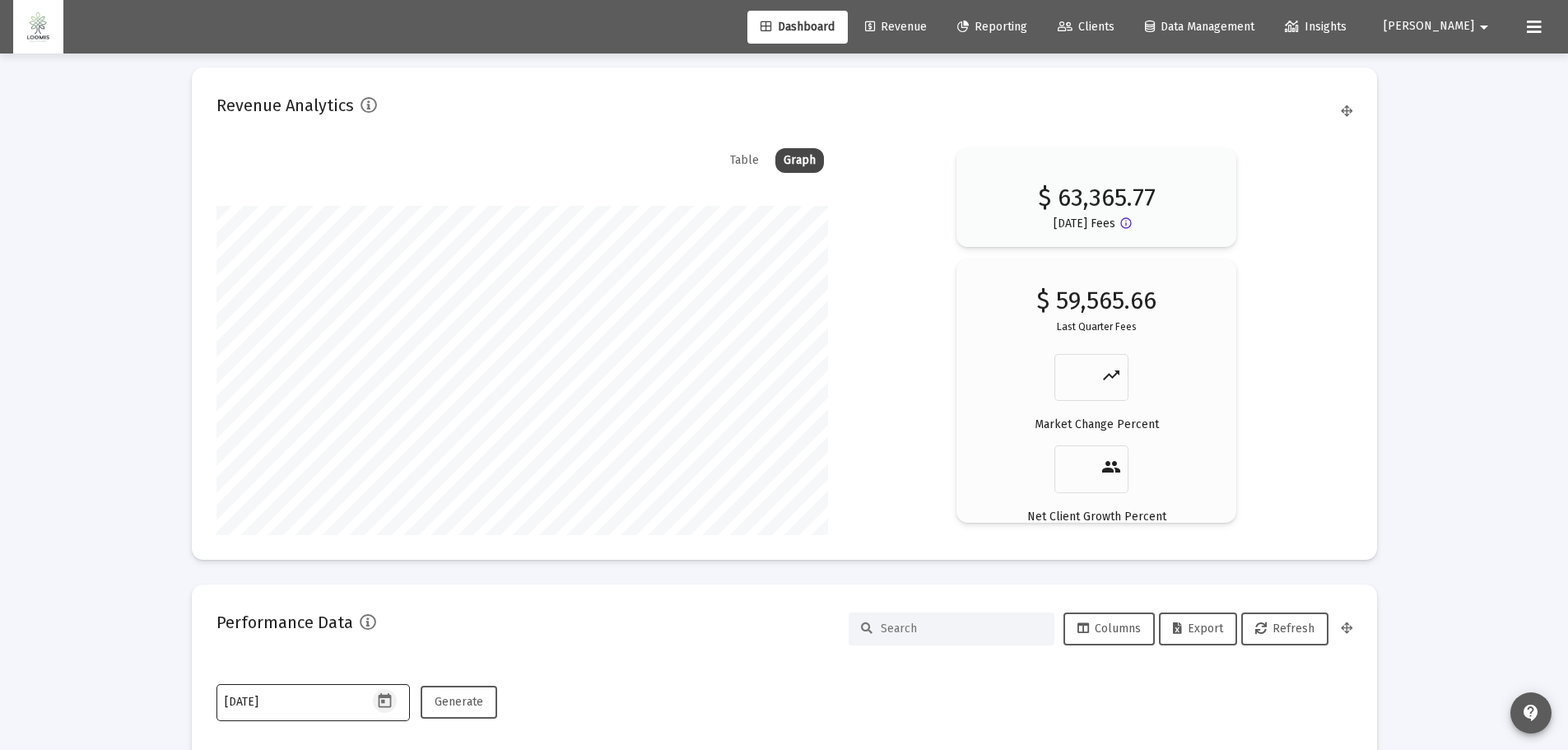
click at [382, 697] on icon "Open calendar" at bounding box center [385, 701] width 13 height 14
click at [439, 421] on button "Next month" at bounding box center [434, 424] width 33 height 33
click at [237, 665] on div "30" at bounding box center [239, 663] width 30 height 30
click at [472, 707] on span "Generate" at bounding box center [458, 702] width 48 height 14
click at [1206, 628] on span "Export" at bounding box center [1197, 628] width 50 height 14
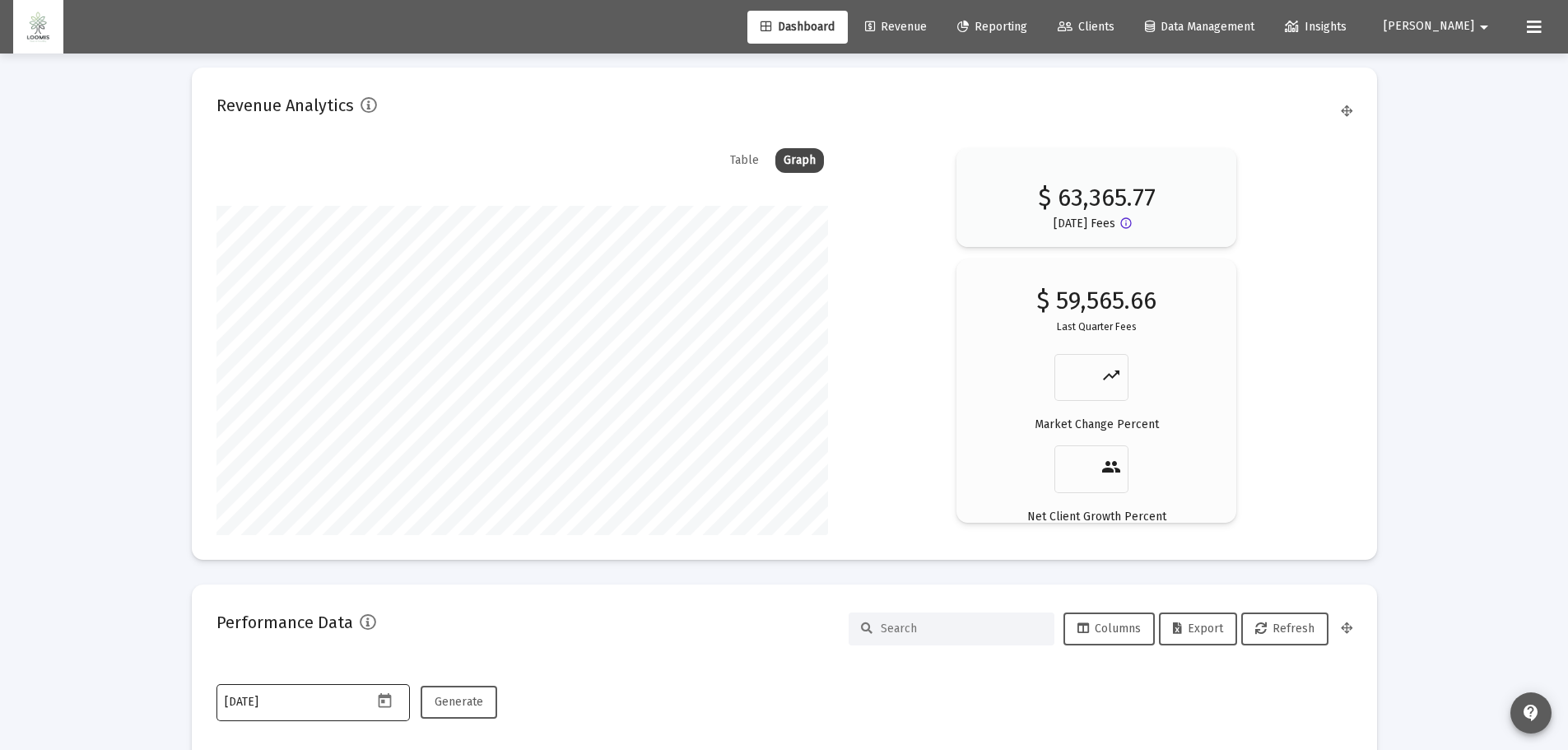
click at [383, 702] on icon "Open calendar" at bounding box center [385, 701] width 13 height 14
click at [438, 417] on button "Next month" at bounding box center [434, 424] width 33 height 33
click at [341, 665] on div "31" at bounding box center [338, 663] width 30 height 30
click at [467, 698] on span "Generate" at bounding box center [458, 702] width 48 height 14
click at [1206, 620] on button "Export" at bounding box center [1198, 629] width 78 height 33
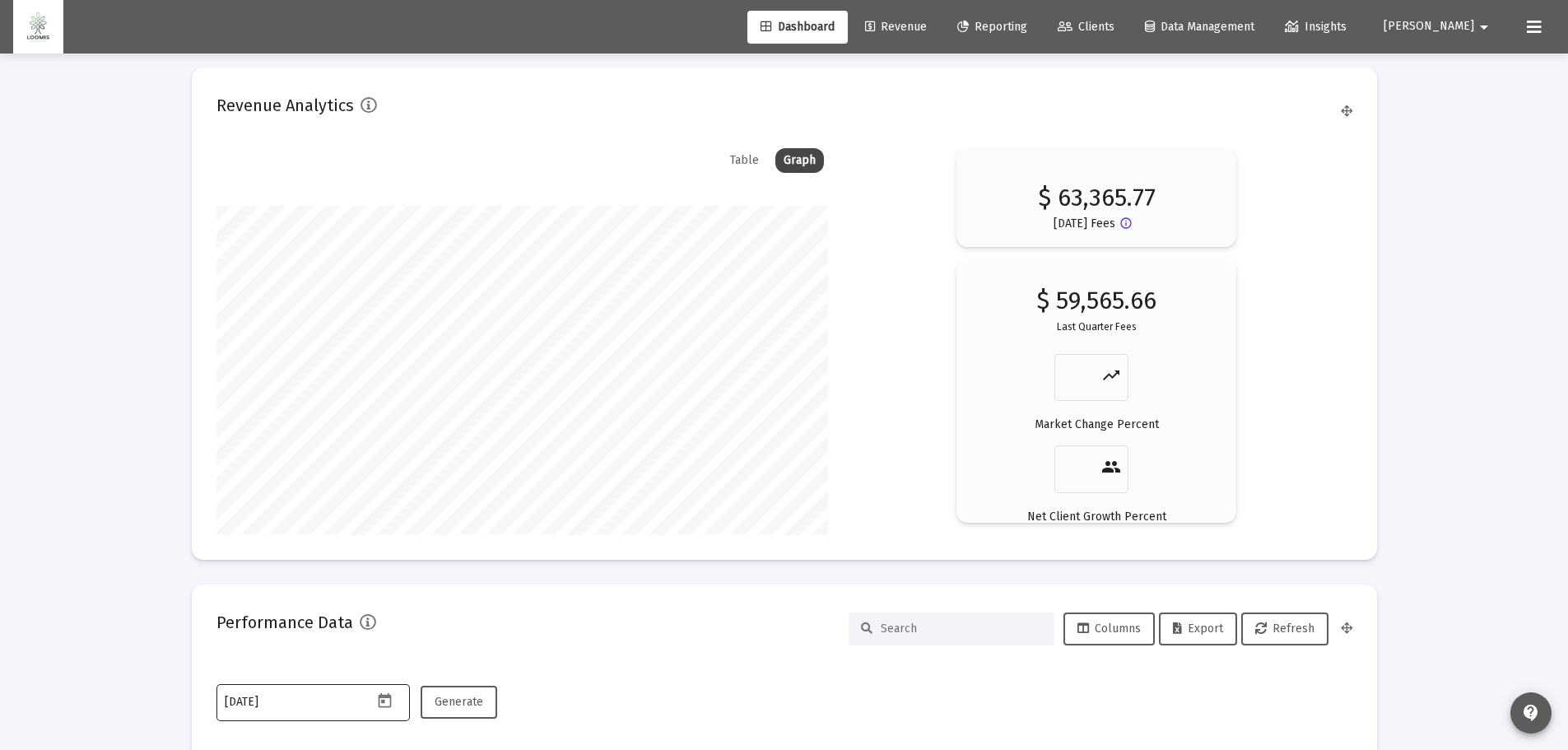
click at [386, 707] on icon "Open calendar" at bounding box center [385, 701] width 13 height 14
click at [434, 423] on button "Next month" at bounding box center [434, 424] width 33 height 33
click at [401, 623] on div "30" at bounding box center [404, 630] width 30 height 30
click at [465, 702] on span "Generate" at bounding box center [458, 702] width 48 height 14
click at [1197, 632] on span "Export" at bounding box center [1197, 628] width 50 height 14
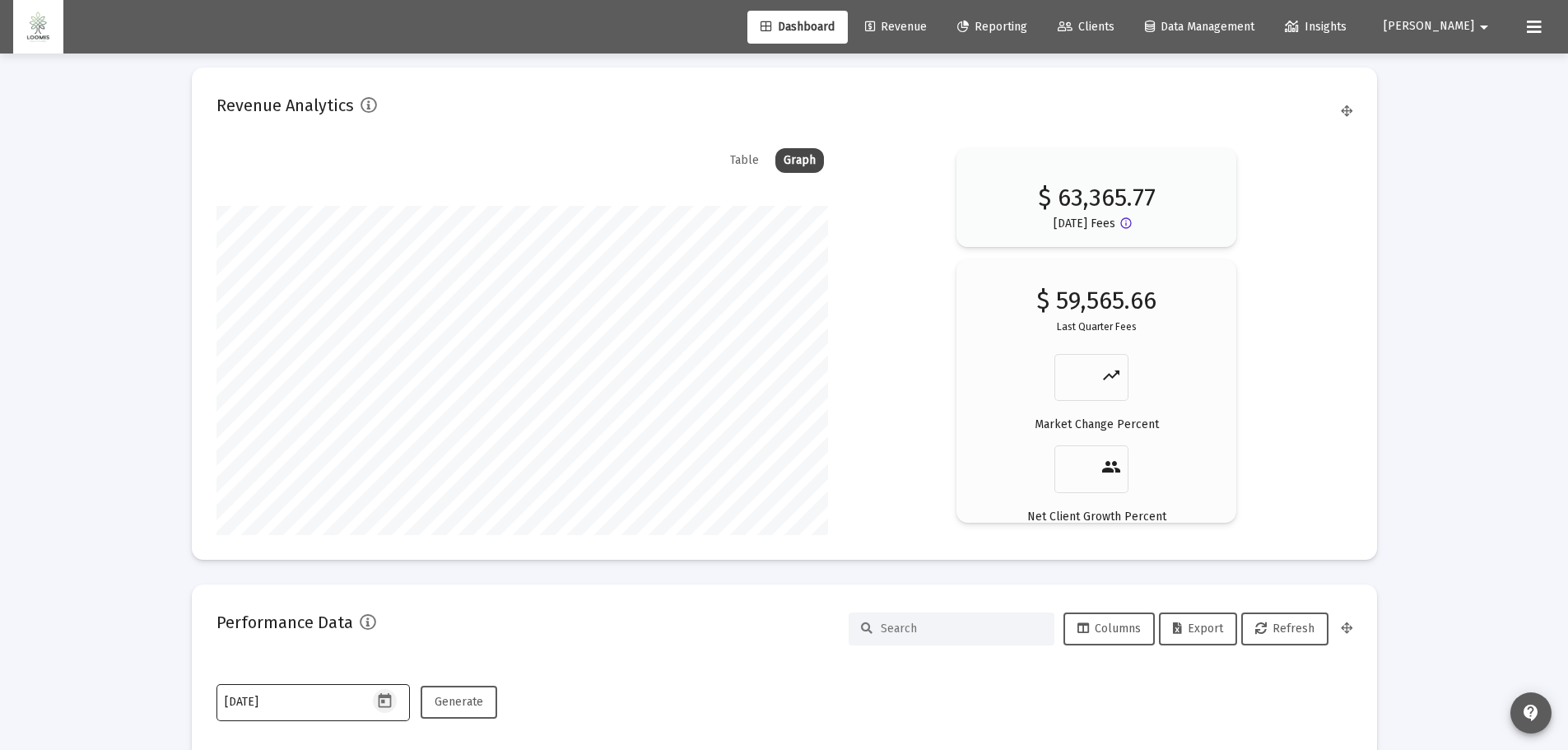
click at [379, 706] on icon "Open calendar" at bounding box center [385, 701] width 13 height 14
click at [436, 422] on button "Next month" at bounding box center [434, 424] width 33 height 33
click at [273, 670] on div "31" at bounding box center [272, 663] width 30 height 30
type input "[DATE]"
click at [482, 711] on button "Generate" at bounding box center [459, 702] width 76 height 33
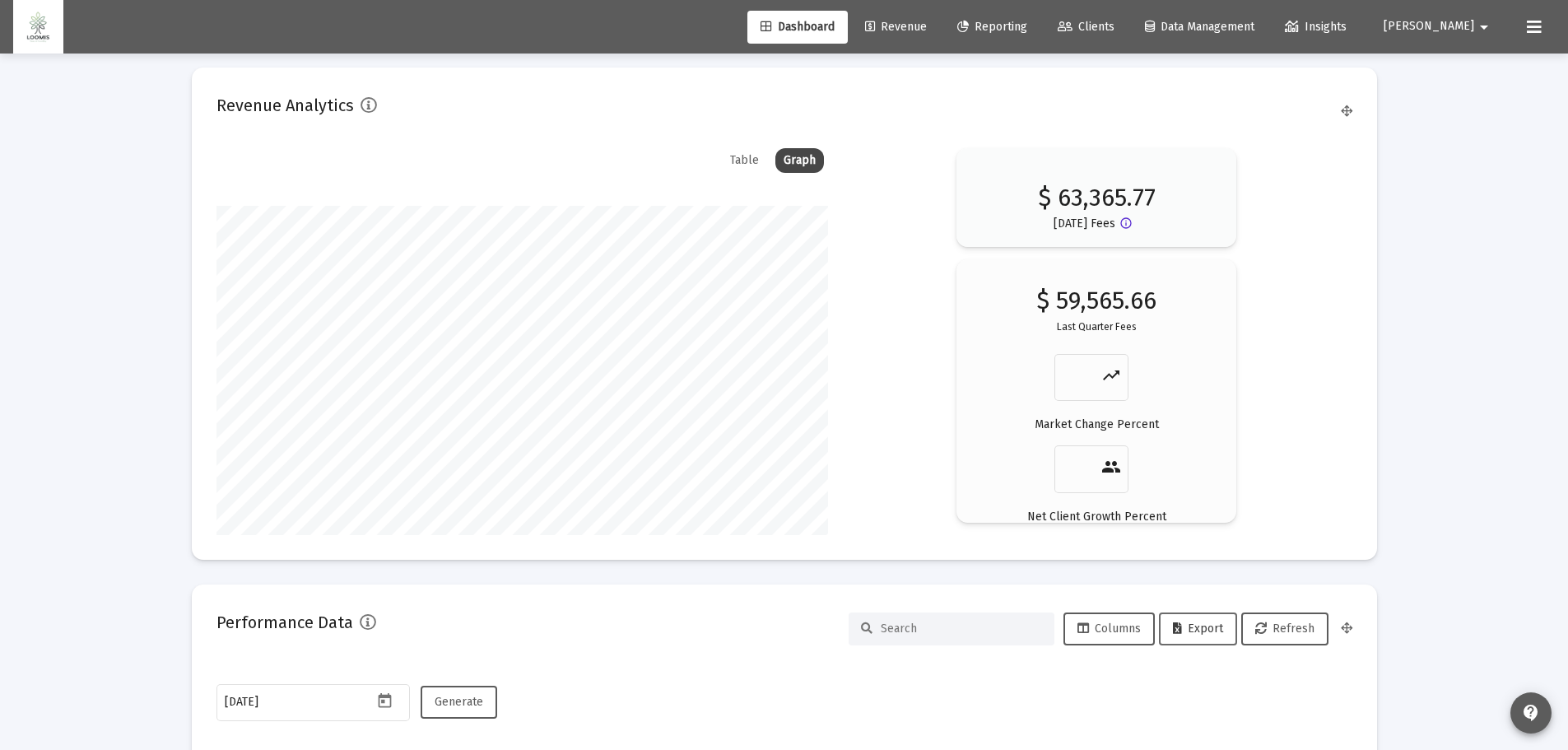
click at [1194, 634] on span "Export" at bounding box center [1197, 628] width 50 height 14
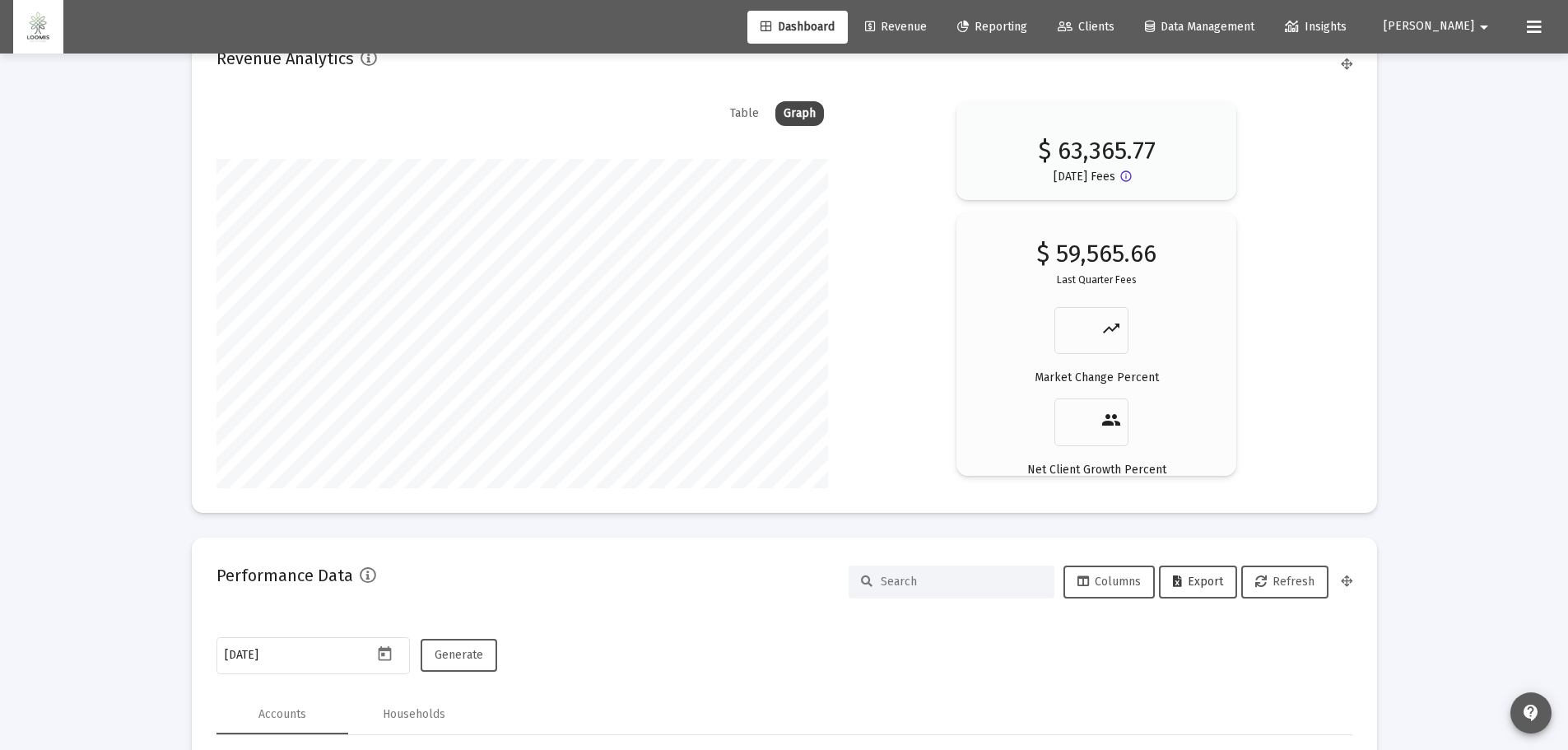
scroll to position [2571, 0]
